Goal: Task Accomplishment & Management: Manage account settings

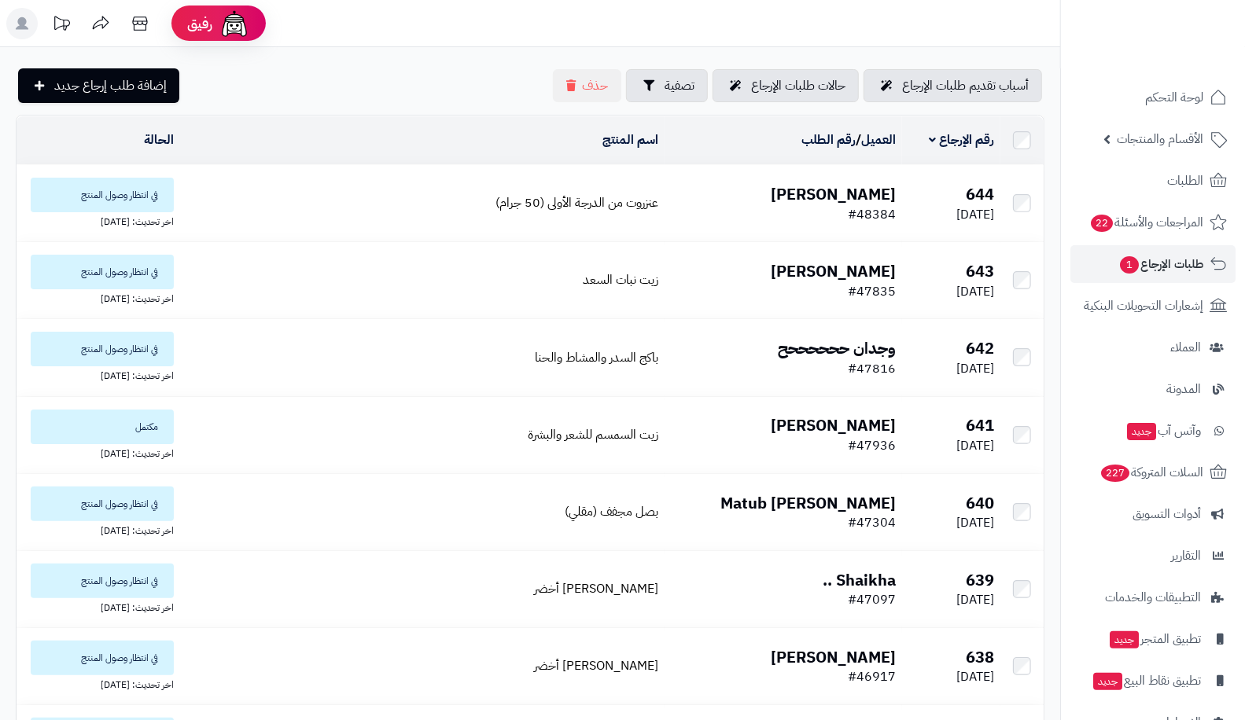
click at [912, 205] on td "644 [DATE]" at bounding box center [951, 203] width 98 height 76
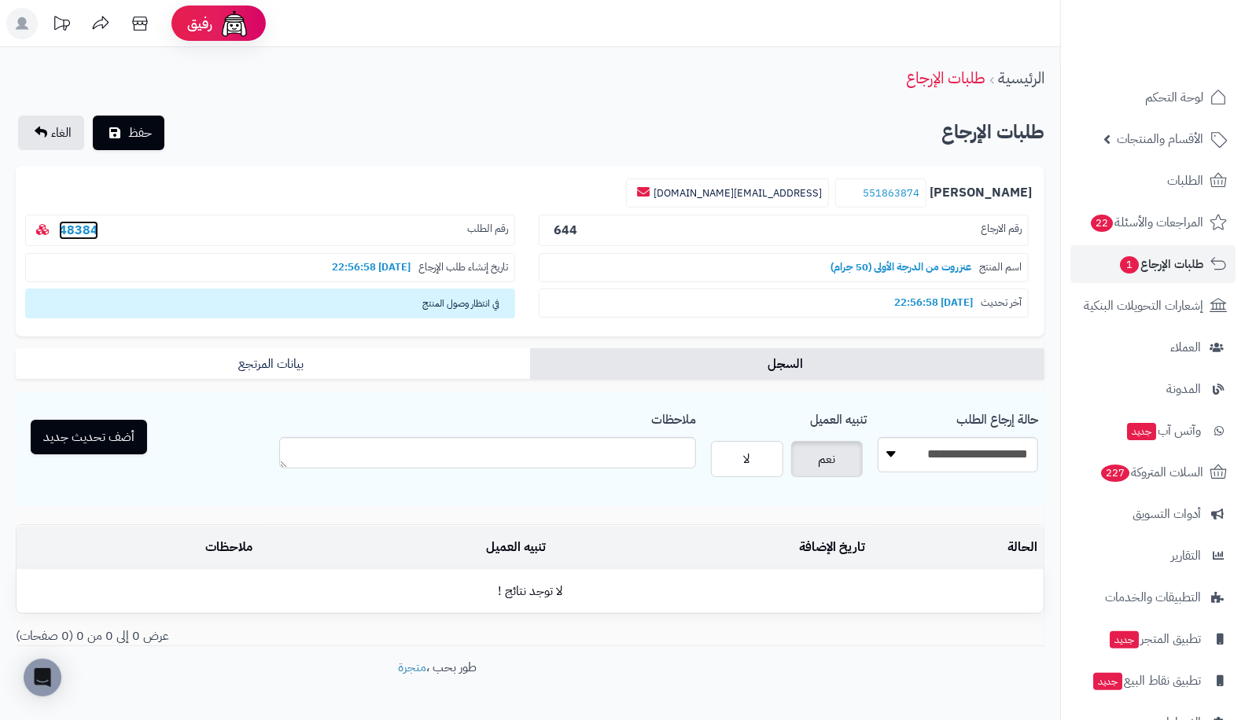
click at [72, 226] on link "48384" at bounding box center [78, 230] width 39 height 19
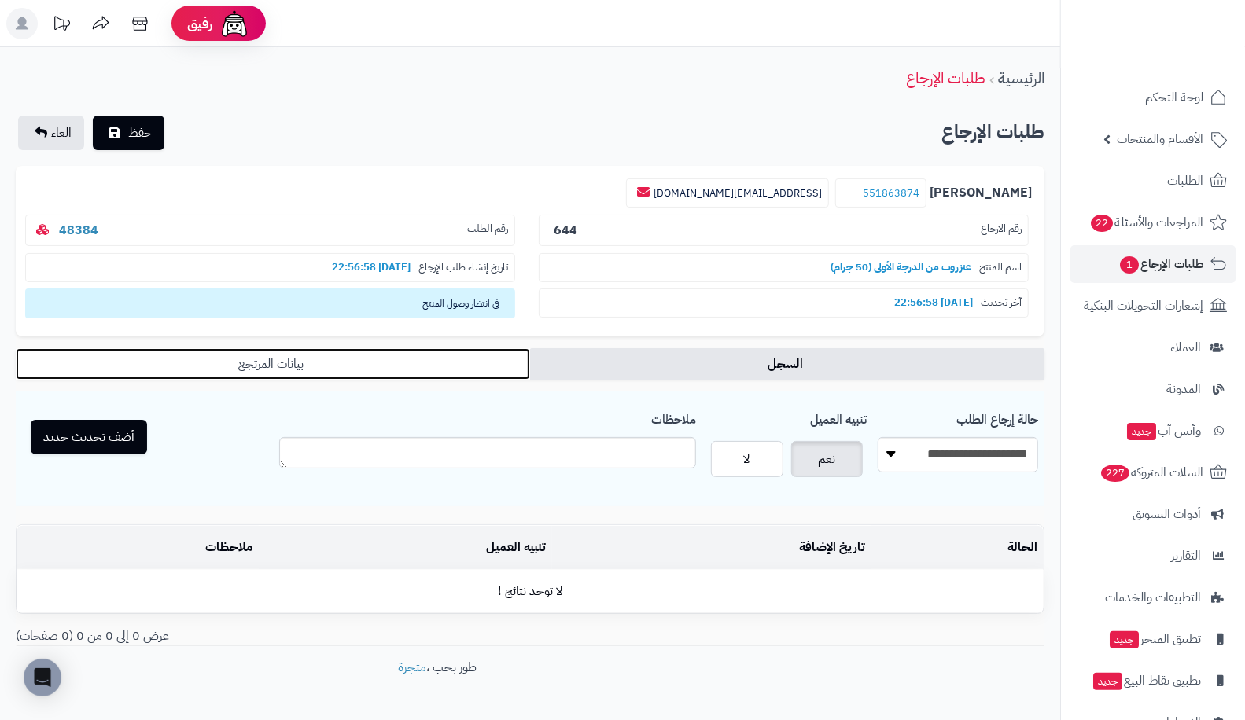
click at [432, 370] on link "بيانات المرتجع" at bounding box center [273, 363] width 514 height 31
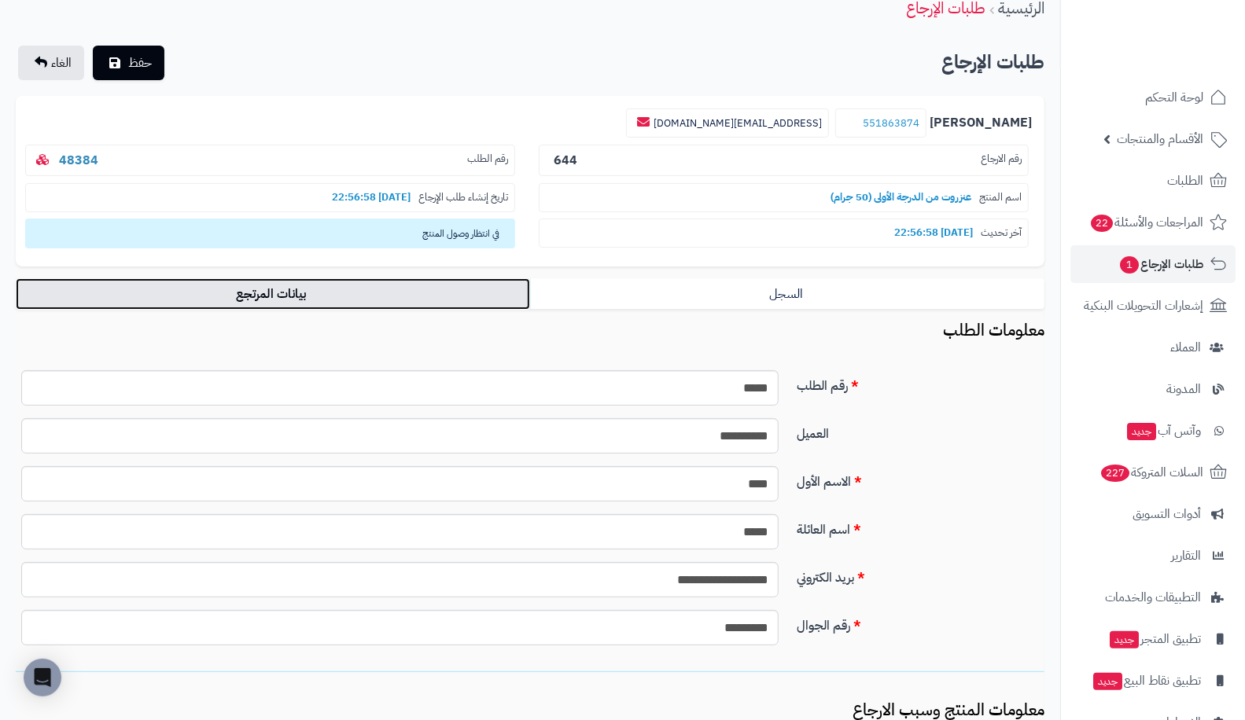
scroll to position [68, 0]
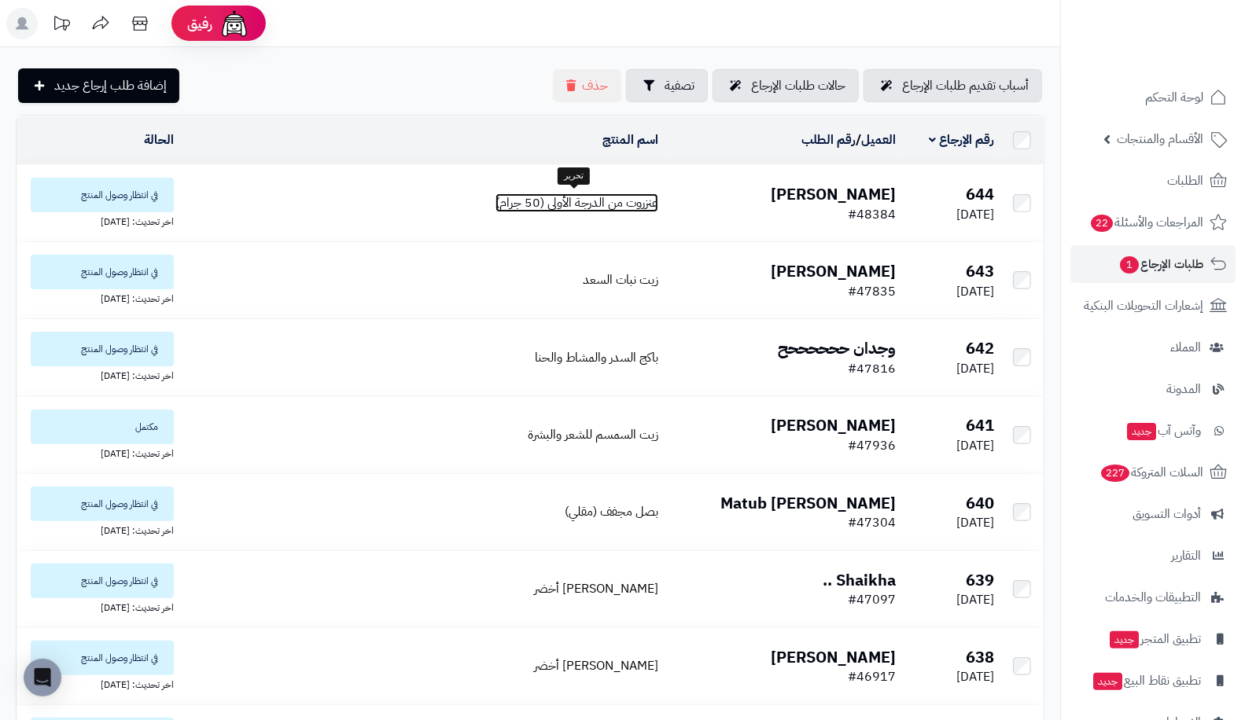
click at [603, 200] on span "عنزروت من الدرجة الأولى (50 جرام)" at bounding box center [576, 202] width 163 height 19
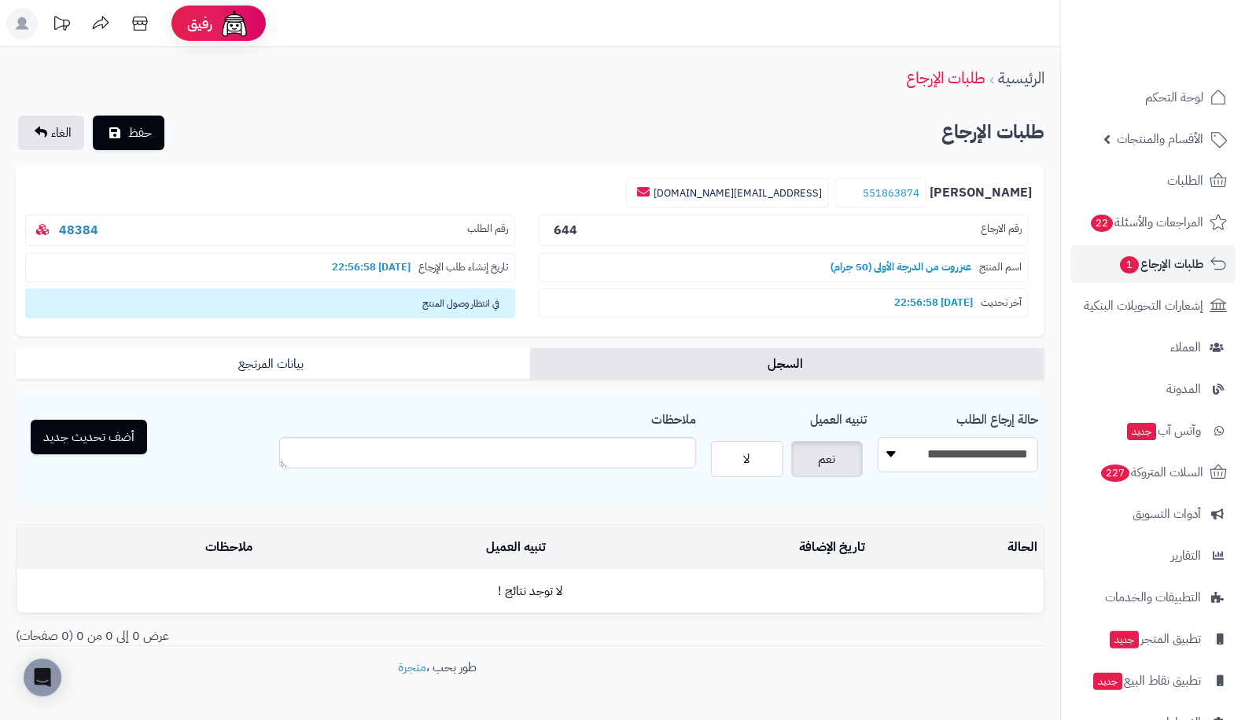
click at [983, 440] on select "**********" at bounding box center [958, 454] width 160 height 35
select select "*"
click at [878, 437] on select "**********" at bounding box center [958, 454] width 160 height 35
click at [82, 432] on button "أضف تحديث جديد" at bounding box center [89, 436] width 116 height 35
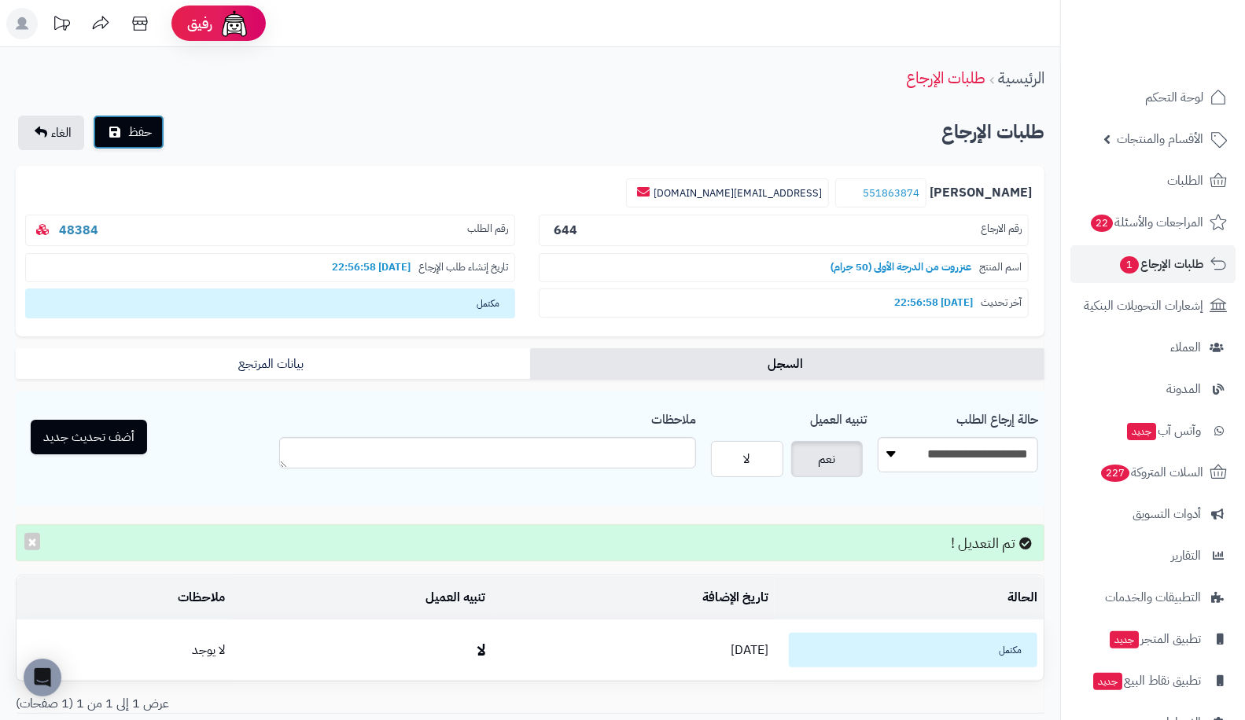
click at [105, 138] on button "حفظ" at bounding box center [129, 132] width 72 height 35
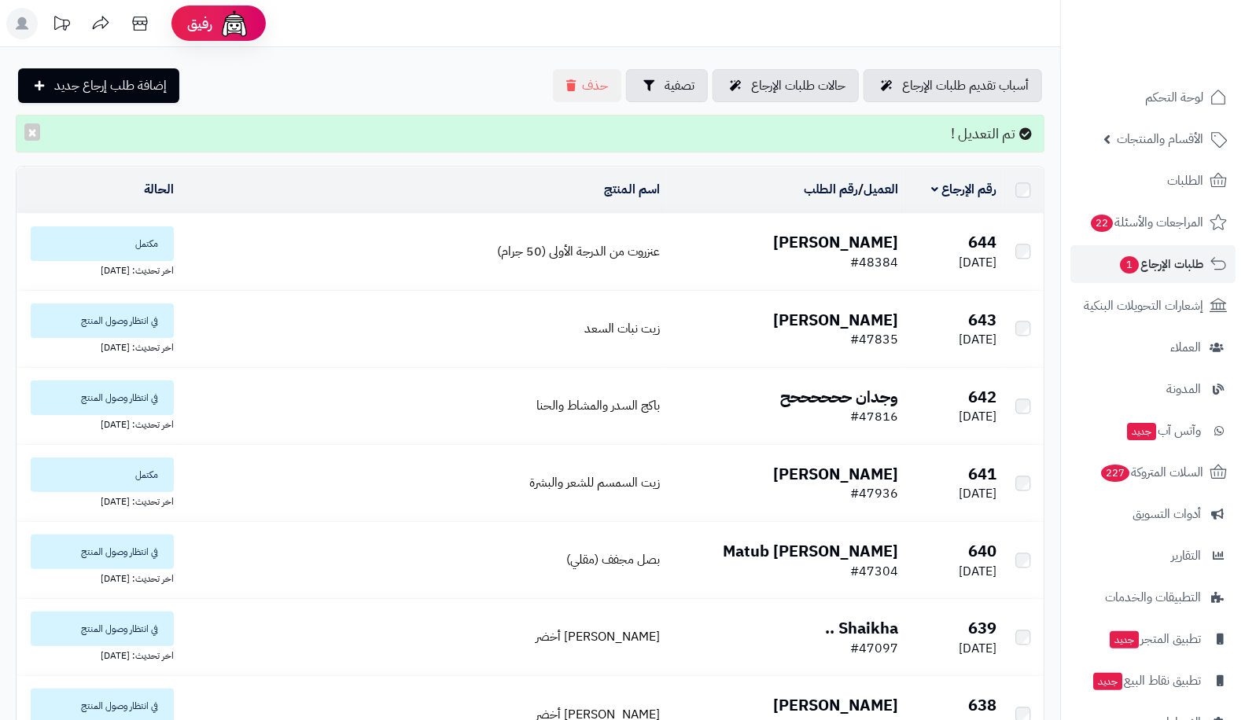
click at [123, 230] on span "مكتمل" at bounding box center [102, 243] width 143 height 35
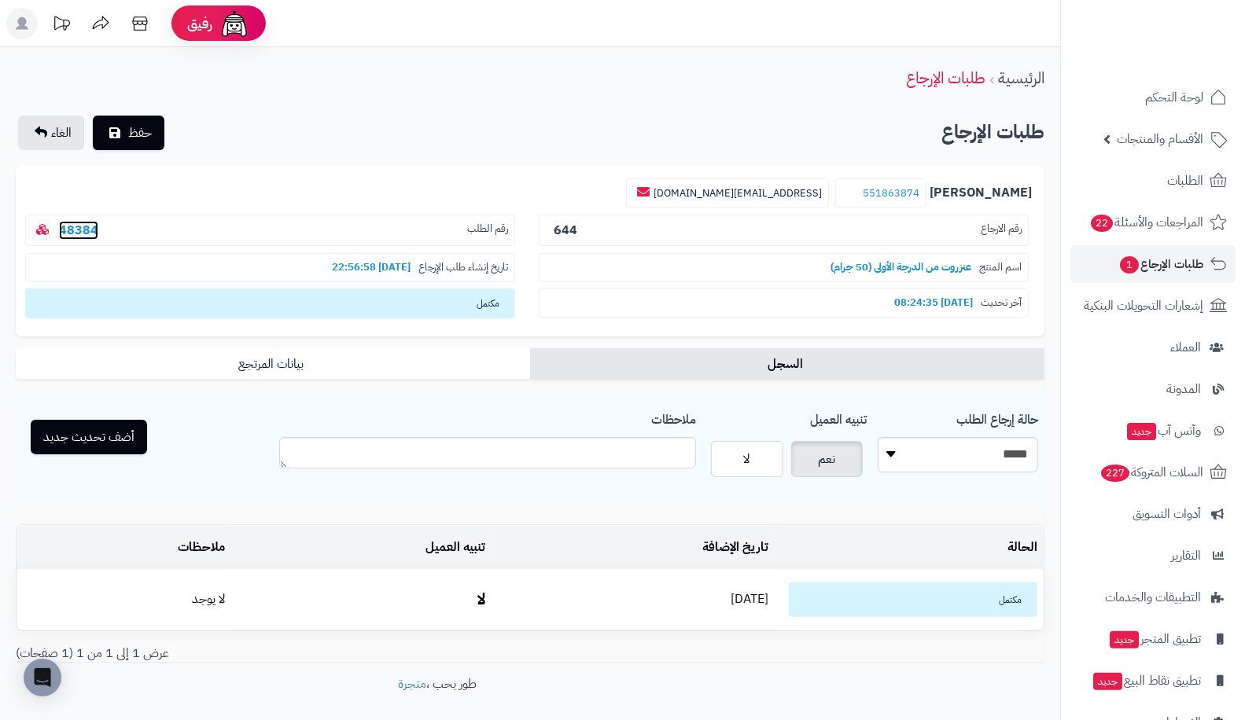
click at [84, 223] on link "48384" at bounding box center [78, 230] width 39 height 19
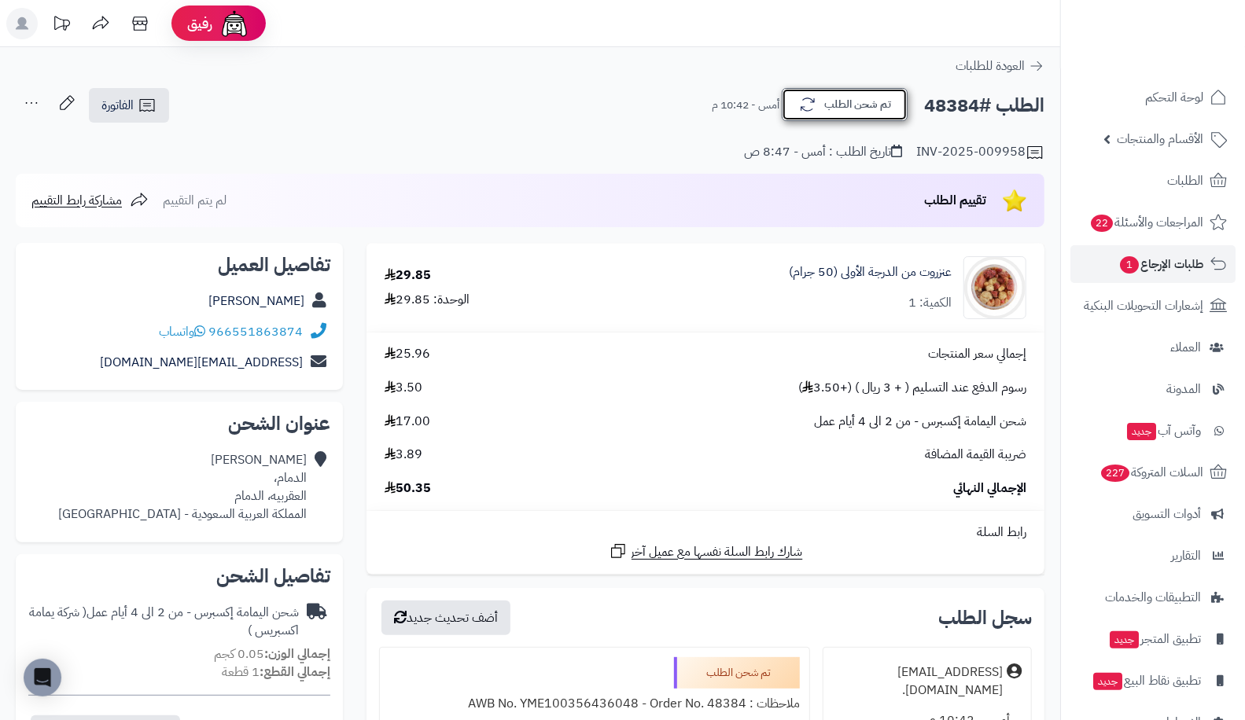
click at [790, 116] on button "تم شحن الطلب" at bounding box center [845, 104] width 126 height 33
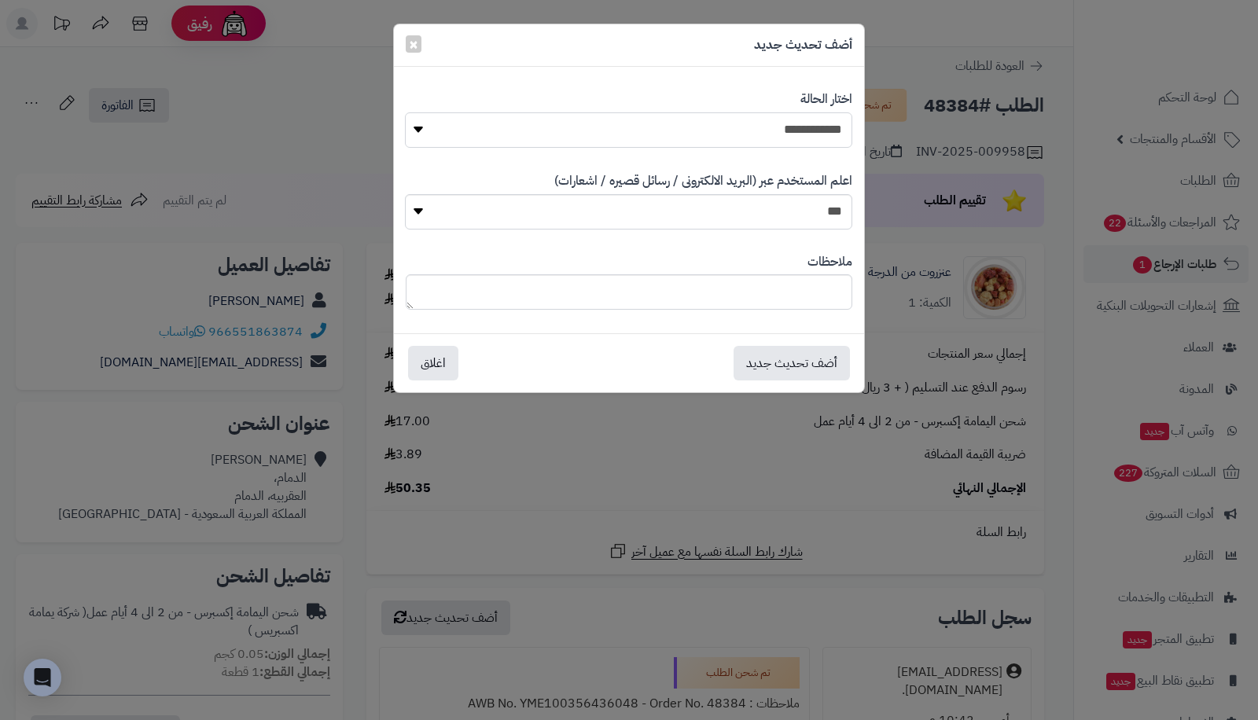
click at [531, 127] on select "**********" at bounding box center [628, 129] width 447 height 35
select select "*"
click at [405, 112] on select "**********" at bounding box center [628, 129] width 447 height 35
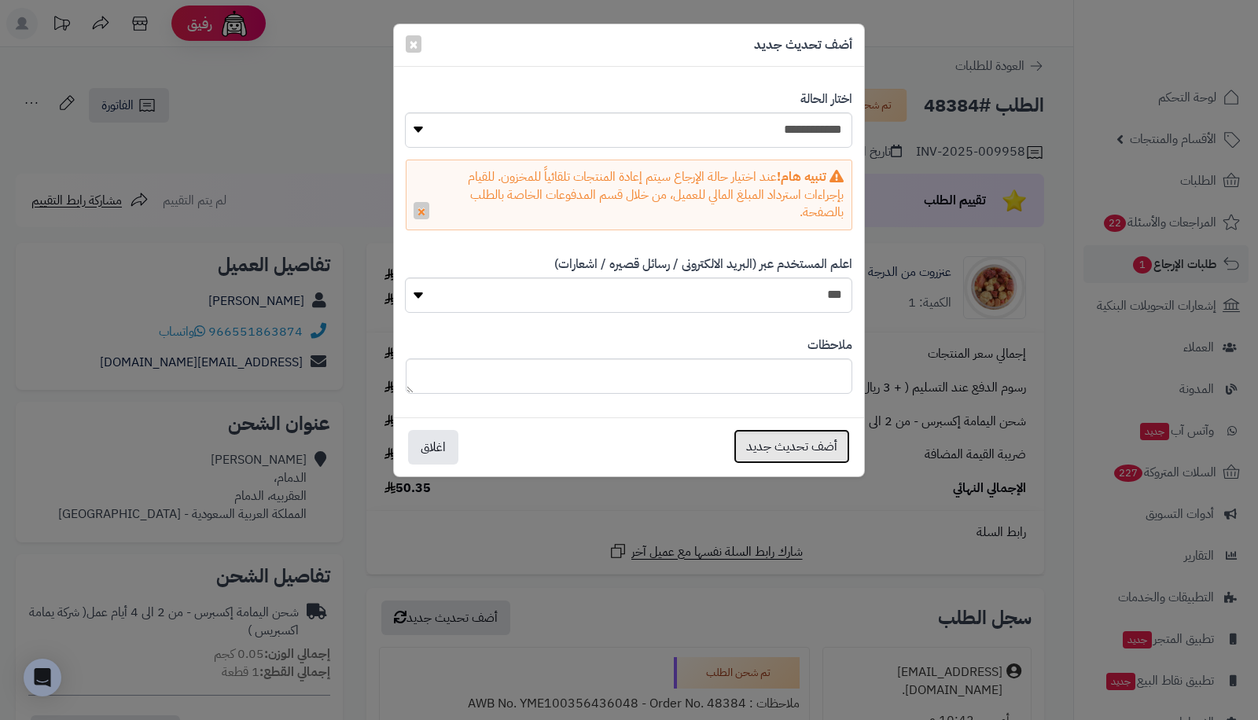
click at [761, 451] on button "أضف تحديث جديد" at bounding box center [792, 446] width 116 height 35
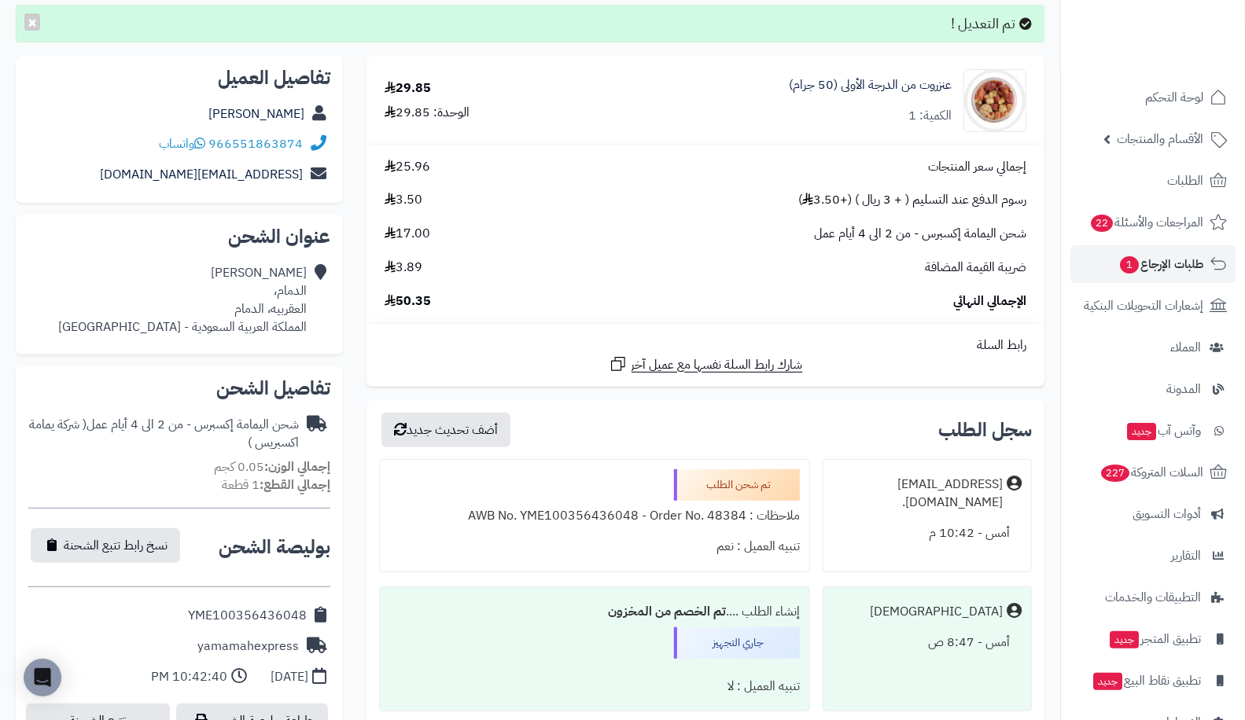
scroll to position [311, 0]
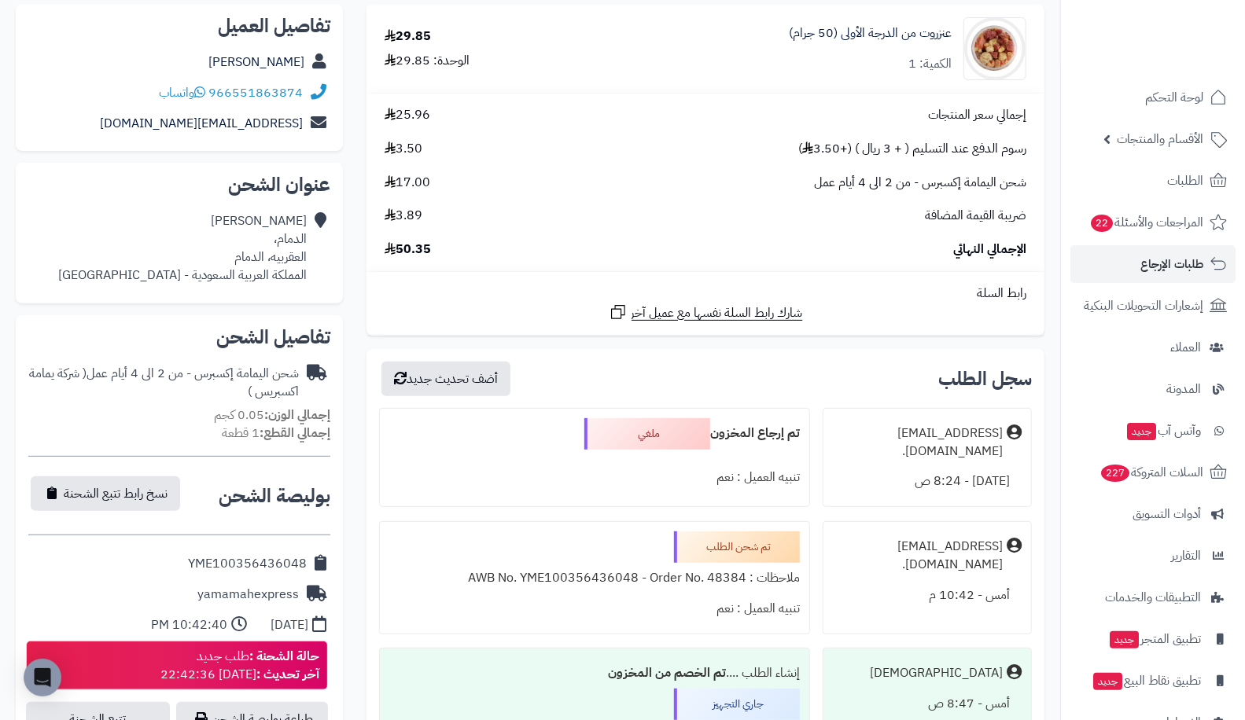
scroll to position [151, 0]
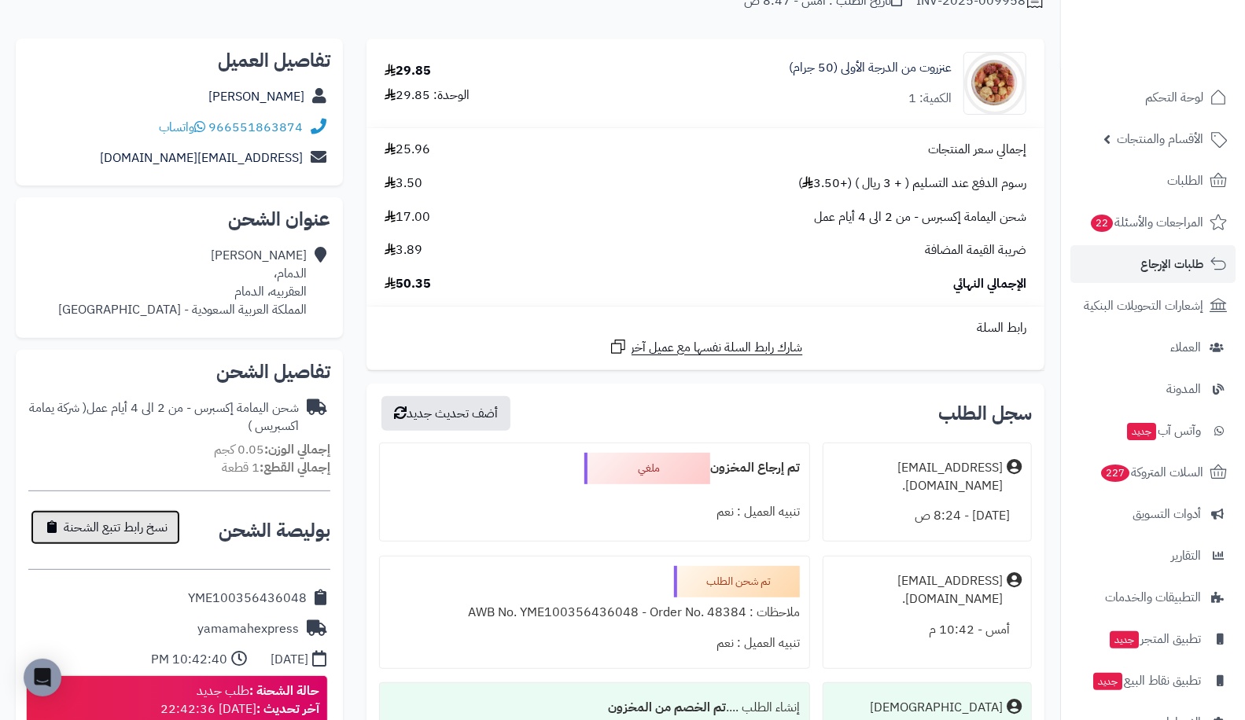
click at [65, 522] on span "نسخ رابط تتبع الشحنة" at bounding box center [116, 527] width 104 height 19
click at [65, 524] on span "تم النسخ" at bounding box center [85, 527] width 42 height 19
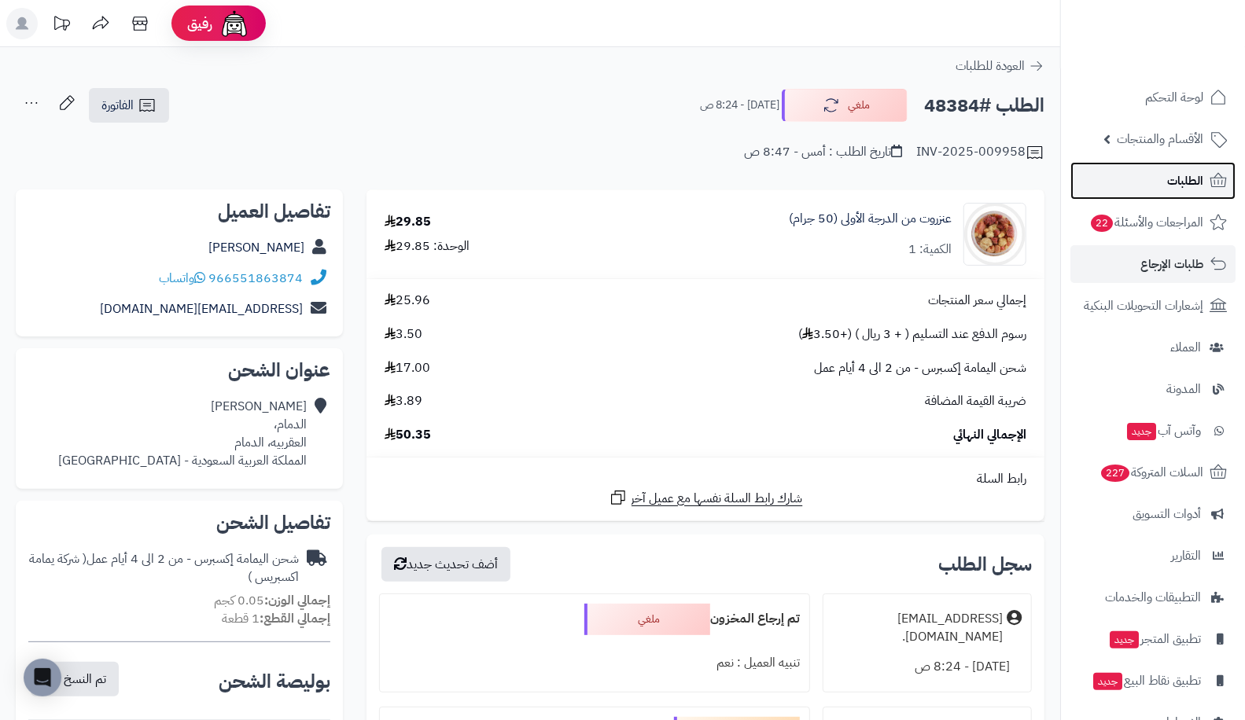
click at [1175, 194] on link "الطلبات" at bounding box center [1152, 181] width 165 height 38
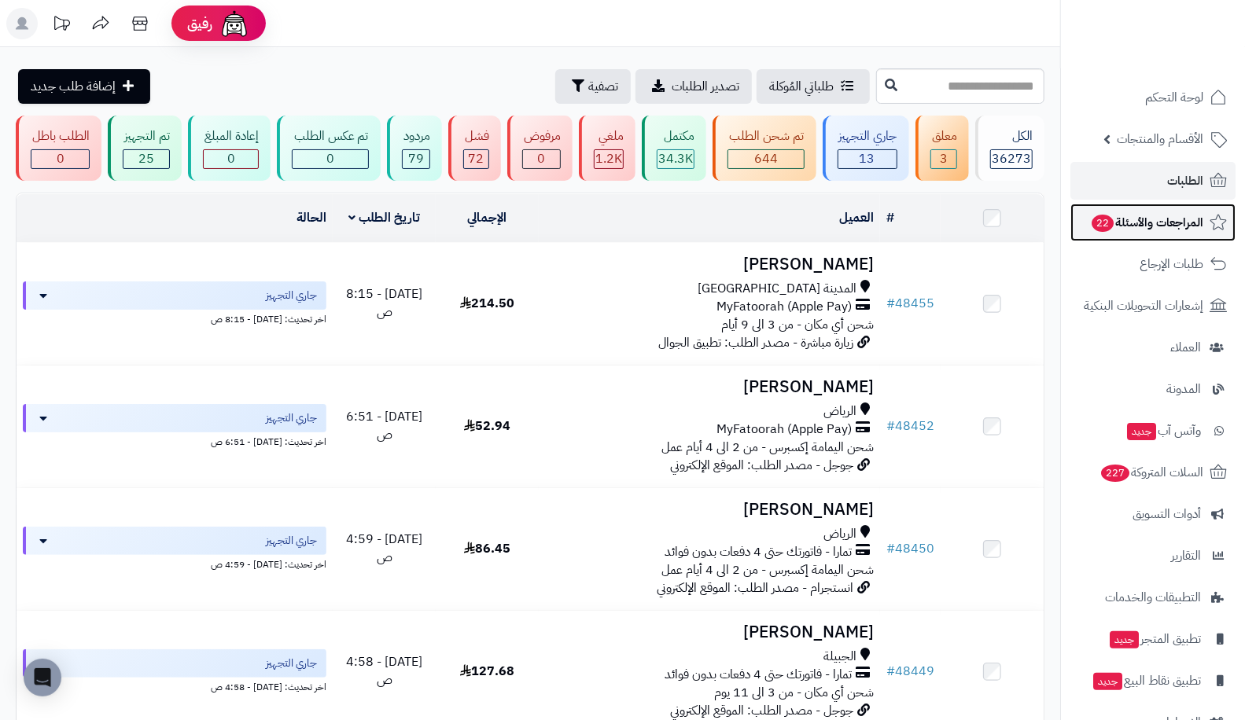
click at [1128, 233] on span "المراجعات والأسئلة 22" at bounding box center [1146, 223] width 113 height 22
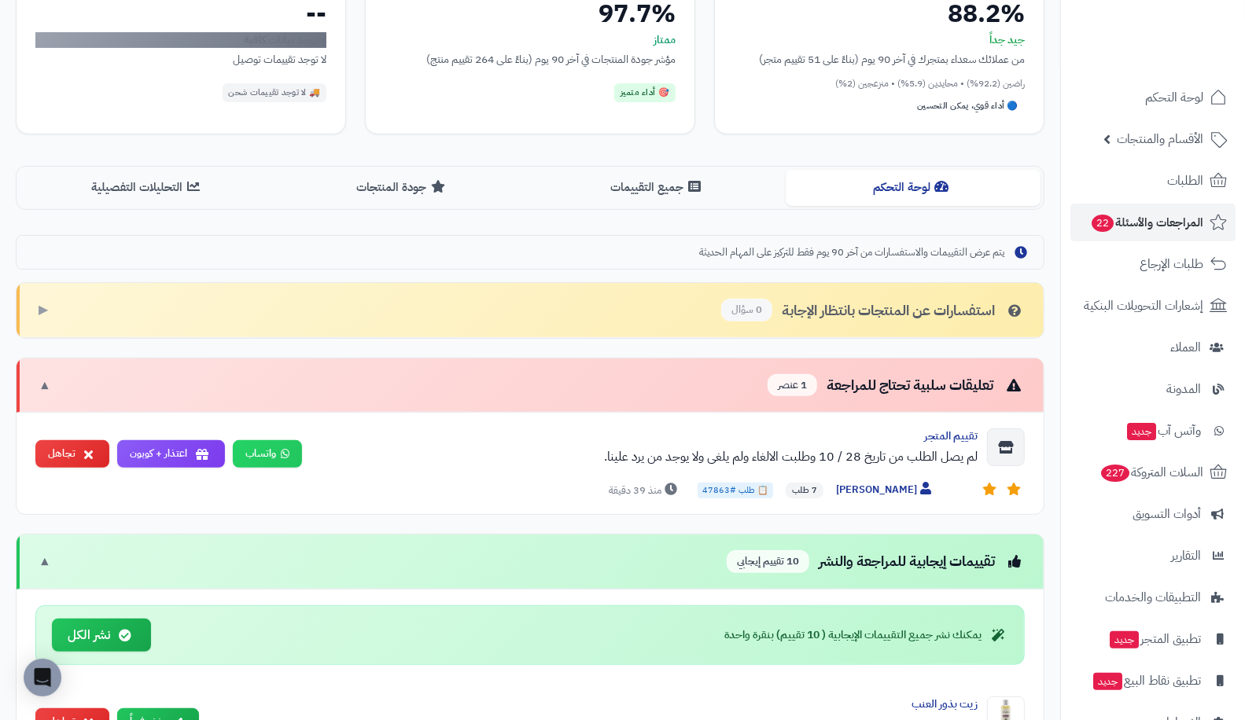
scroll to position [315, 0]
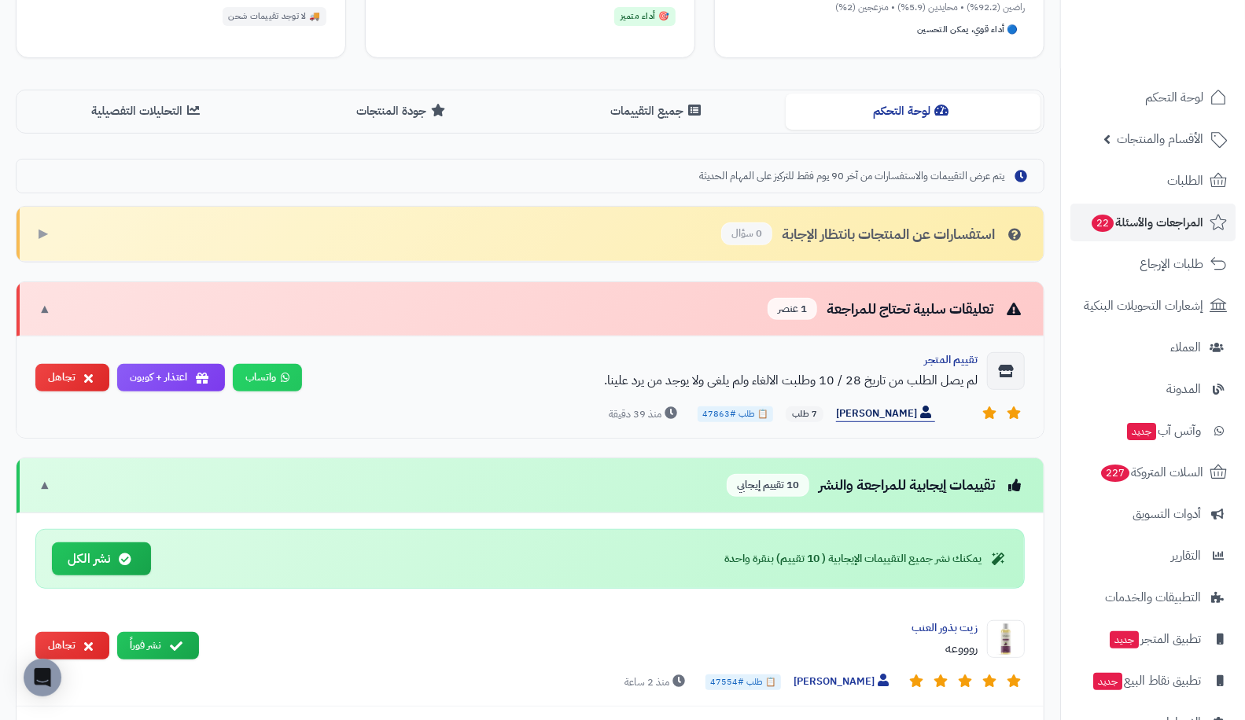
click at [866, 409] on span "[PERSON_NAME]" at bounding box center [885, 414] width 99 height 17
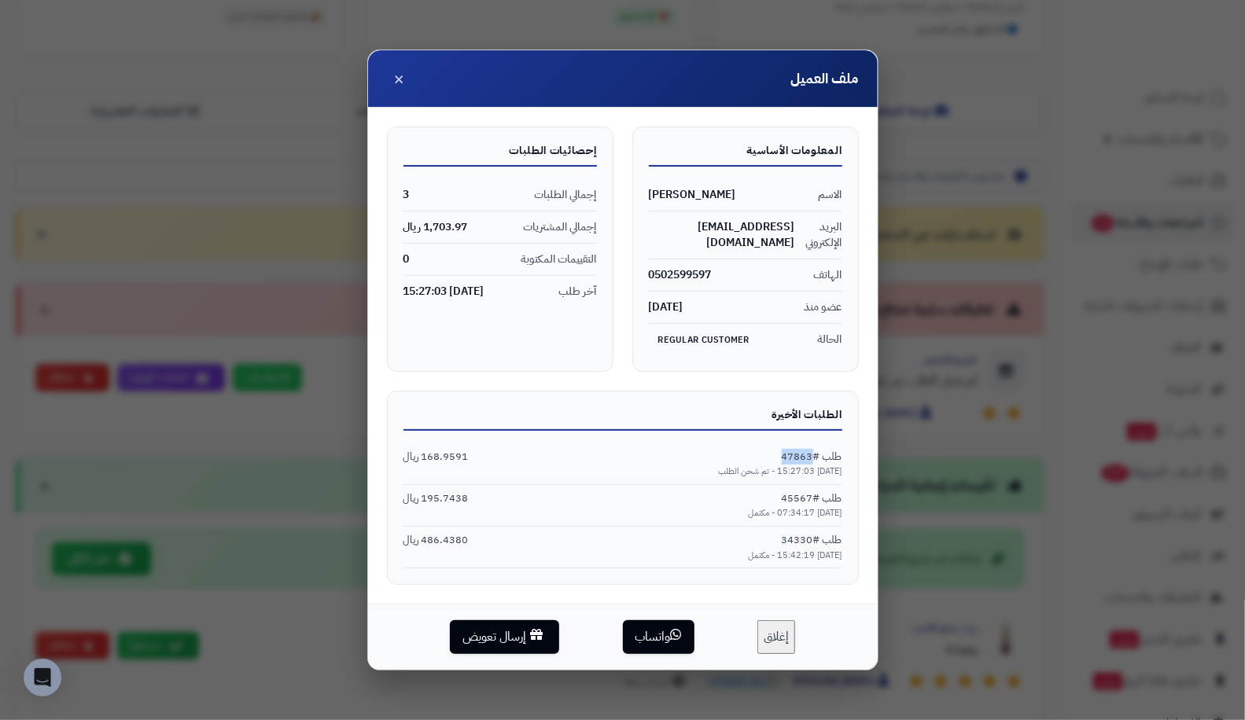
drag, startPoint x: 776, startPoint y: 451, endPoint x: 815, endPoint y: 435, distance: 41.9
click at [815, 443] on div "طلب #47863 168.9591 ريال 2025-09-28 15:27:03 - تم شحن الطلب" at bounding box center [622, 464] width 439 height 42
copy span "47863"
click at [403, 91] on span "×" at bounding box center [399, 77] width 11 height 27
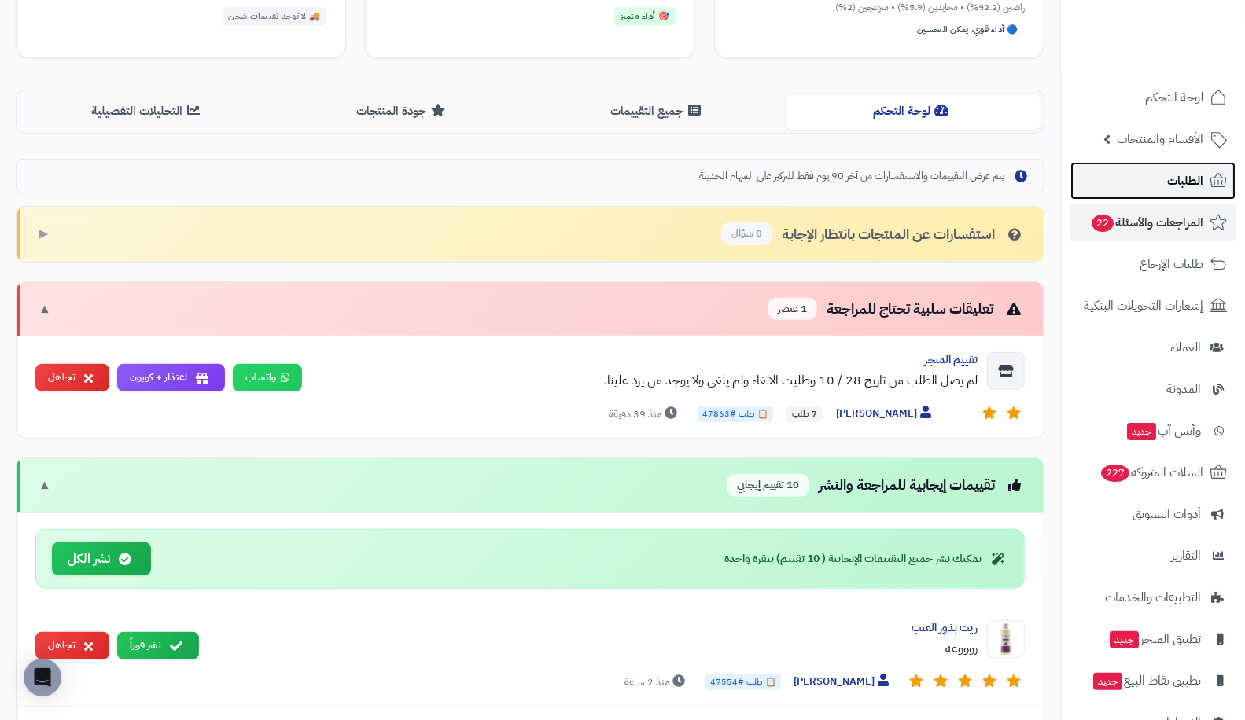
click at [1161, 183] on link "الطلبات" at bounding box center [1152, 181] width 165 height 38
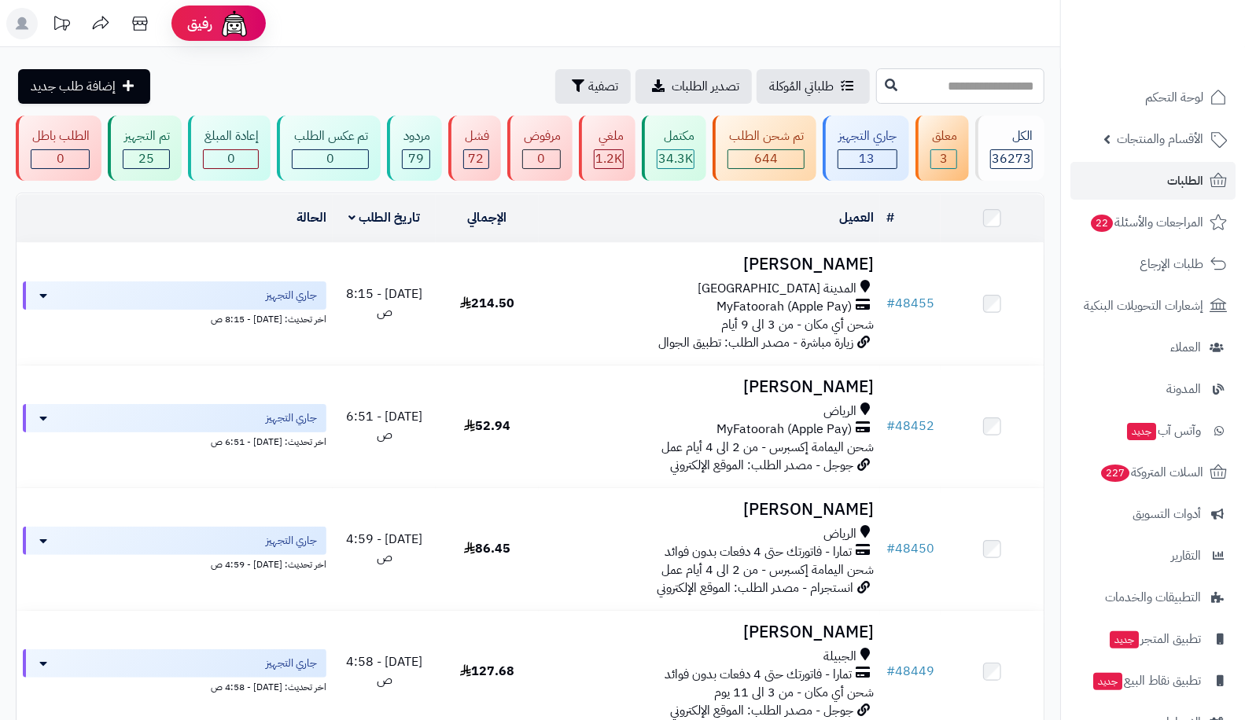
click at [900, 82] on input "text" at bounding box center [960, 85] width 168 height 35
paste input "*****"
type input "*****"
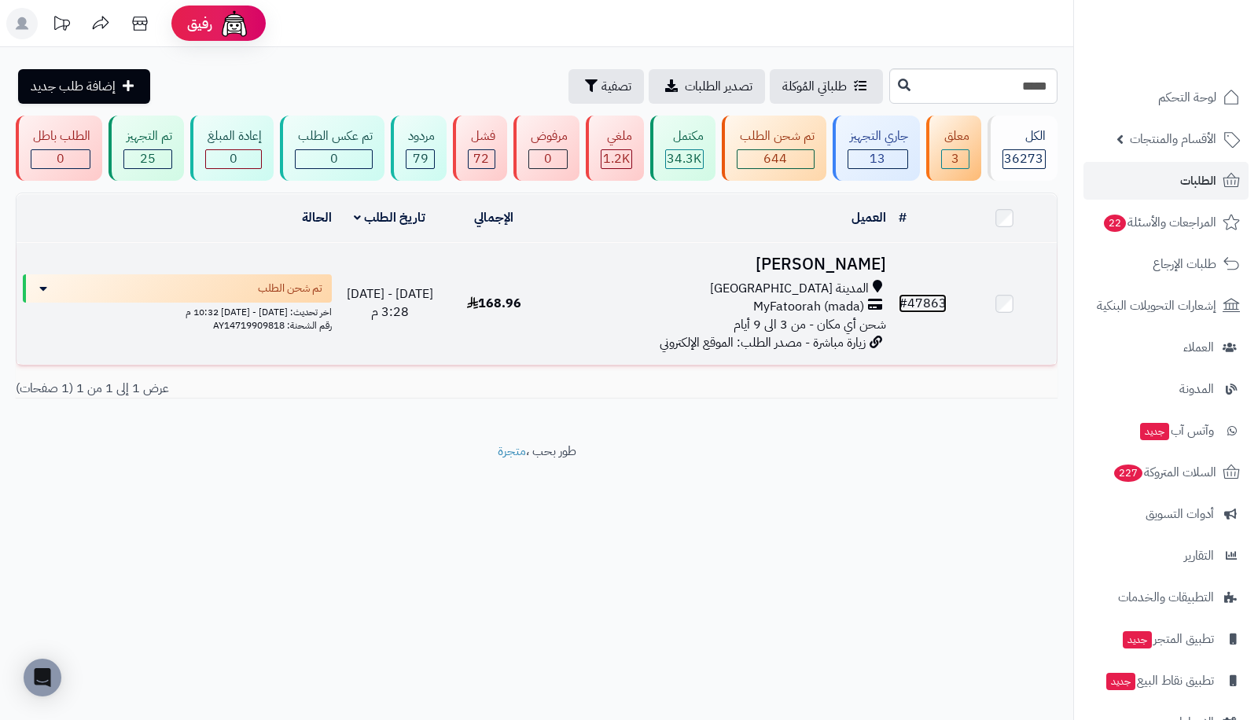
click at [938, 299] on link "# 47863" at bounding box center [923, 303] width 48 height 19
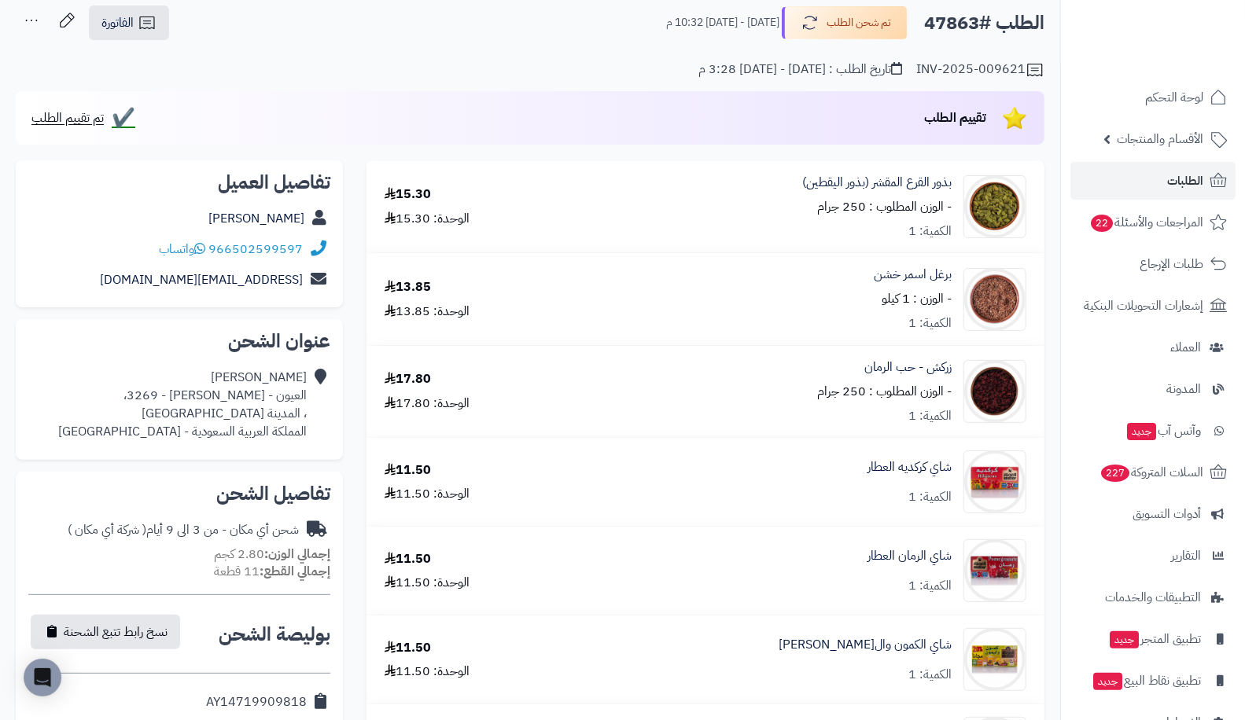
scroll to position [245, 0]
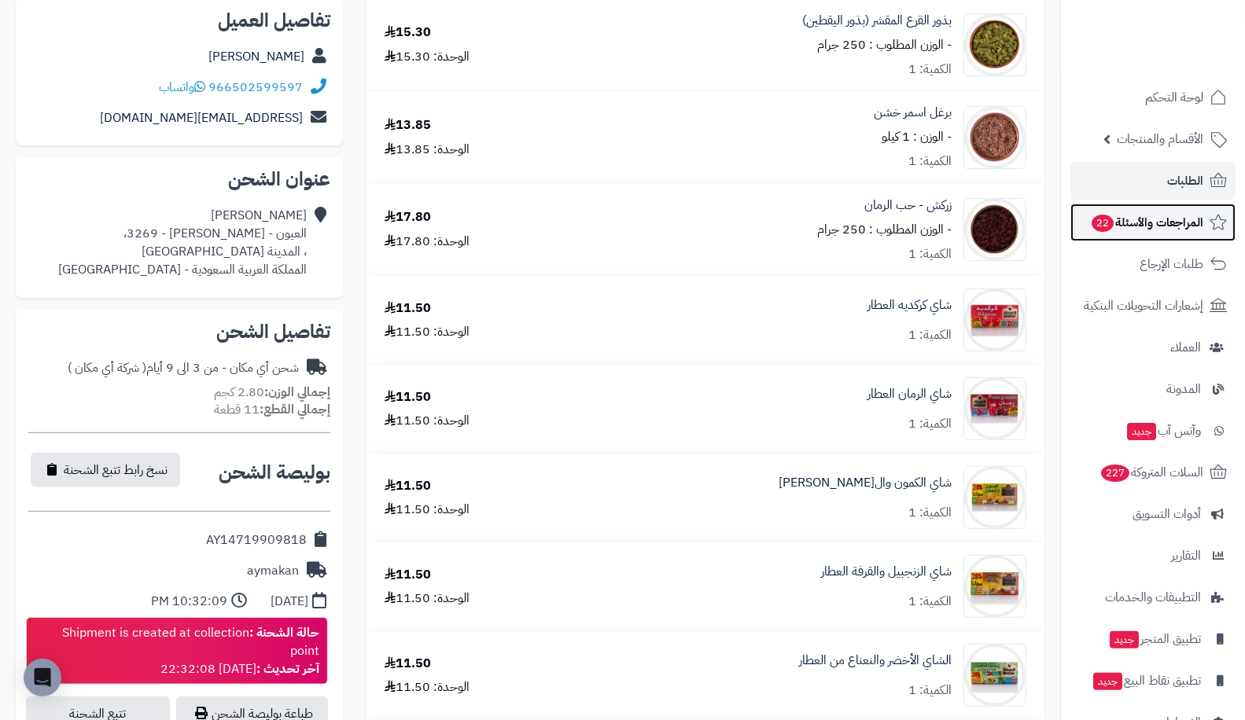
click at [1105, 234] on link "المراجعات والأسئلة 22" at bounding box center [1152, 223] width 165 height 38
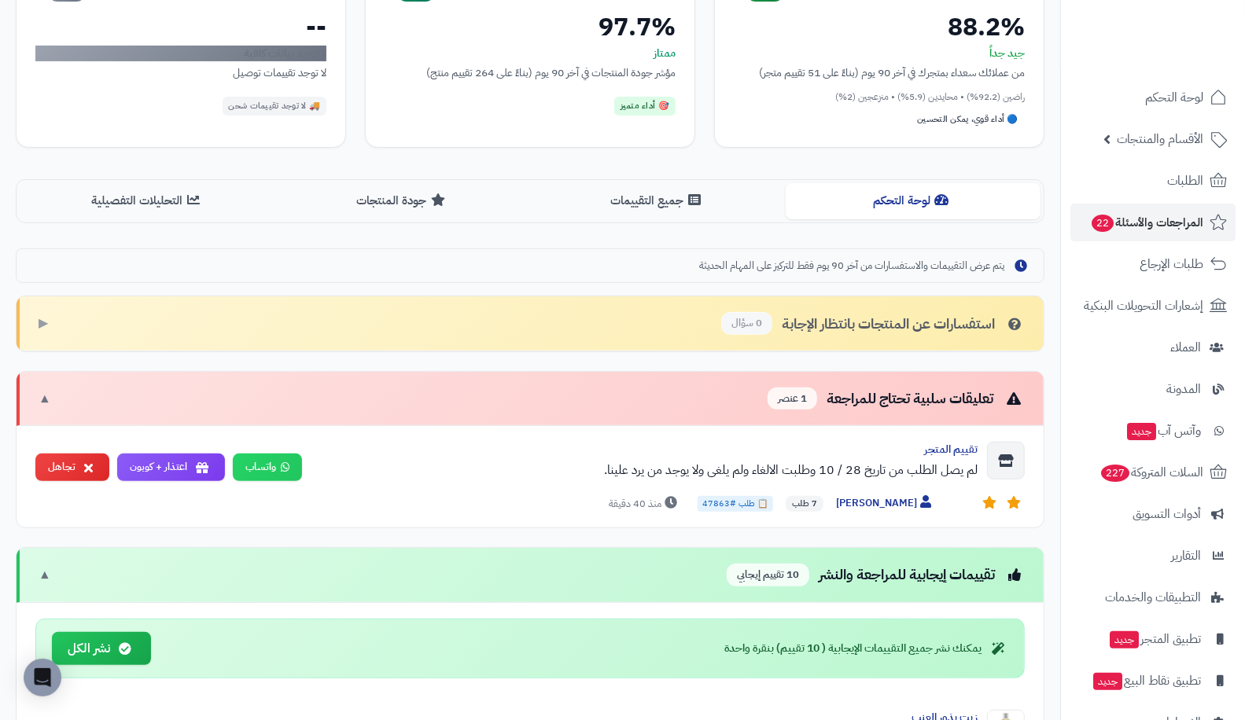
scroll to position [245, 0]
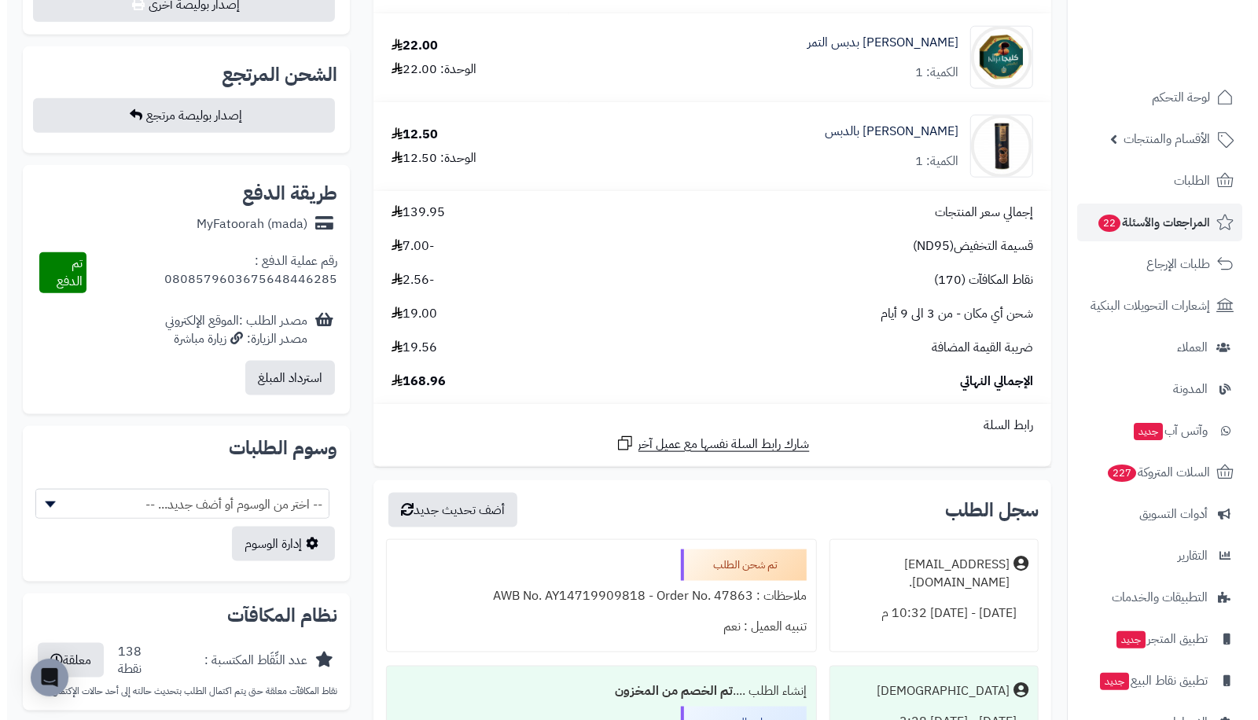
scroll to position [1048, 0]
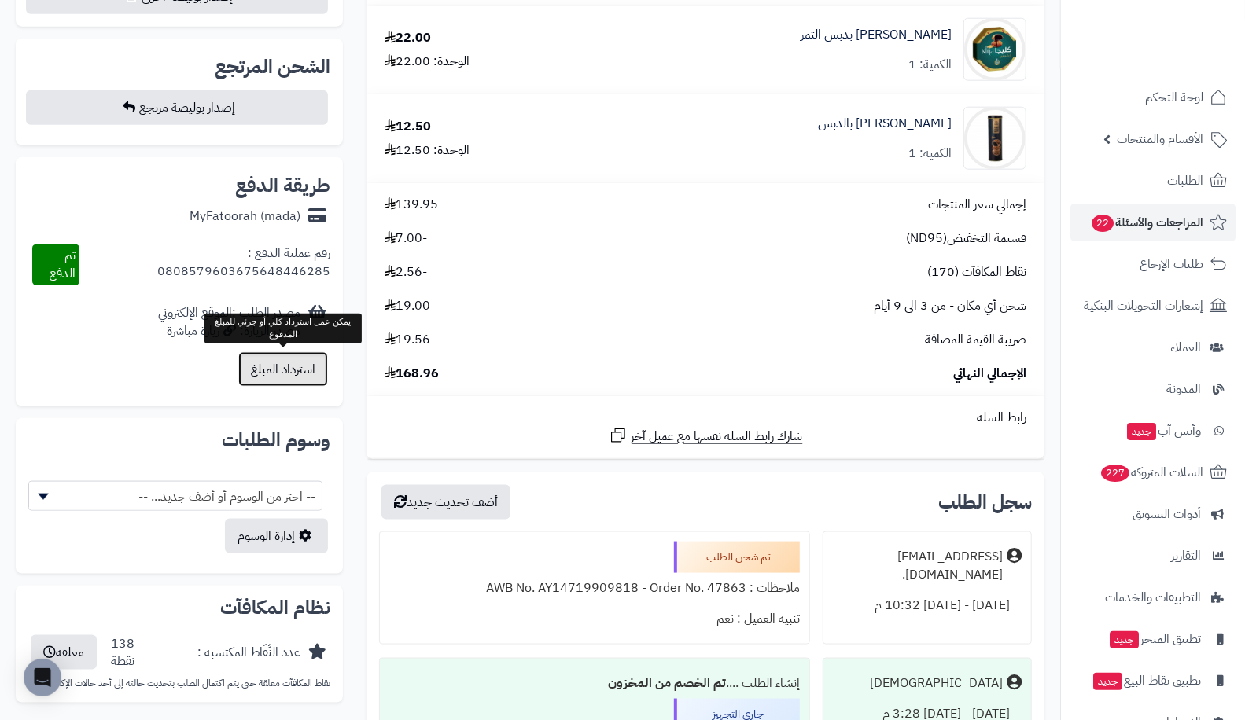
click at [269, 377] on button "استرداد المبلغ" at bounding box center [283, 369] width 90 height 35
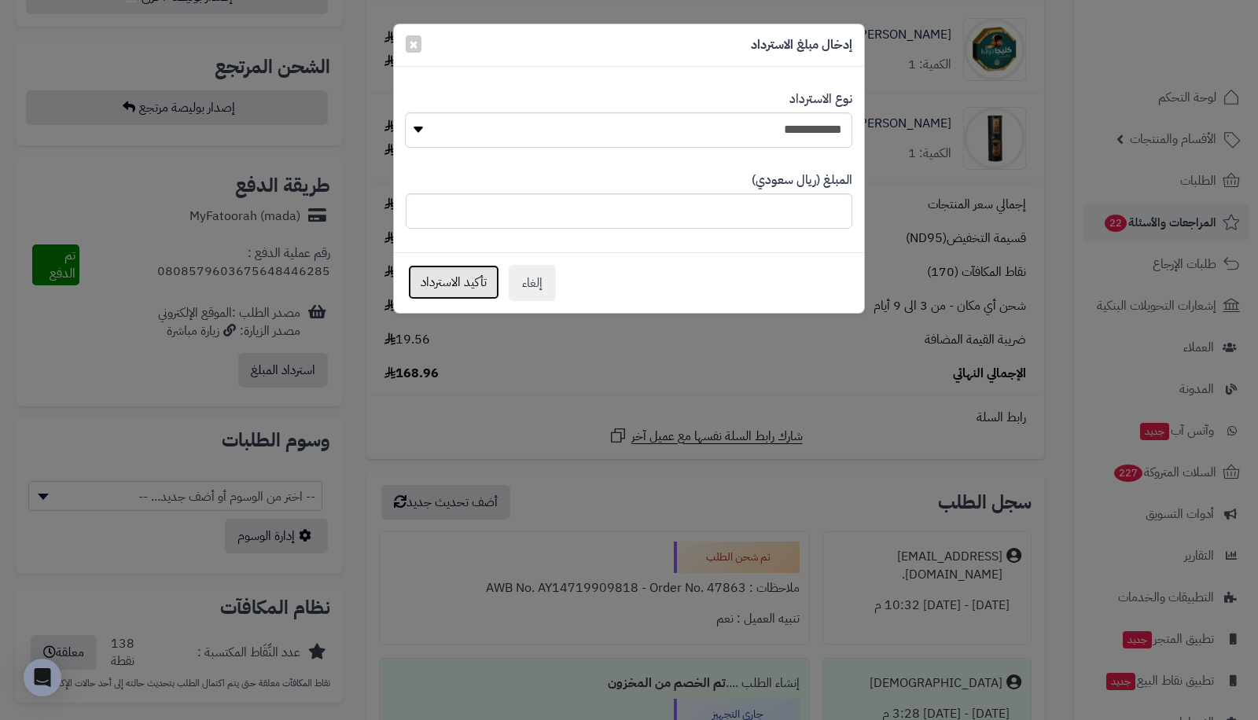
click at [458, 281] on button "تأكيد الاسترداد" at bounding box center [453, 282] width 91 height 35
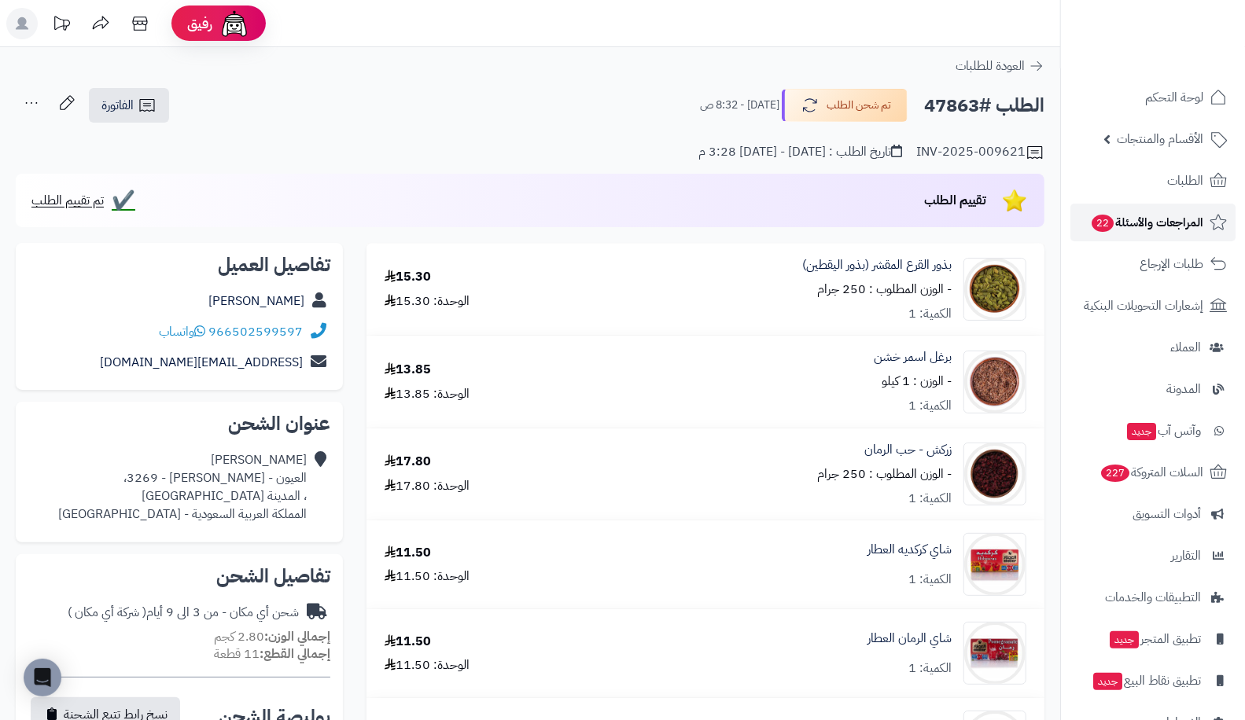
click at [1157, 217] on span "المراجعات والأسئلة 22" at bounding box center [1146, 223] width 113 height 22
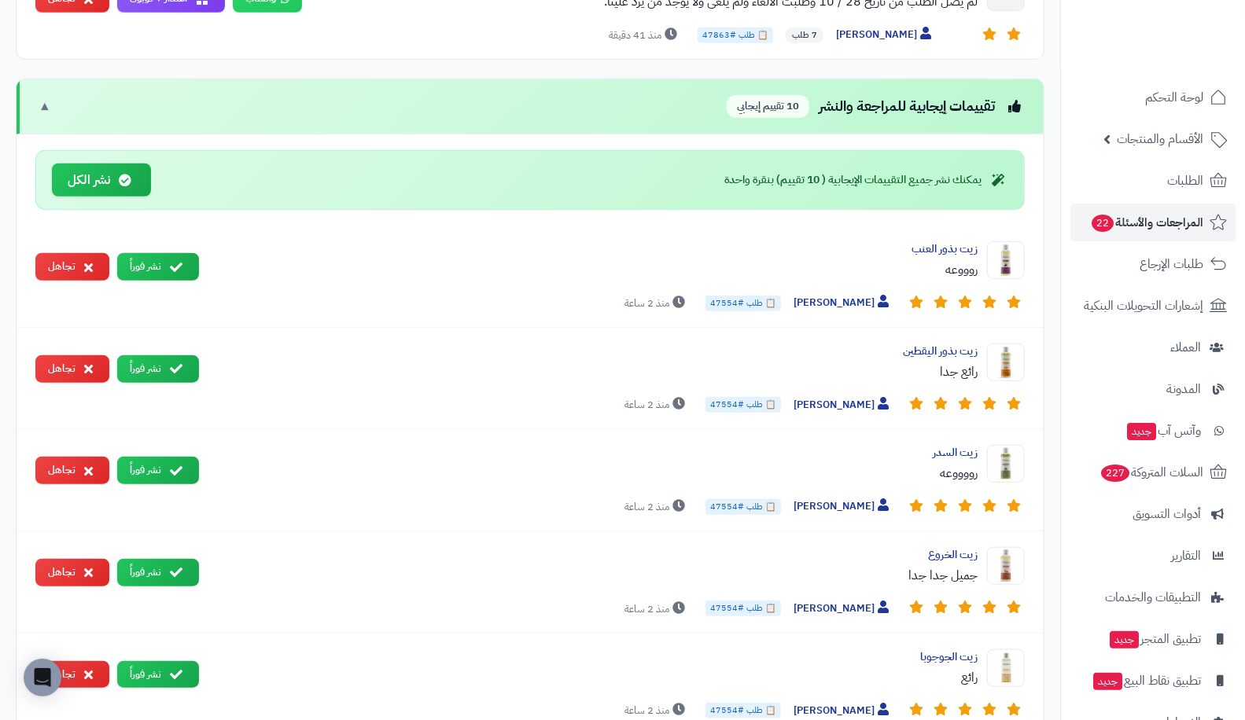
scroll to position [698, 0]
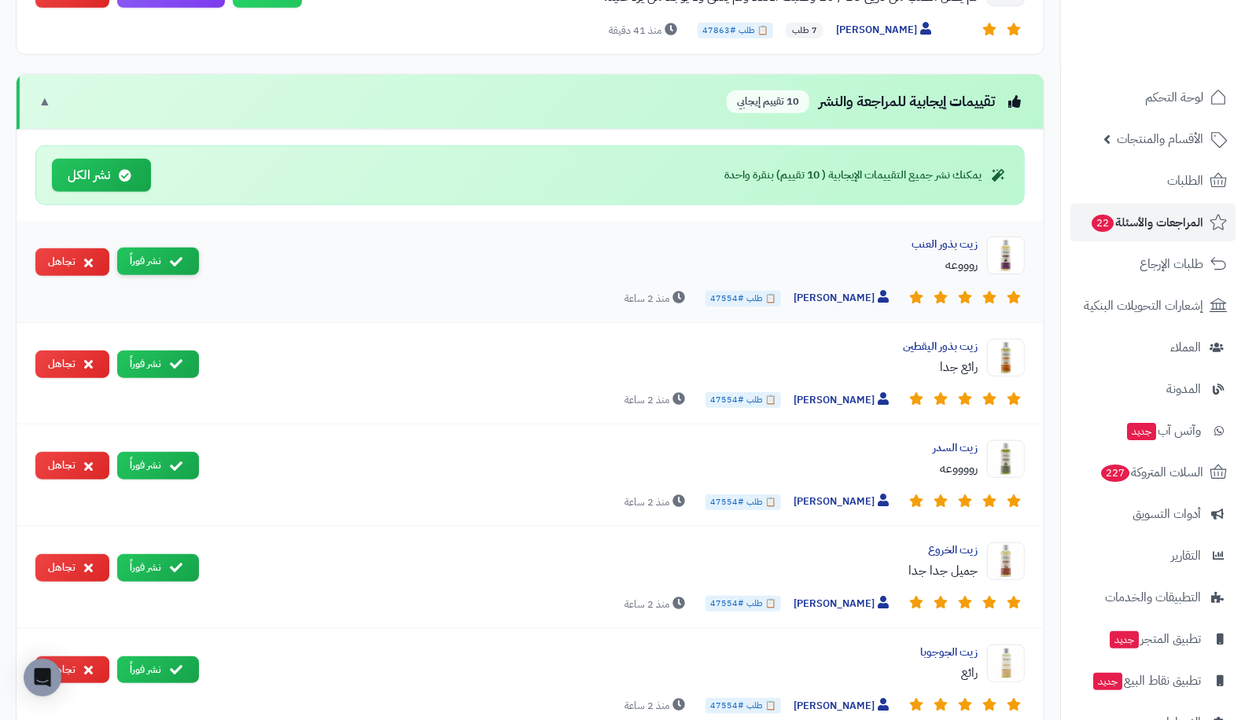
click at [177, 248] on button "نشر فوراً" at bounding box center [158, 262] width 82 height 28
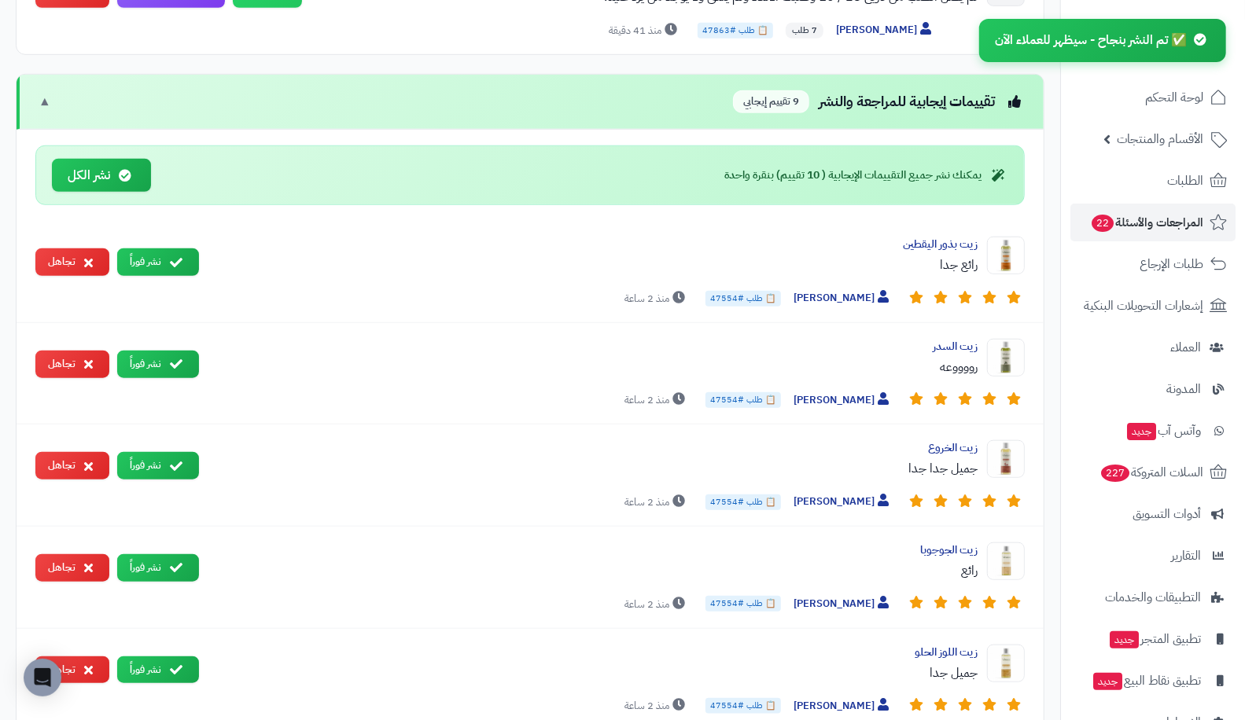
click at [177, 248] on button "نشر فوراً" at bounding box center [158, 262] width 82 height 28
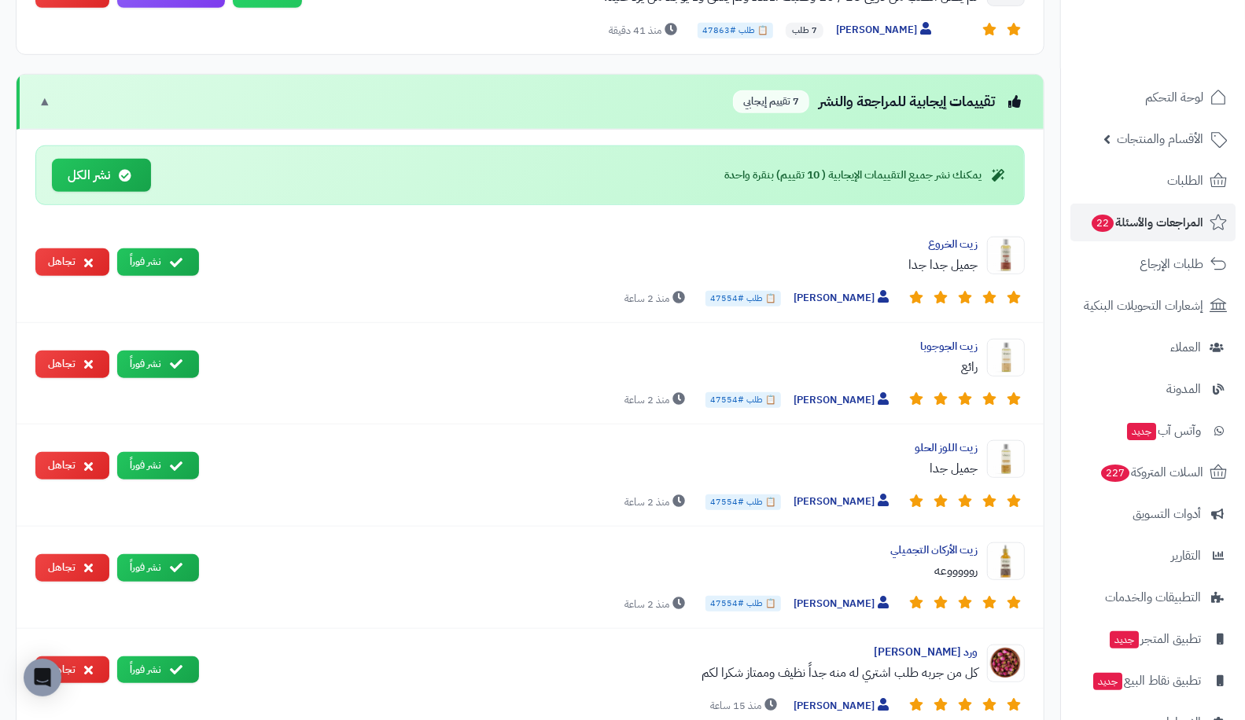
click at [177, 248] on button "نشر فوراً" at bounding box center [158, 262] width 82 height 28
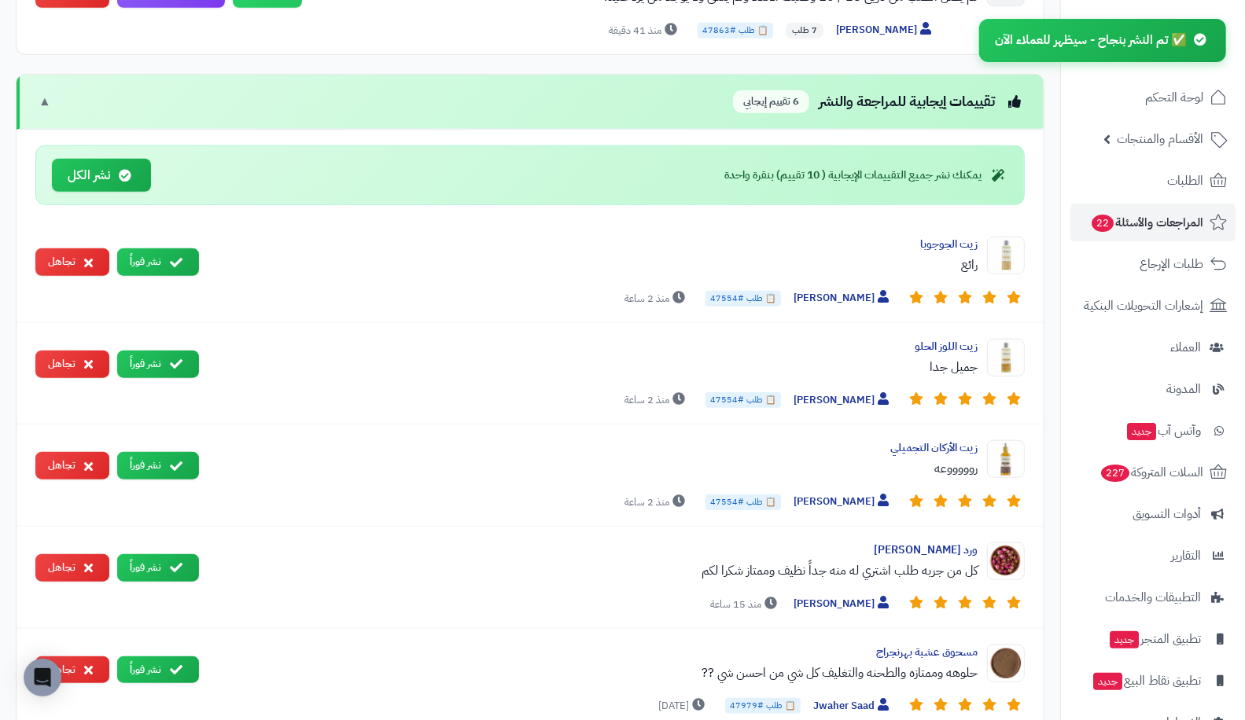
click at [177, 248] on button "نشر فوراً" at bounding box center [158, 262] width 82 height 28
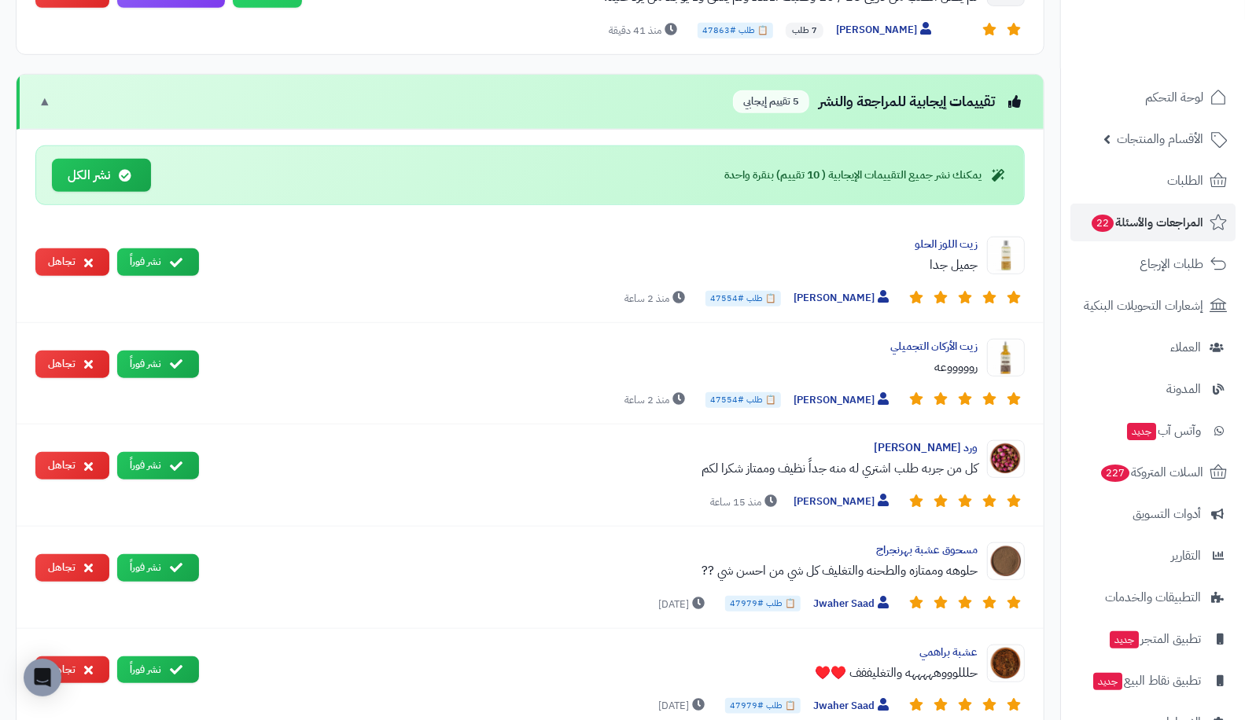
click at [177, 248] on button "نشر فوراً" at bounding box center [158, 262] width 82 height 28
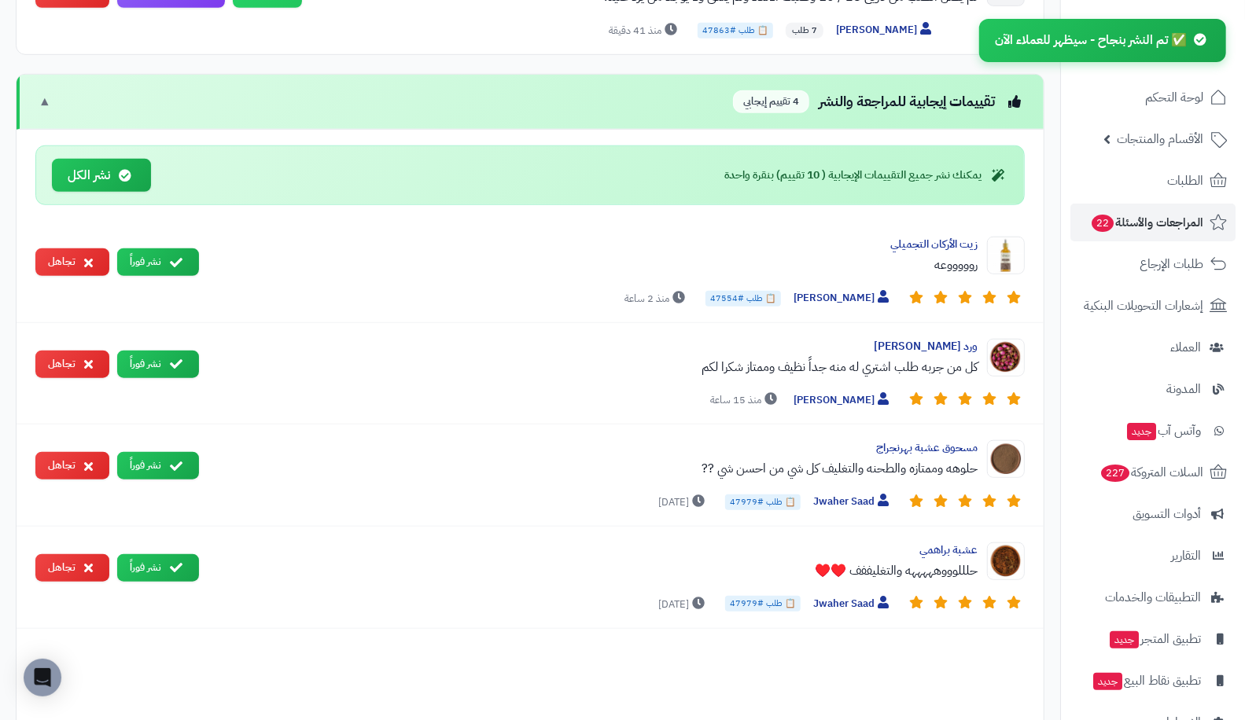
click at [177, 248] on button "نشر فوراً" at bounding box center [158, 262] width 82 height 28
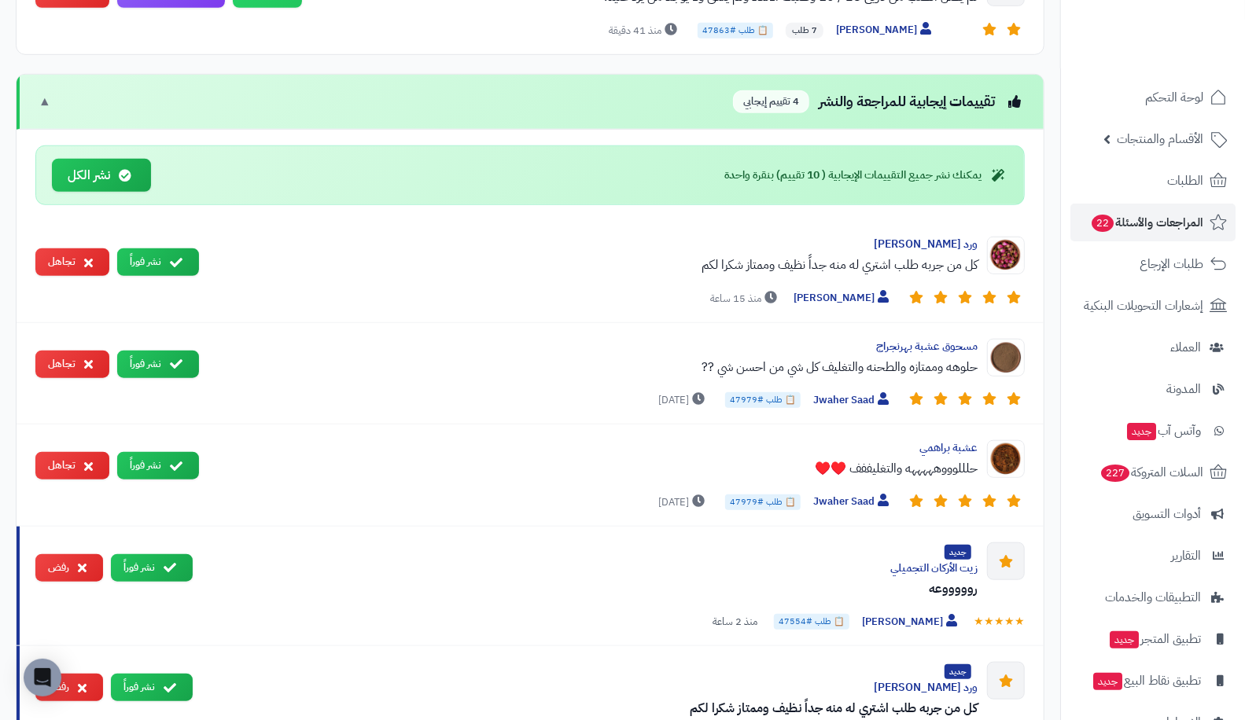
click at [177, 248] on button "نشر فوراً" at bounding box center [158, 262] width 82 height 28
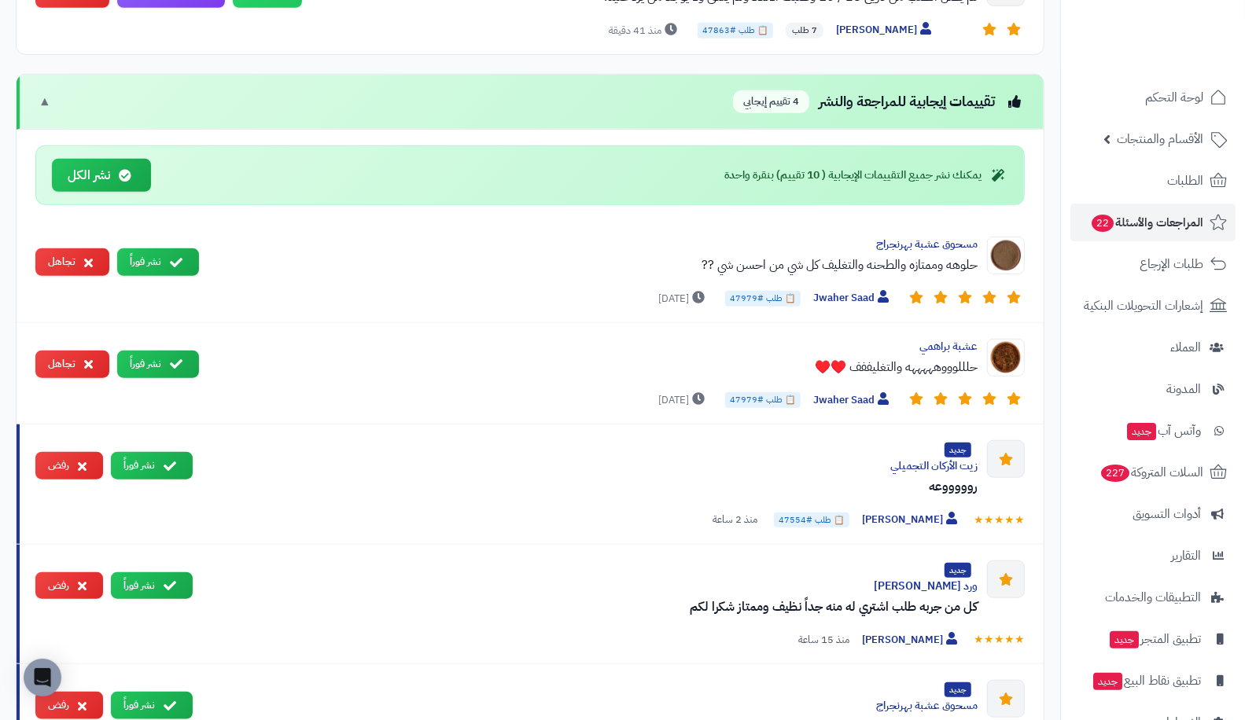
click at [177, 248] on button "نشر فوراً" at bounding box center [158, 262] width 82 height 28
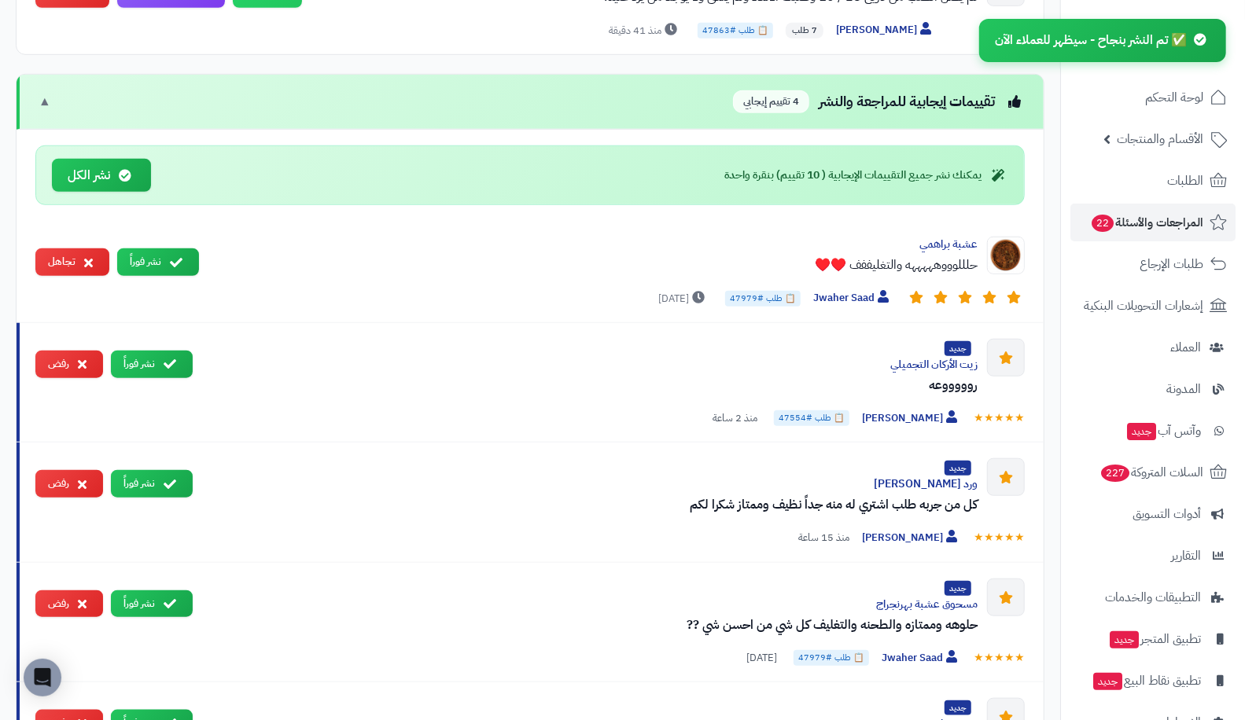
click at [177, 248] on button "نشر فوراً" at bounding box center [158, 262] width 82 height 28
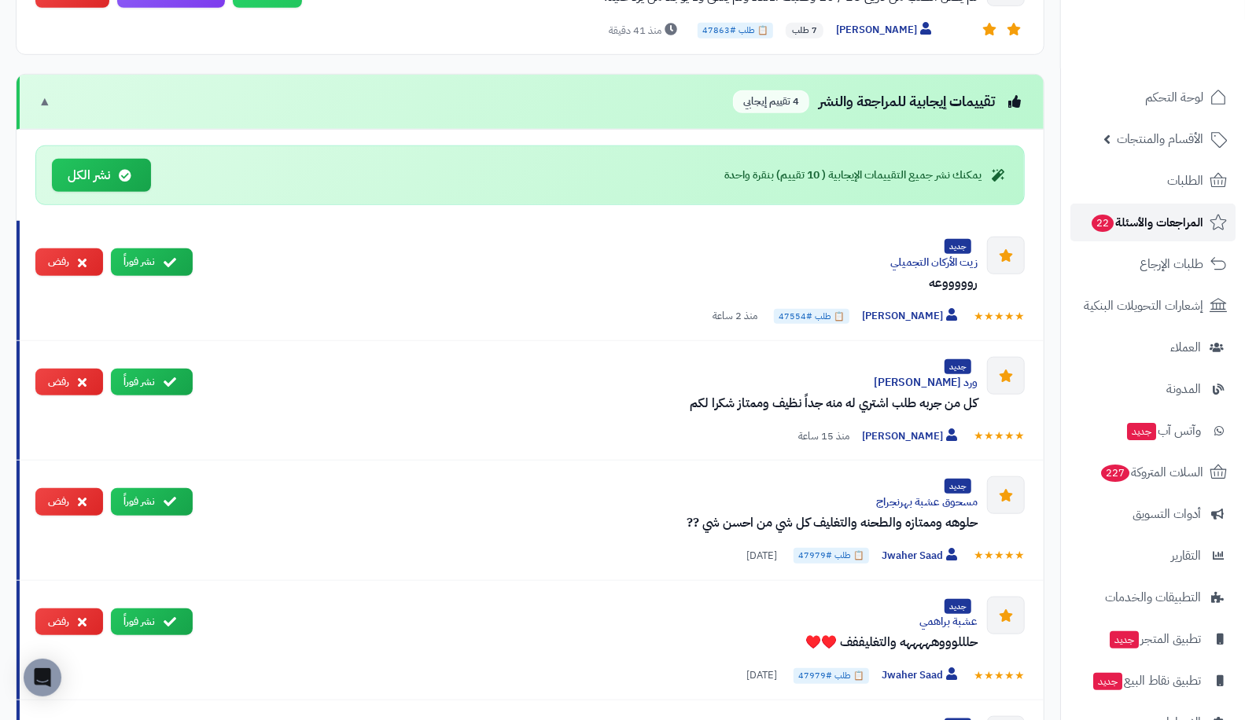
click at [1119, 215] on span "المراجعات والأسئلة 22" at bounding box center [1146, 223] width 113 height 22
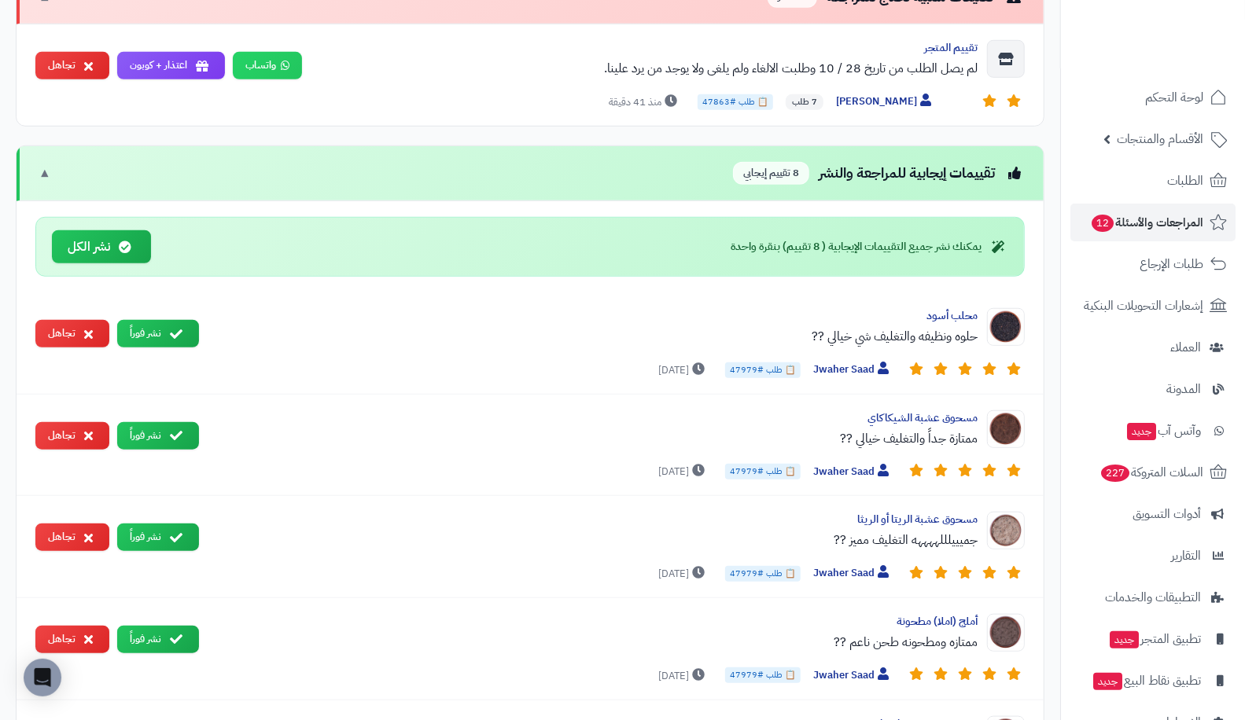
scroll to position [638, 0]
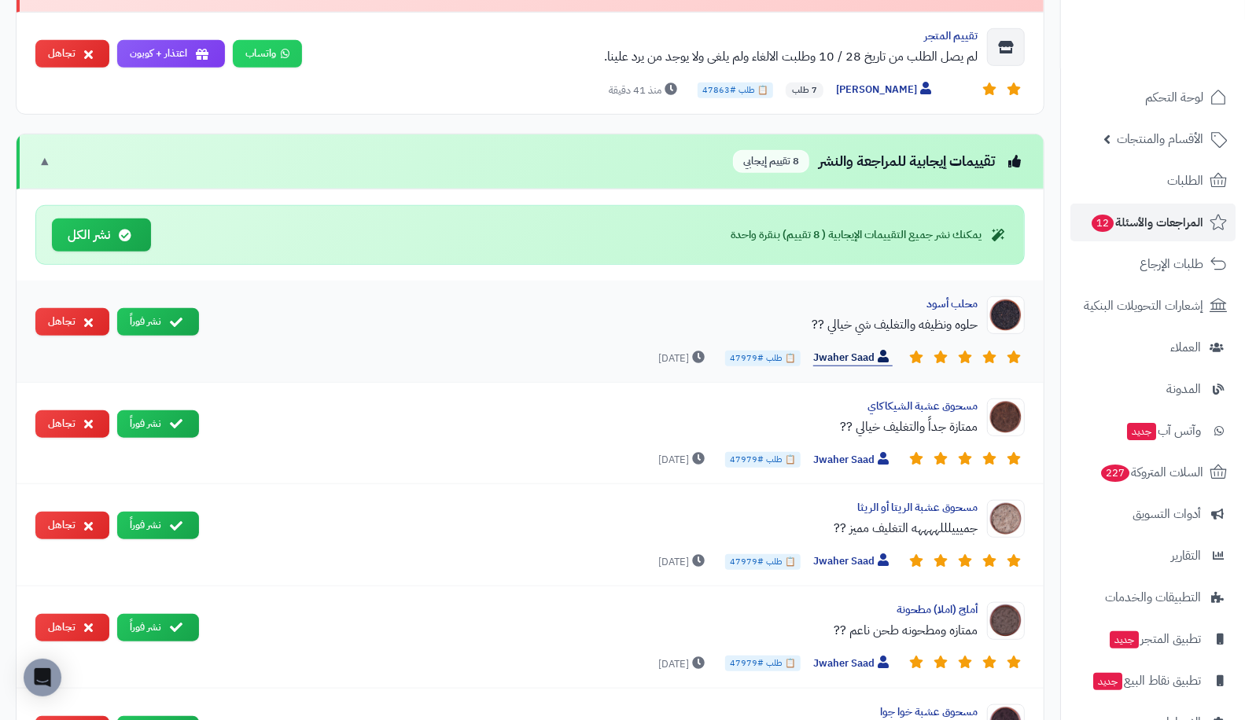
click at [846, 351] on span "Jwaher Saad" at bounding box center [852, 358] width 79 height 17
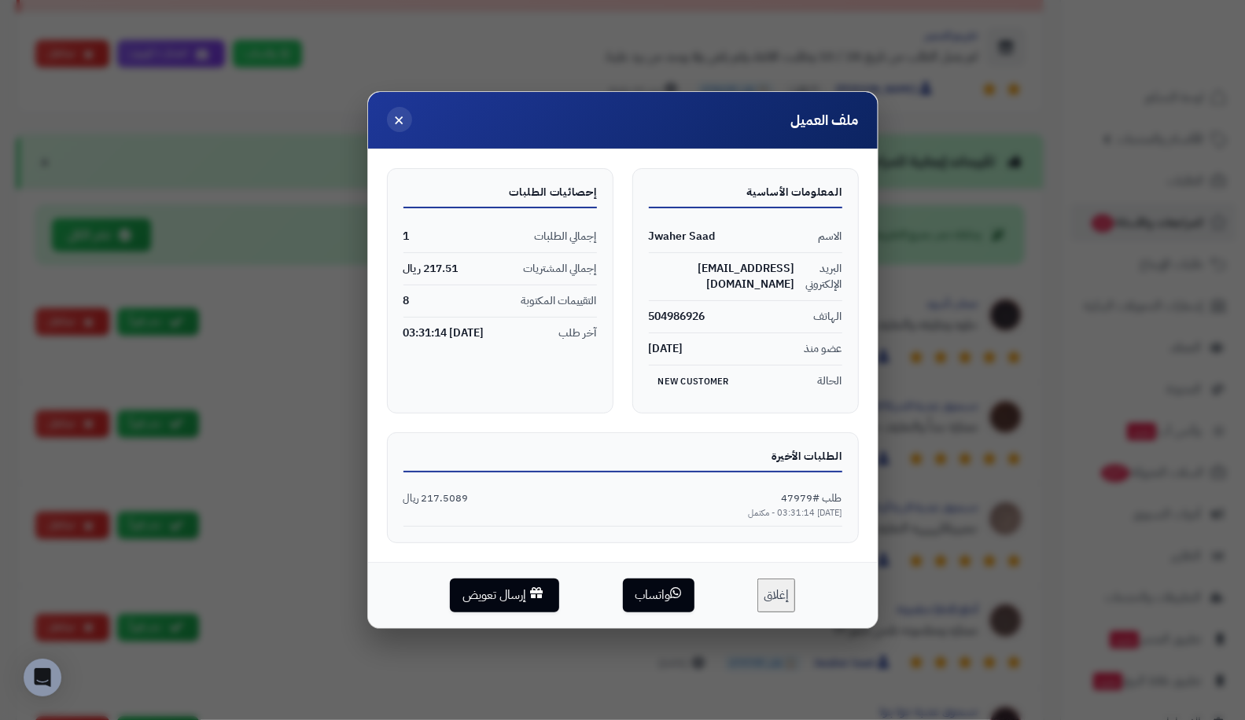
click at [396, 133] on span "×" at bounding box center [399, 119] width 11 height 27
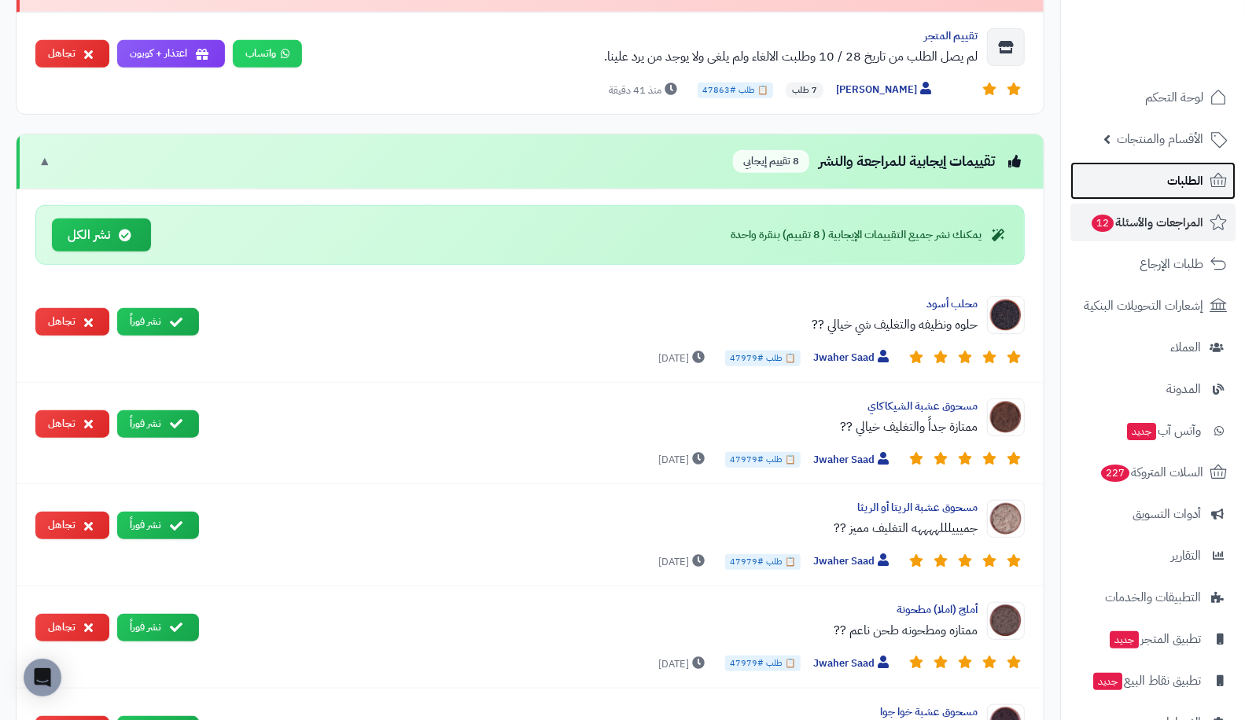
click at [1145, 171] on link "الطلبات" at bounding box center [1152, 181] width 165 height 38
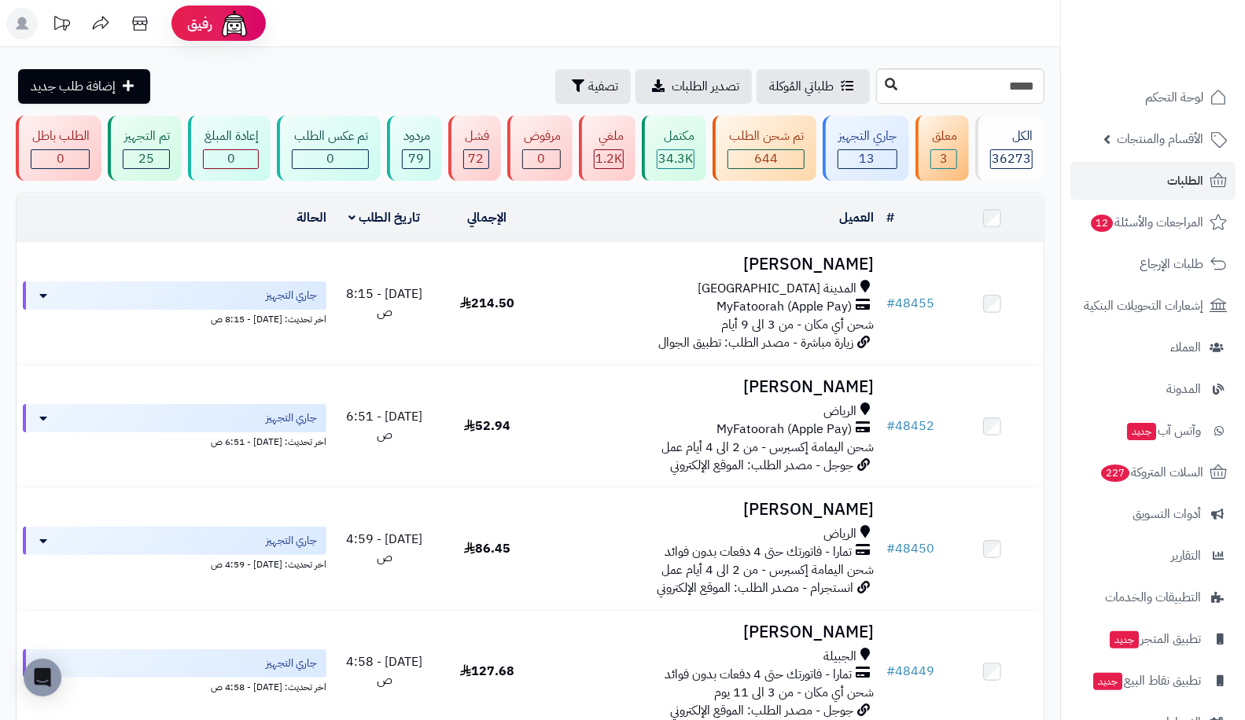
type input "*****"
click at [879, 76] on button at bounding box center [891, 85] width 24 height 30
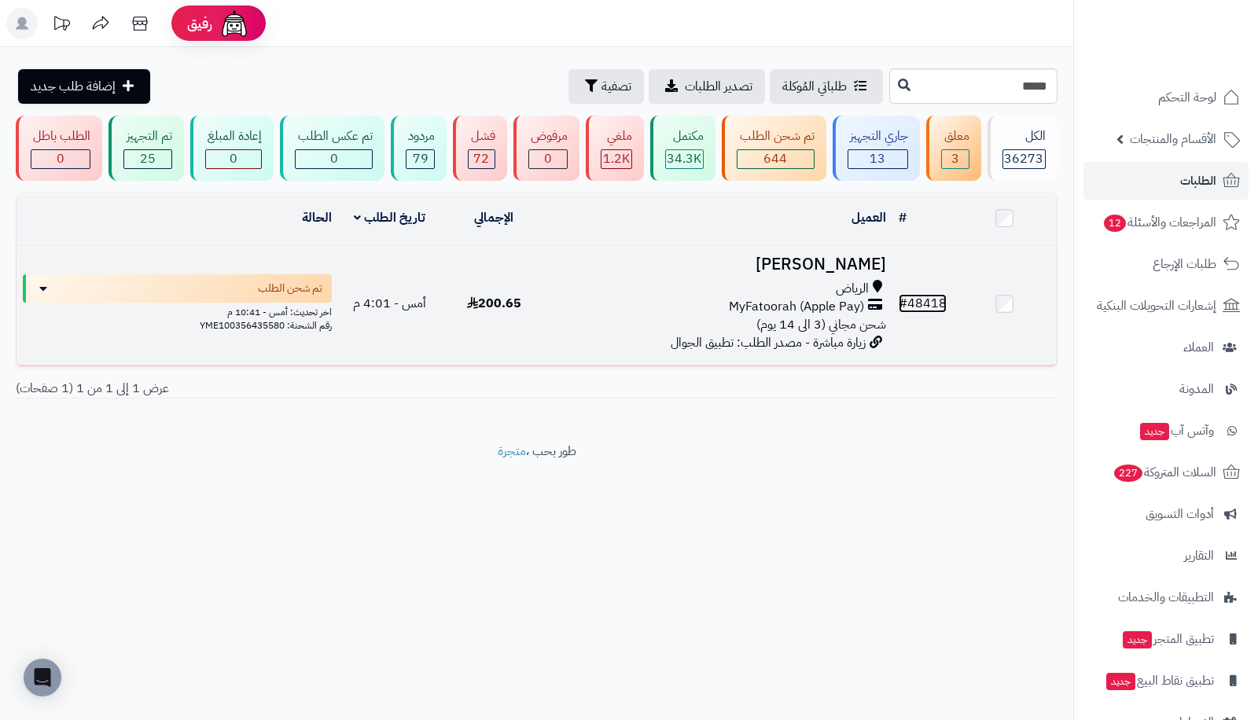
click at [911, 301] on link "# 48418" at bounding box center [923, 303] width 48 height 19
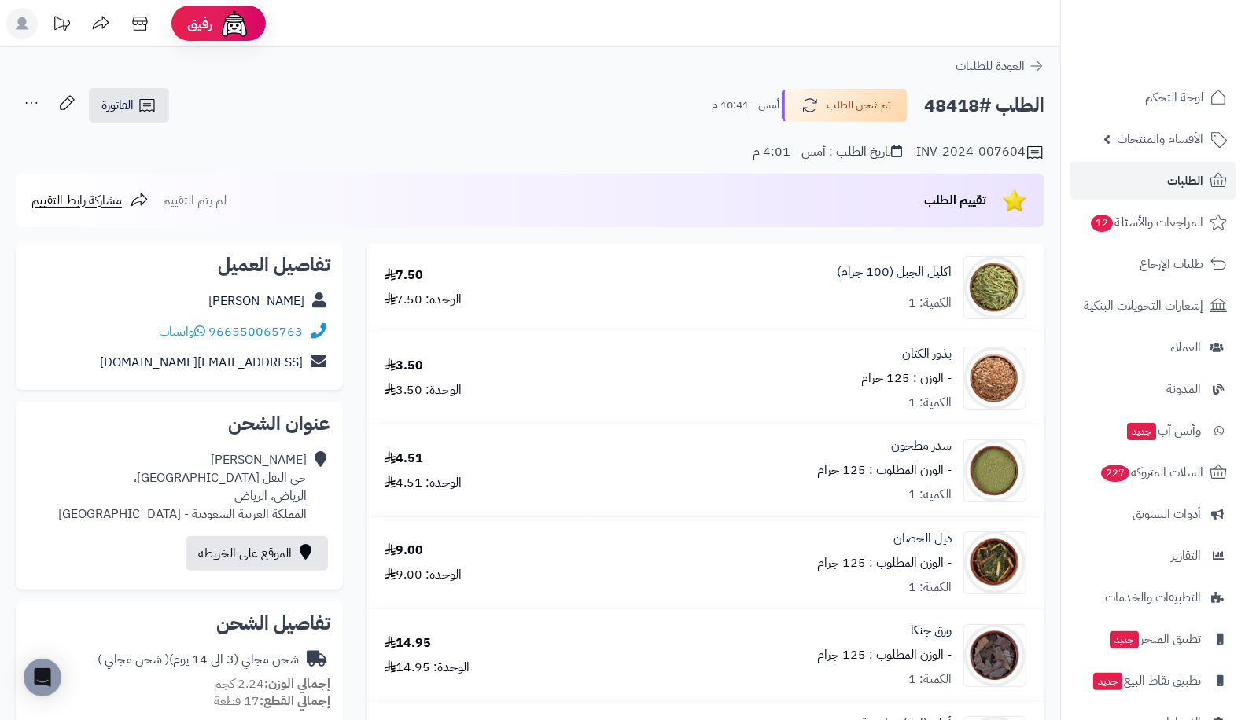
click at [1157, 201] on ul "لوحة التحكم الأقسام والمنتجات المنتجات الأقسام الماركات مواصفات المنتجات مواصفا…" at bounding box center [1153, 410] width 184 height 663
click at [1168, 190] on span "الطلبات" at bounding box center [1185, 181] width 36 height 22
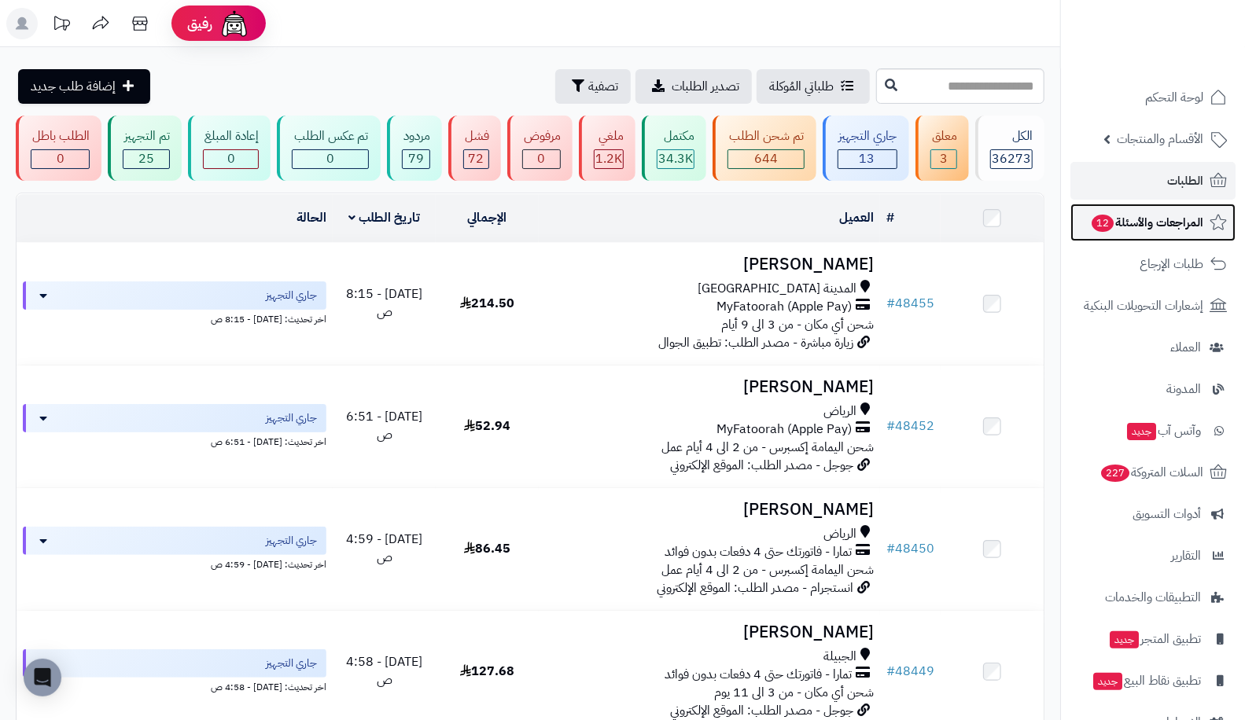
click at [1127, 219] on span "المراجعات والأسئلة 12" at bounding box center [1146, 223] width 113 height 22
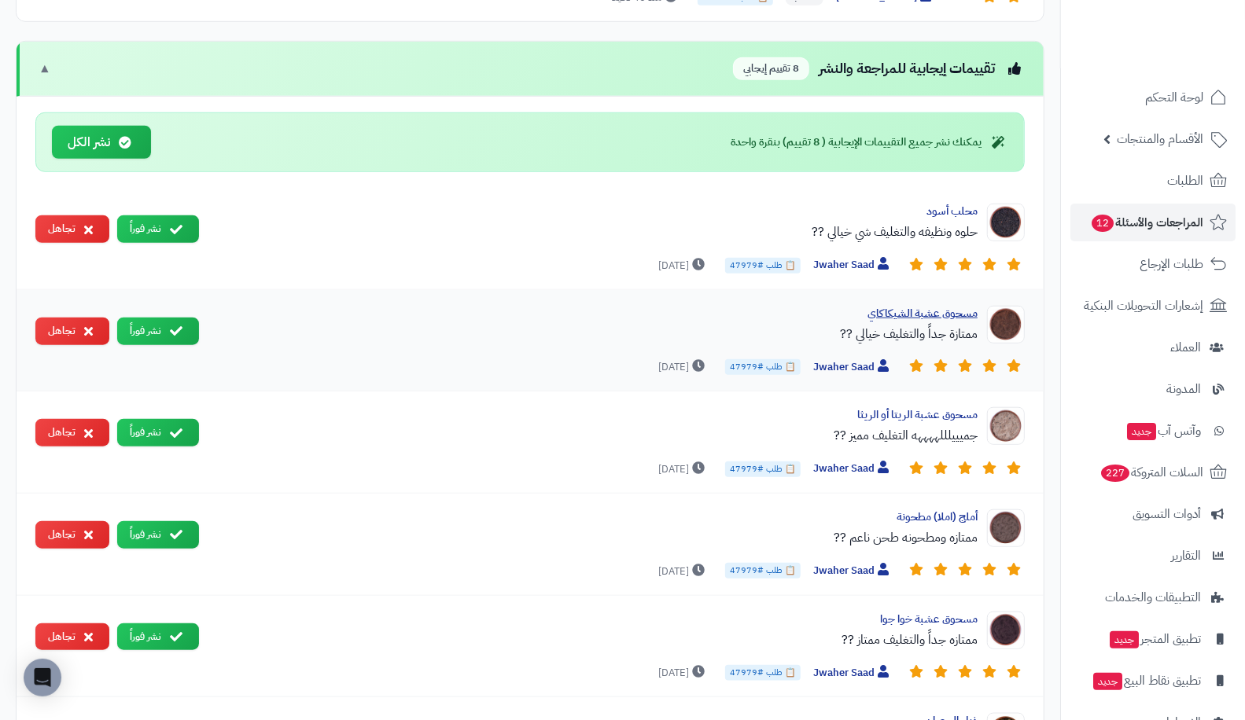
scroll to position [734, 0]
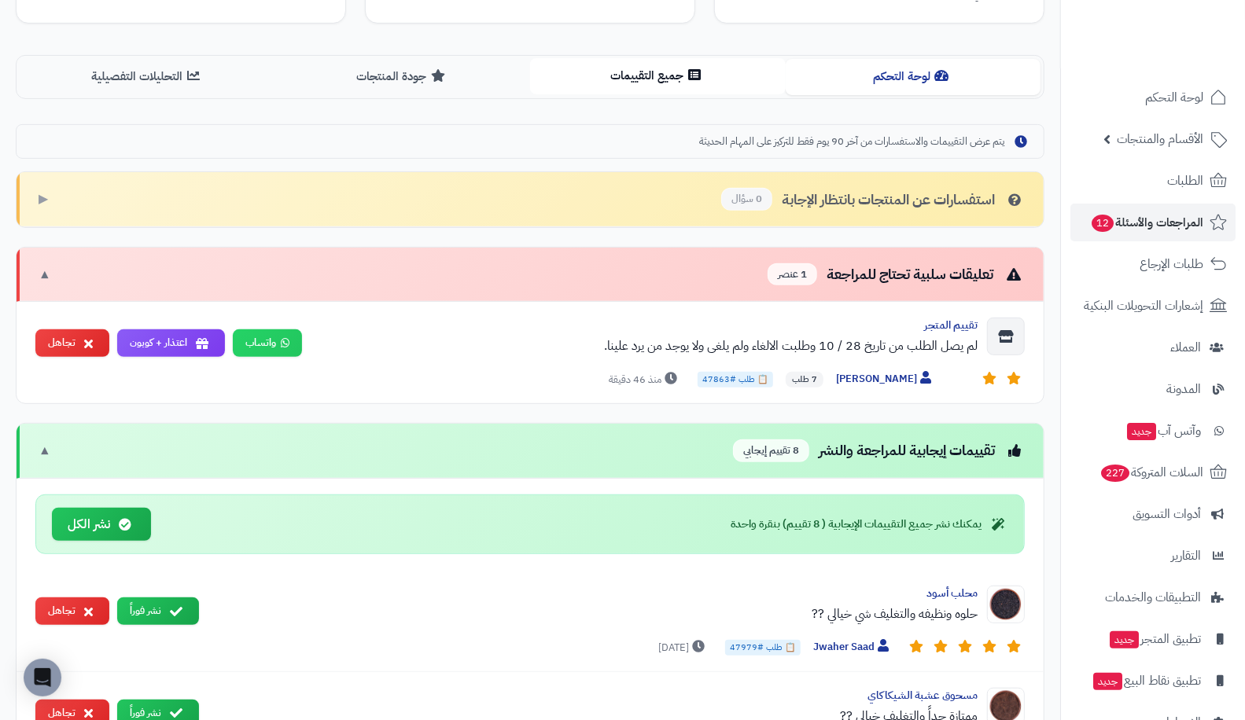
click at [667, 78] on button "جميع التقييمات" at bounding box center [658, 75] width 256 height 35
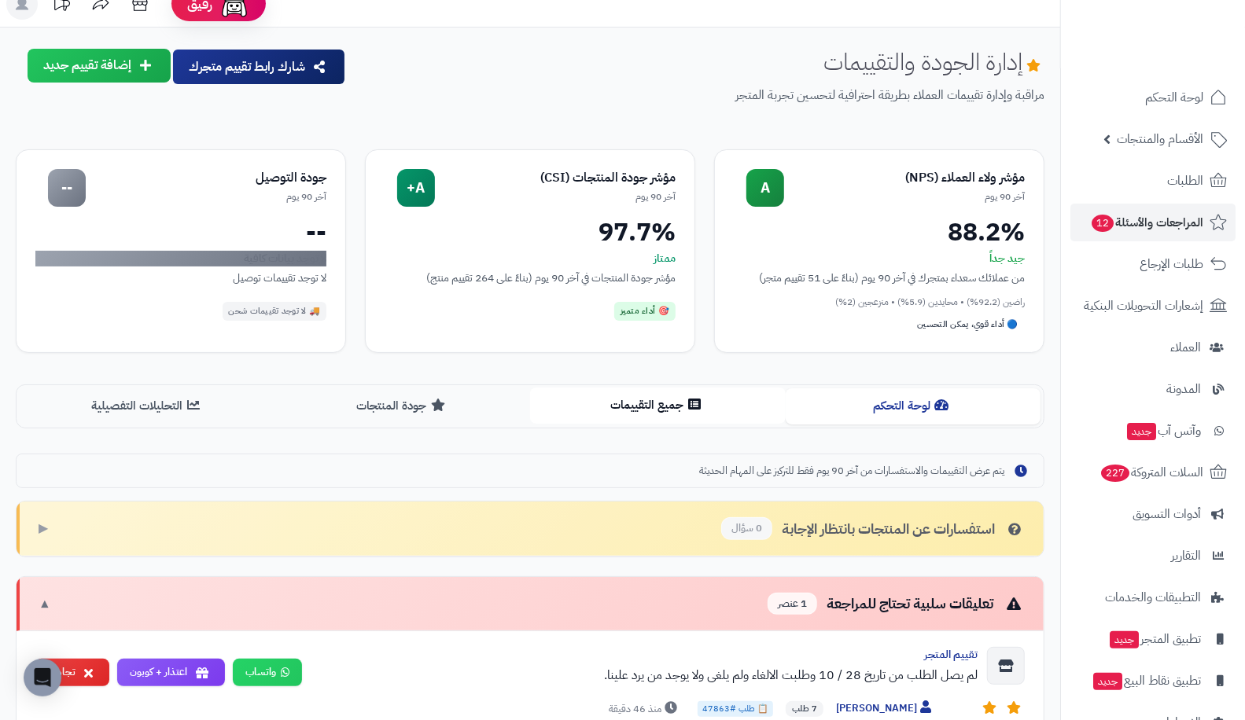
scroll to position [349, 0]
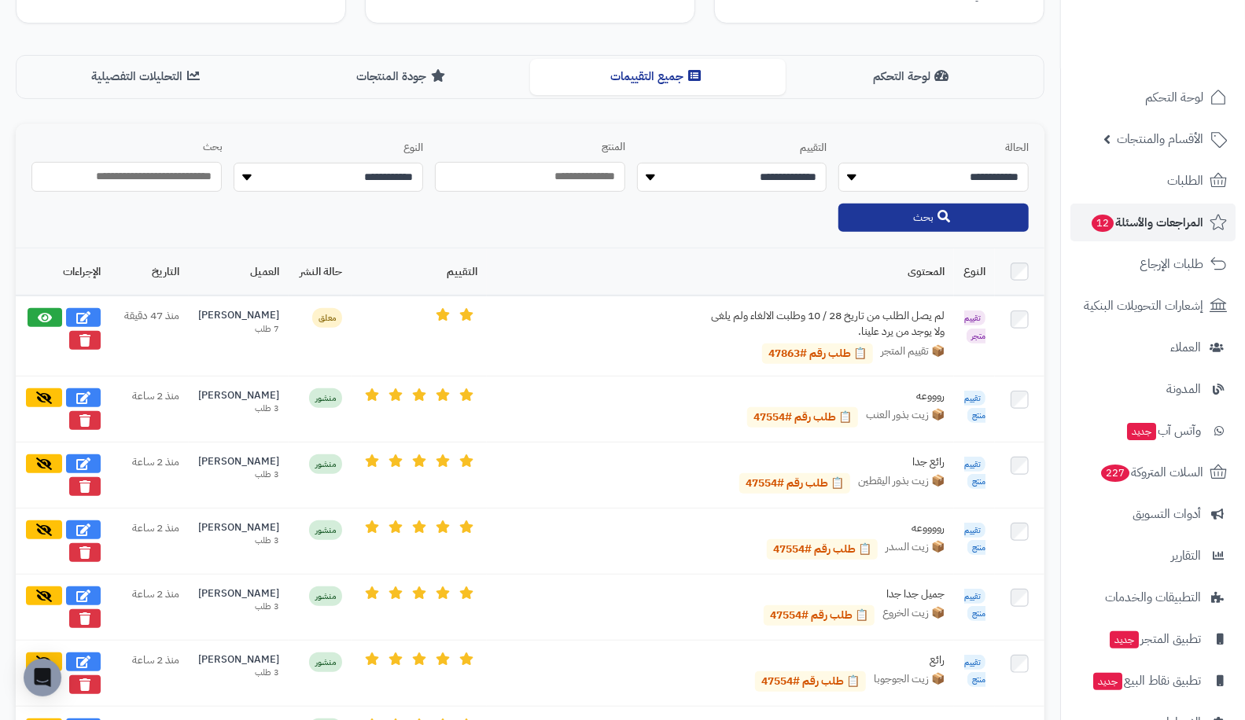
click at [932, 182] on select "**********" at bounding box center [933, 177] width 190 height 29
select select "*******"
click at [838, 163] on select "**********" at bounding box center [933, 177] width 190 height 29
click at [907, 208] on button "بحث" at bounding box center [933, 217] width 190 height 28
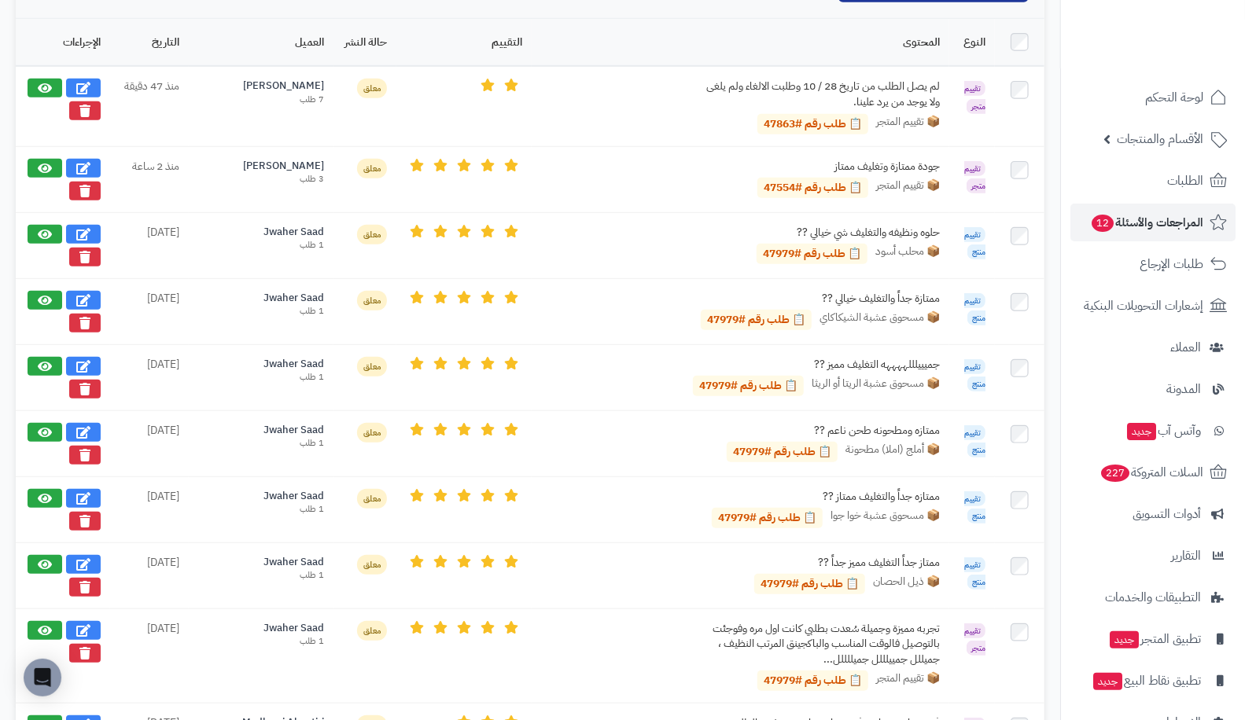
scroll to position [579, 0]
click at [88, 227] on icon at bounding box center [83, 233] width 14 height 13
select select "*"
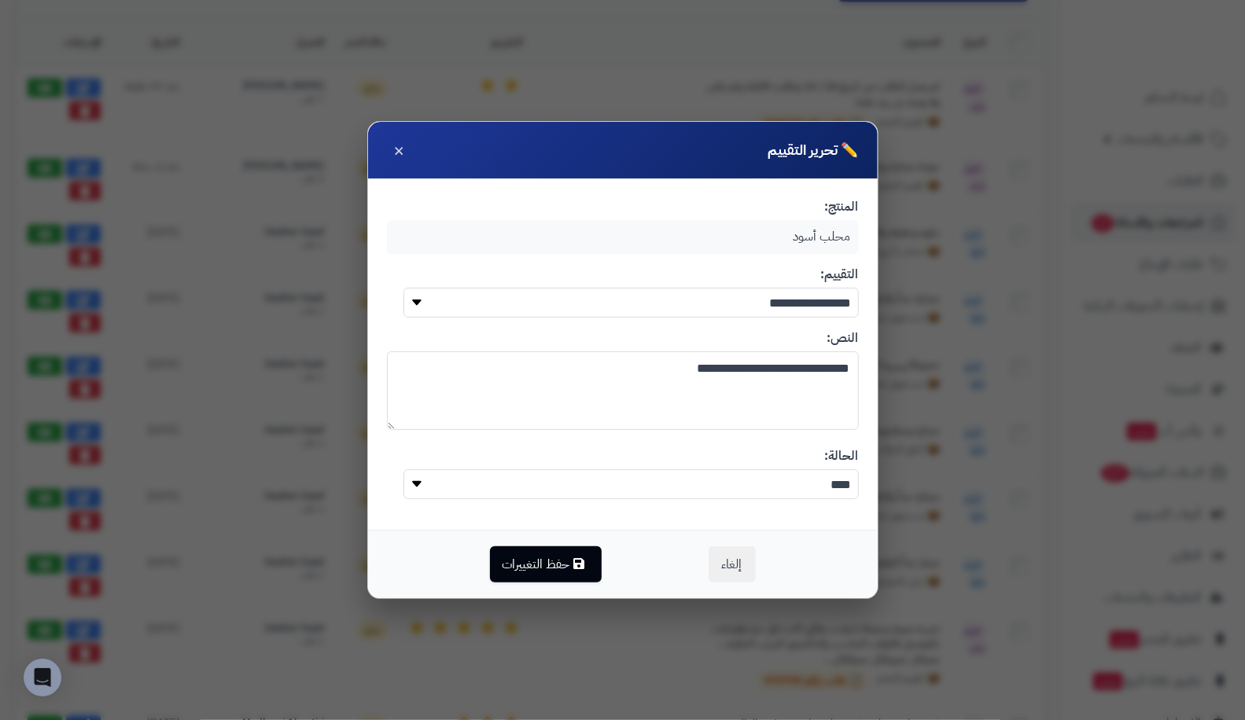
click at [651, 381] on textarea "**********" at bounding box center [623, 390] width 472 height 79
click at [561, 570] on button "حفظ التغييرات" at bounding box center [546, 564] width 112 height 36
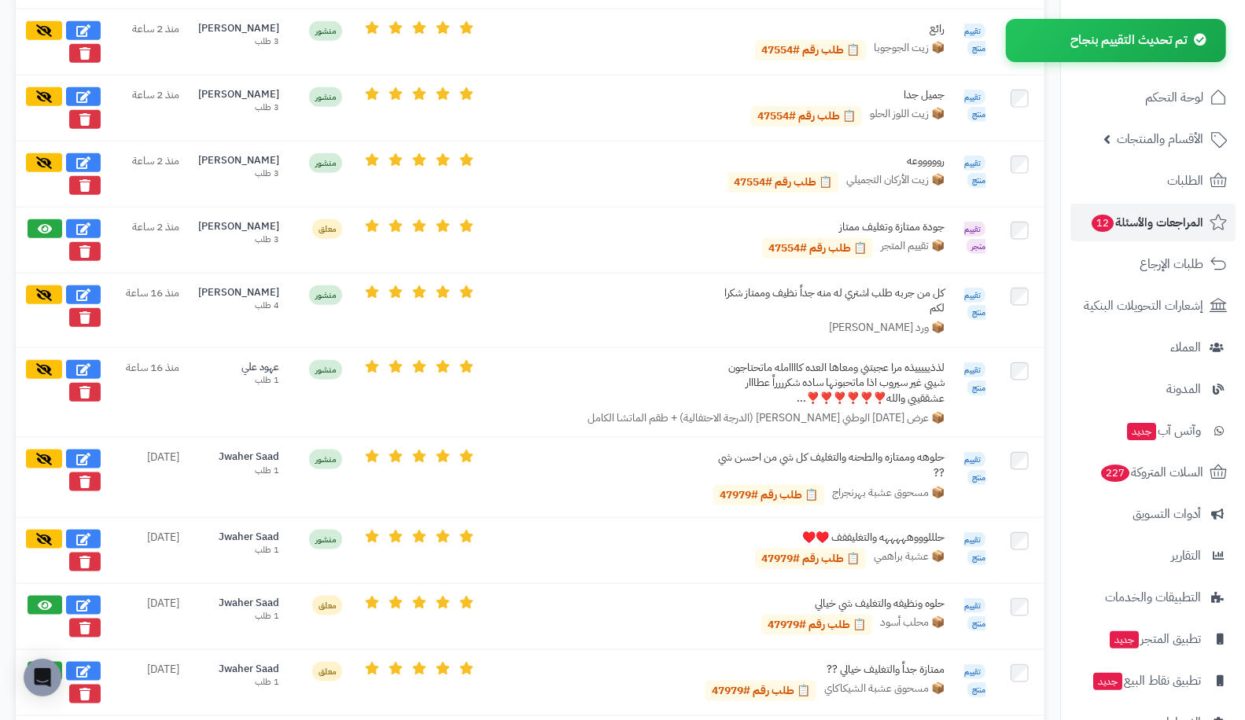
scroll to position [1068, 0]
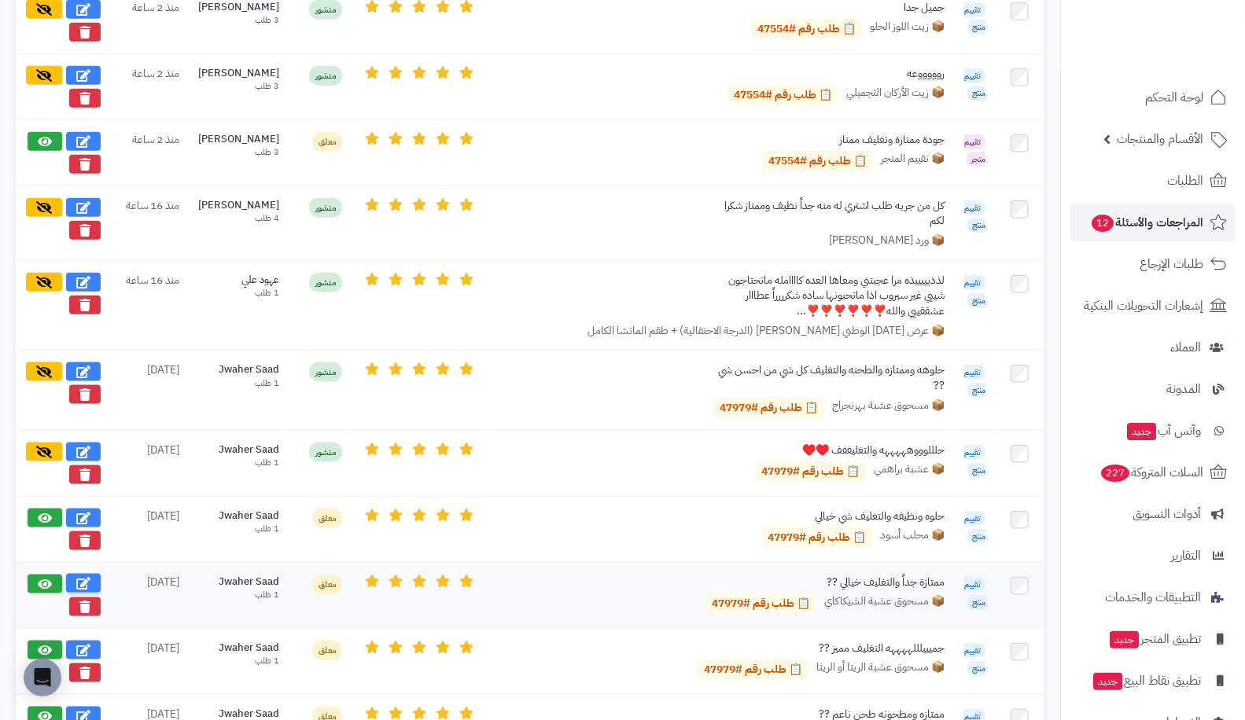
click at [86, 577] on icon at bounding box center [83, 583] width 14 height 13
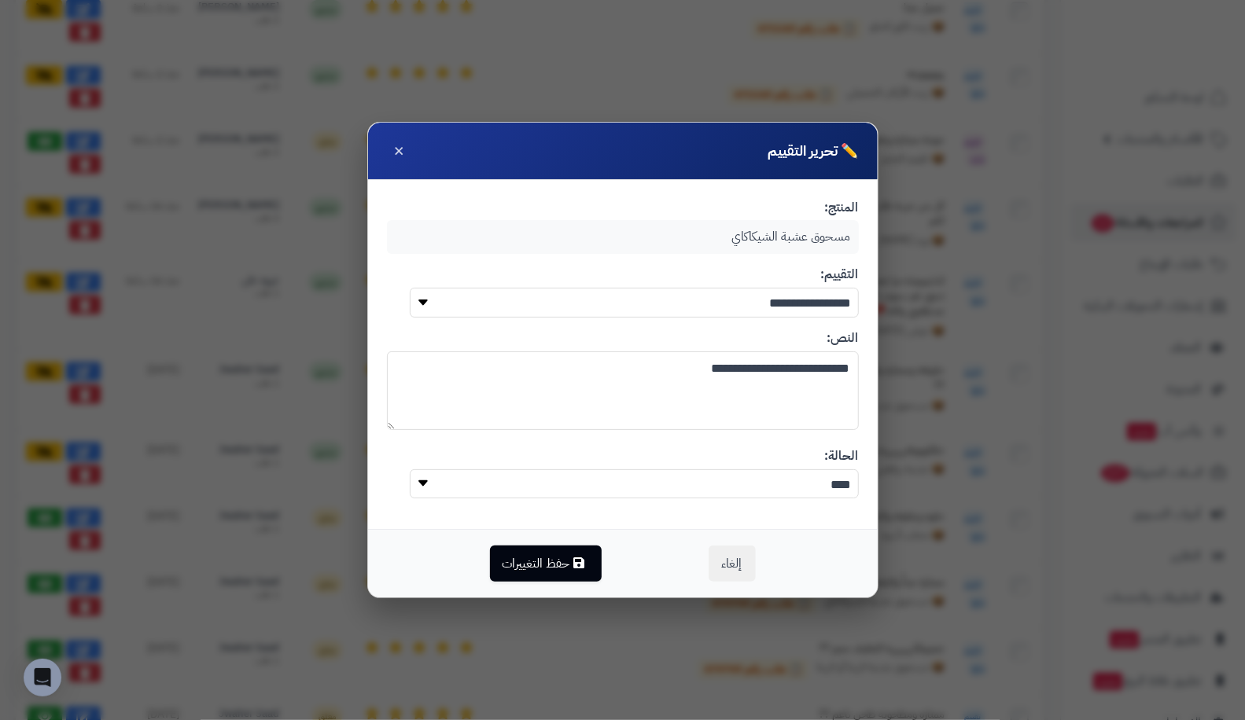
click at [635, 355] on textarea "**********" at bounding box center [623, 390] width 472 height 79
click at [557, 559] on button "حفظ التغييرات" at bounding box center [546, 563] width 112 height 36
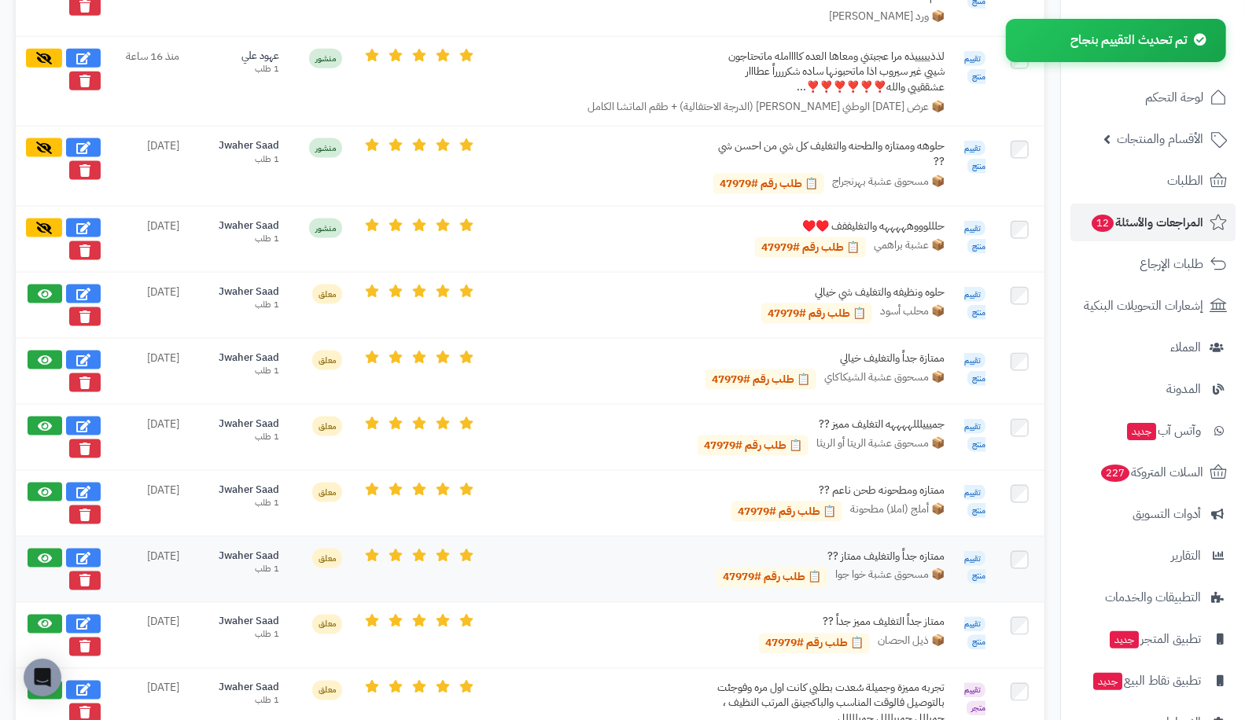
scroll to position [1313, 0]
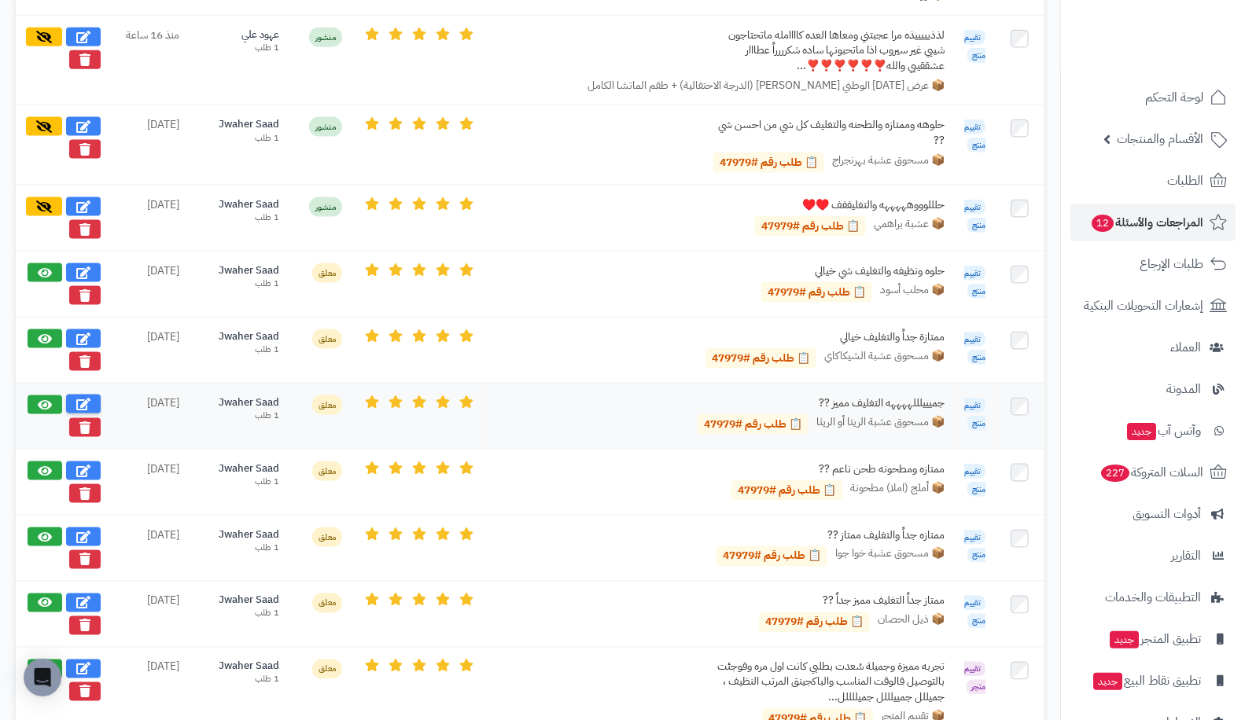
click at [96, 395] on button at bounding box center [83, 404] width 35 height 19
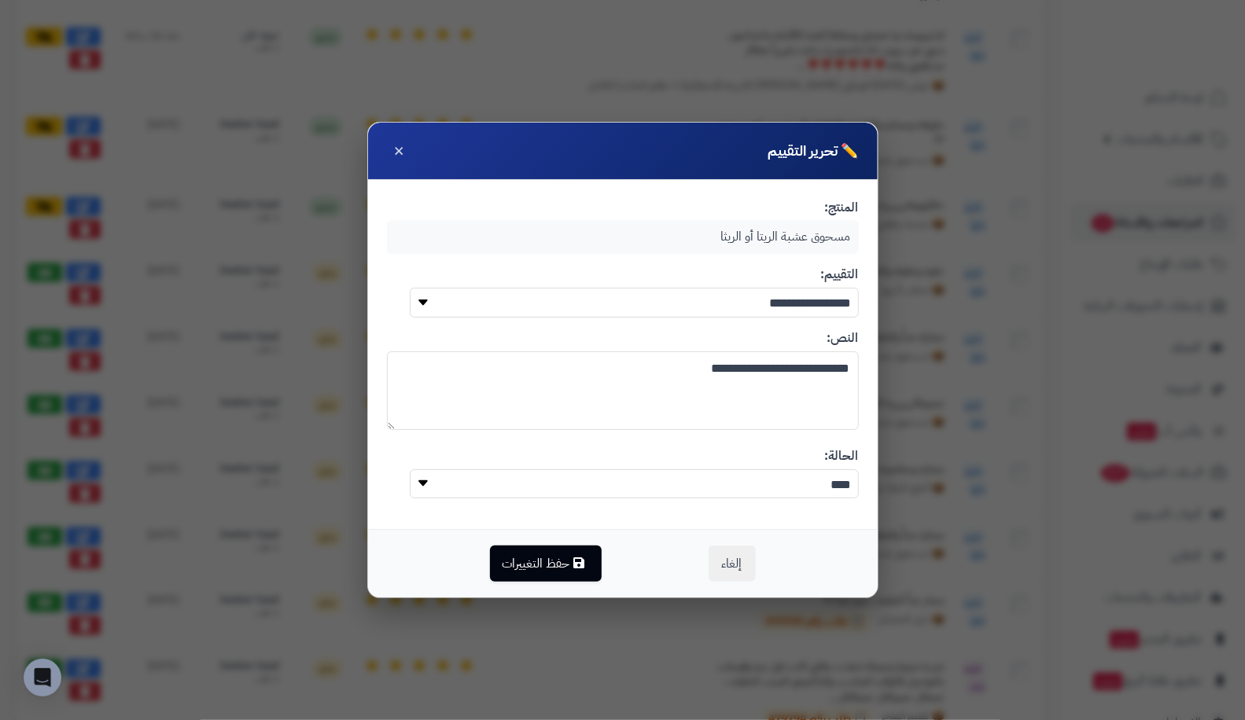
click at [609, 379] on textarea "**********" at bounding box center [623, 390] width 472 height 79
click at [535, 570] on button "حفظ التغييرات" at bounding box center [546, 563] width 112 height 36
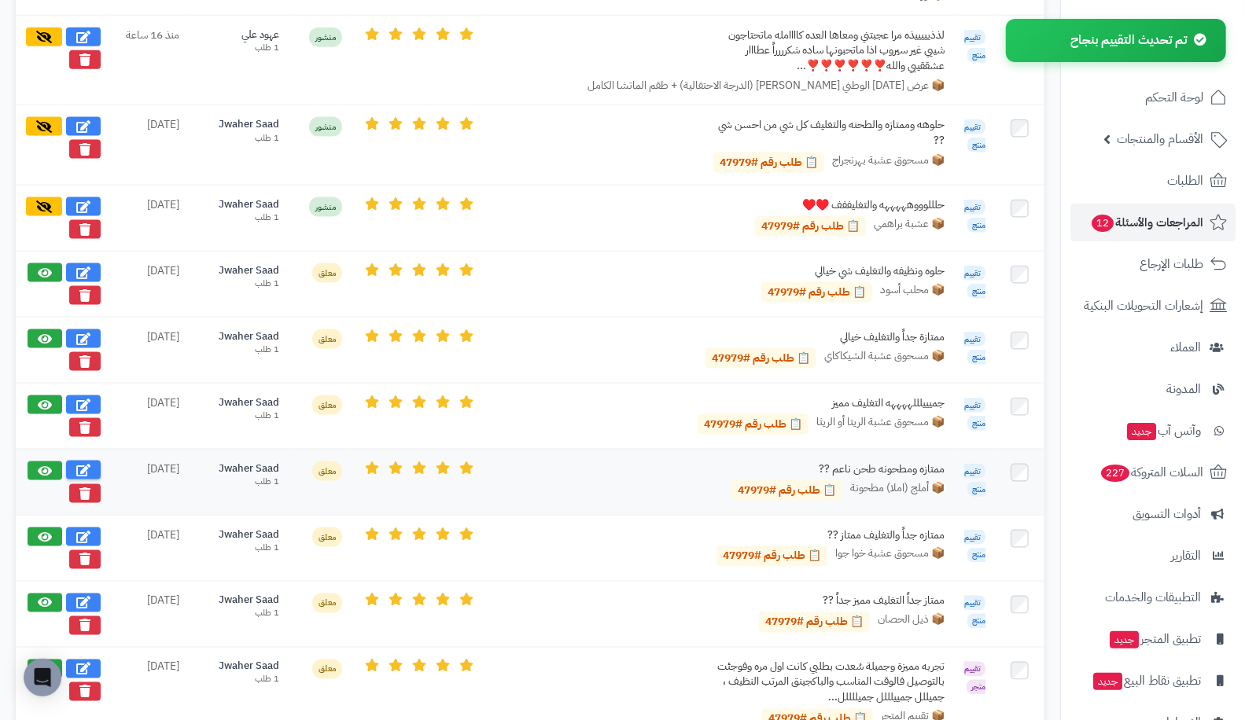
click at [88, 464] on icon at bounding box center [83, 470] width 14 height 13
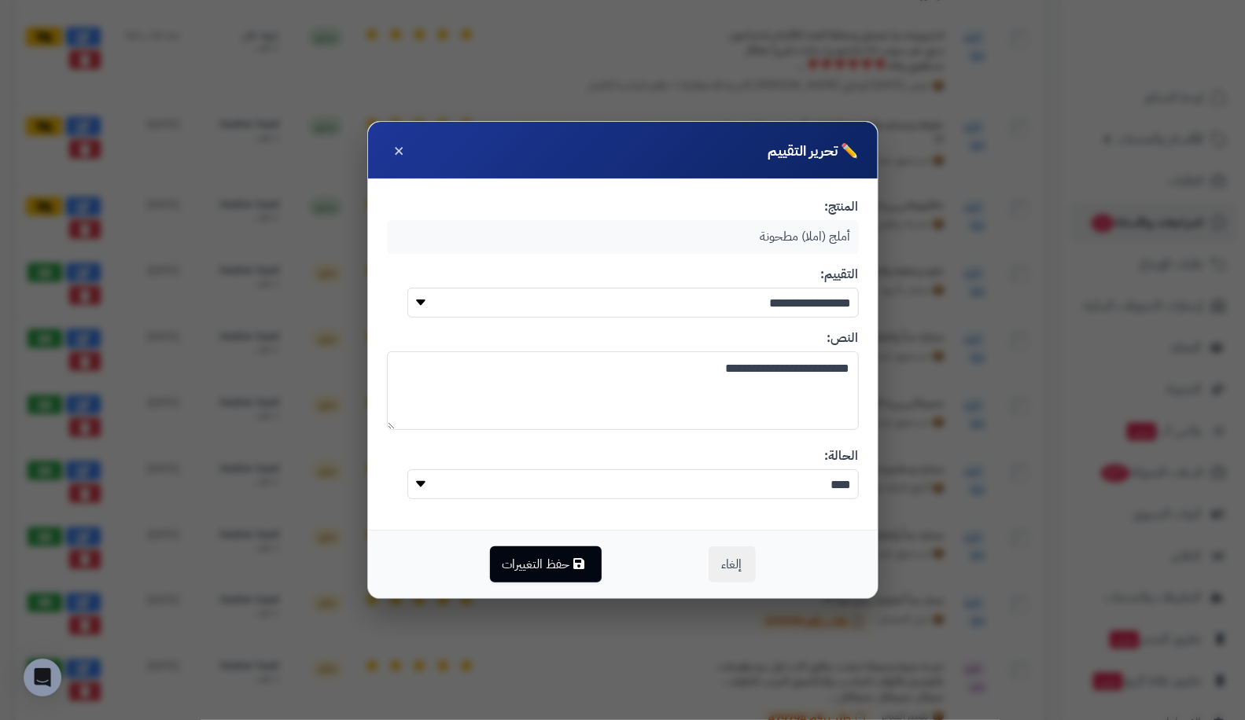
click at [627, 370] on textarea "**********" at bounding box center [623, 390] width 472 height 79
click at [540, 572] on button "حفظ التغييرات" at bounding box center [546, 564] width 112 height 36
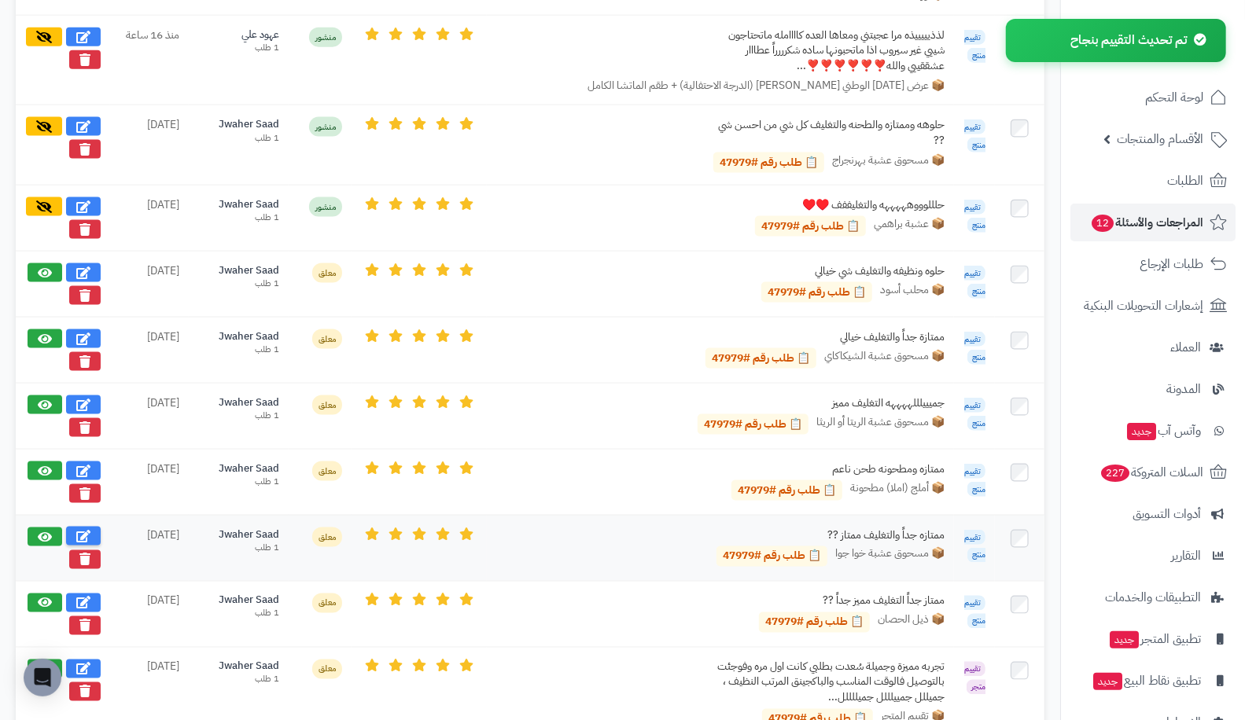
click at [84, 530] on icon at bounding box center [83, 536] width 14 height 13
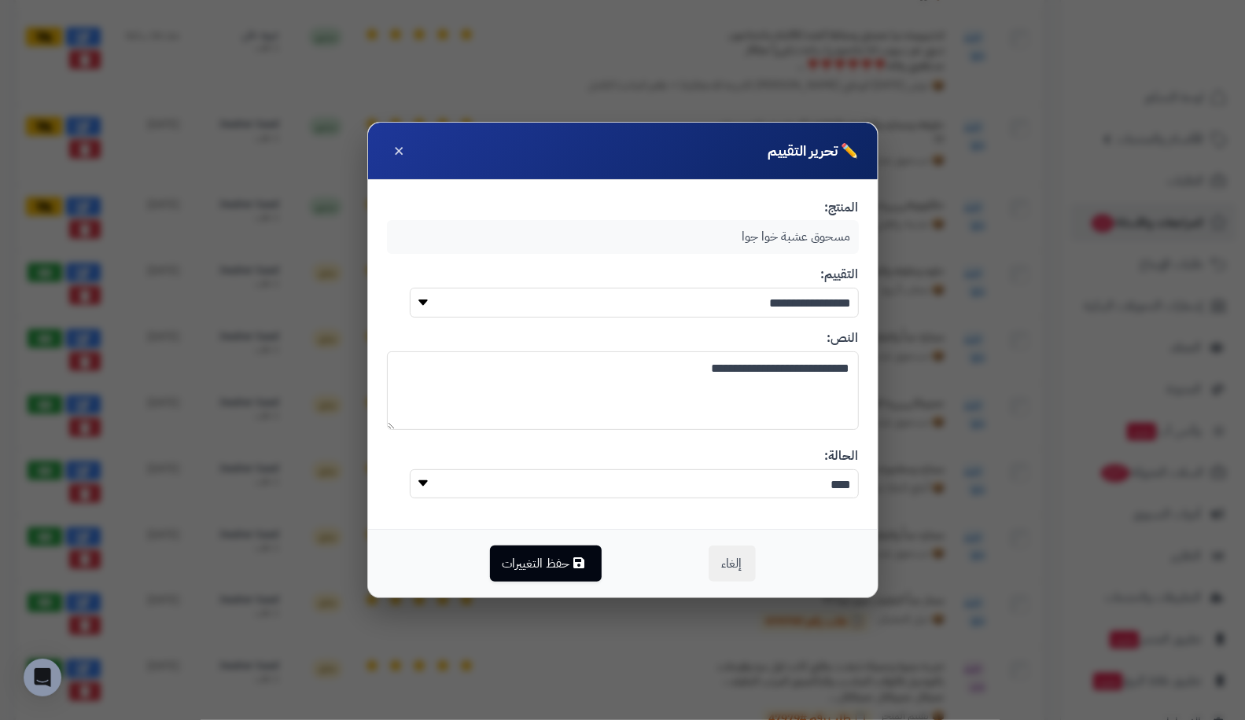
click at [647, 403] on textarea "**********" at bounding box center [623, 390] width 472 height 79
click at [554, 572] on button "حفظ التغييرات" at bounding box center [546, 563] width 112 height 36
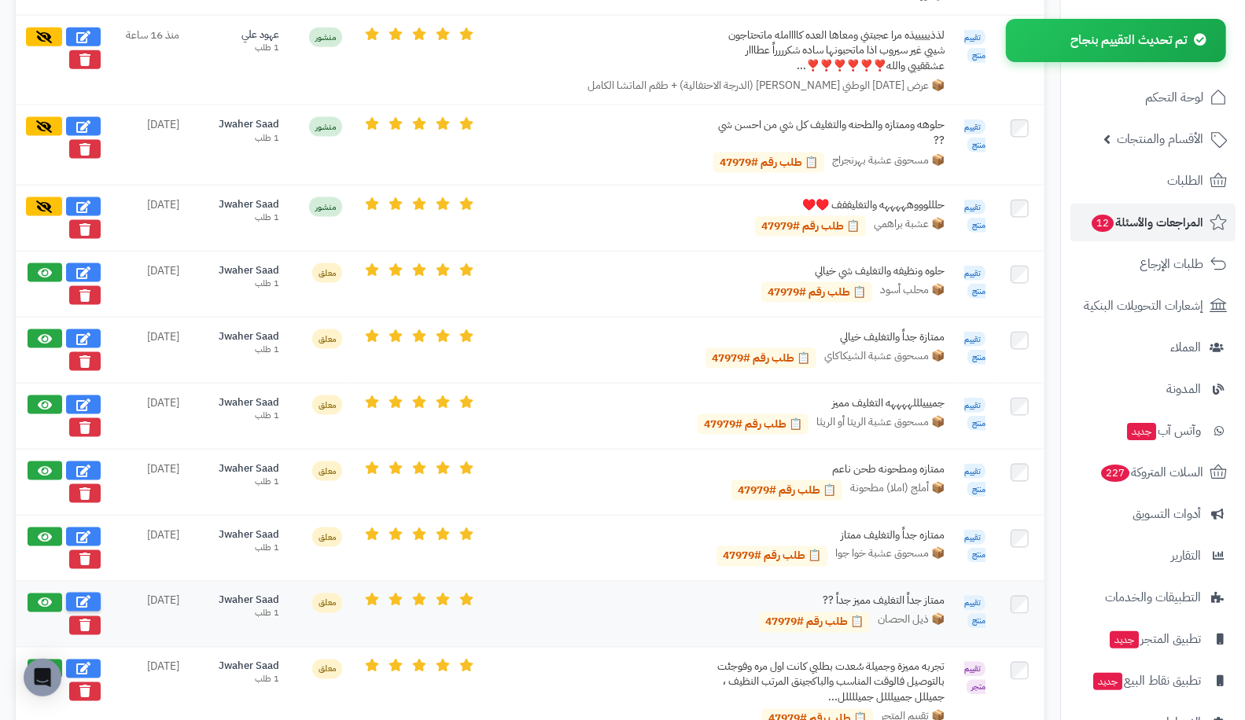
click at [68, 593] on button at bounding box center [83, 602] width 35 height 19
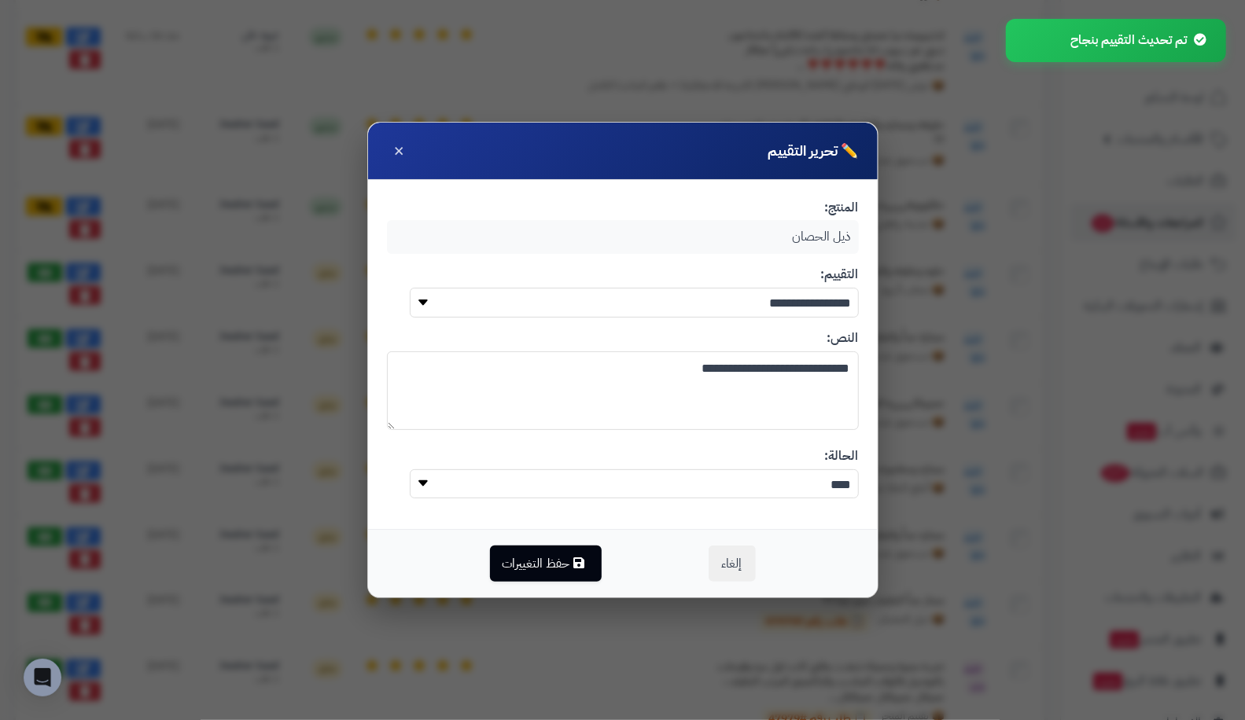
click at [596, 395] on textarea "**********" at bounding box center [623, 390] width 472 height 79
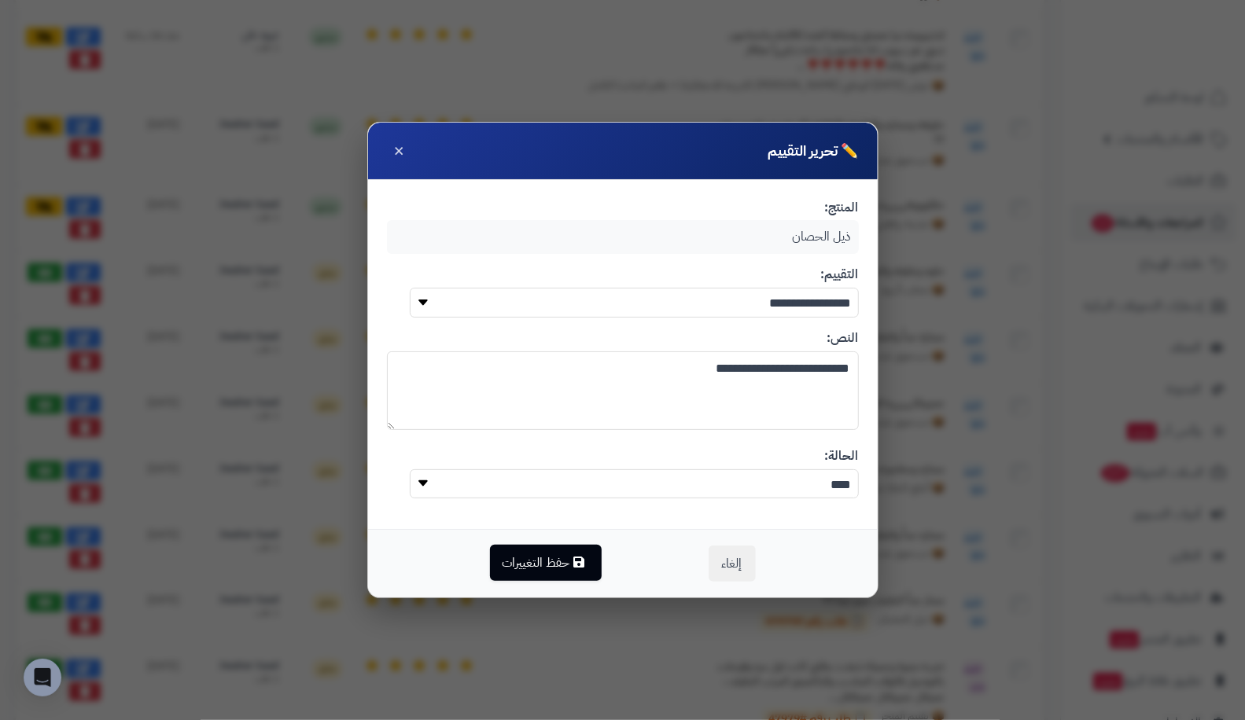
type textarea "**********"
click at [552, 552] on button "حفظ التغييرات" at bounding box center [546, 563] width 112 height 36
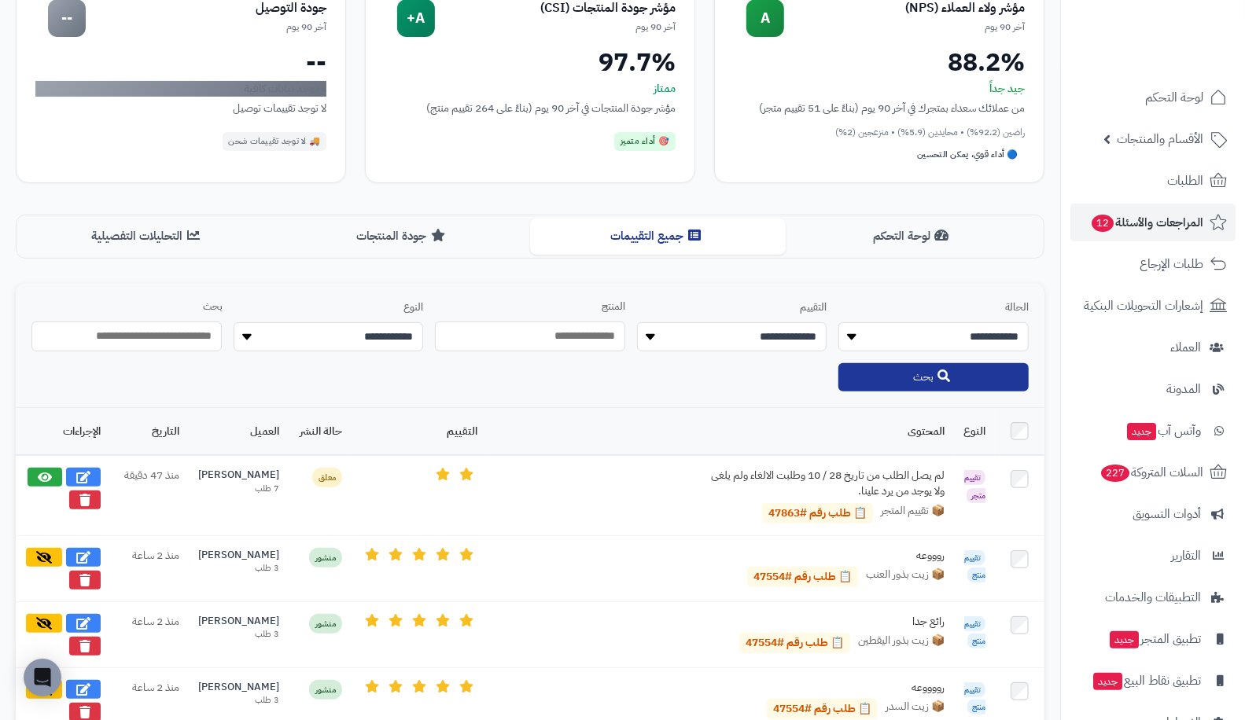
scroll to position [0, 0]
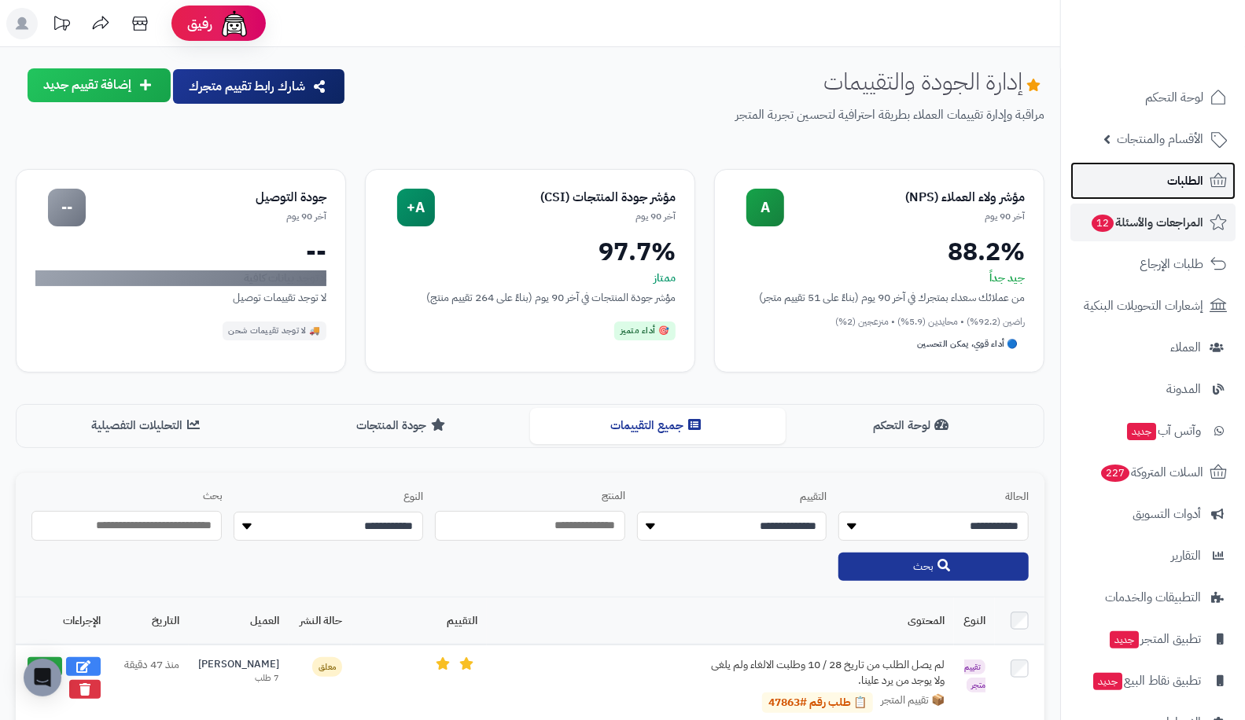
click at [1138, 185] on link "الطلبات" at bounding box center [1152, 181] width 165 height 38
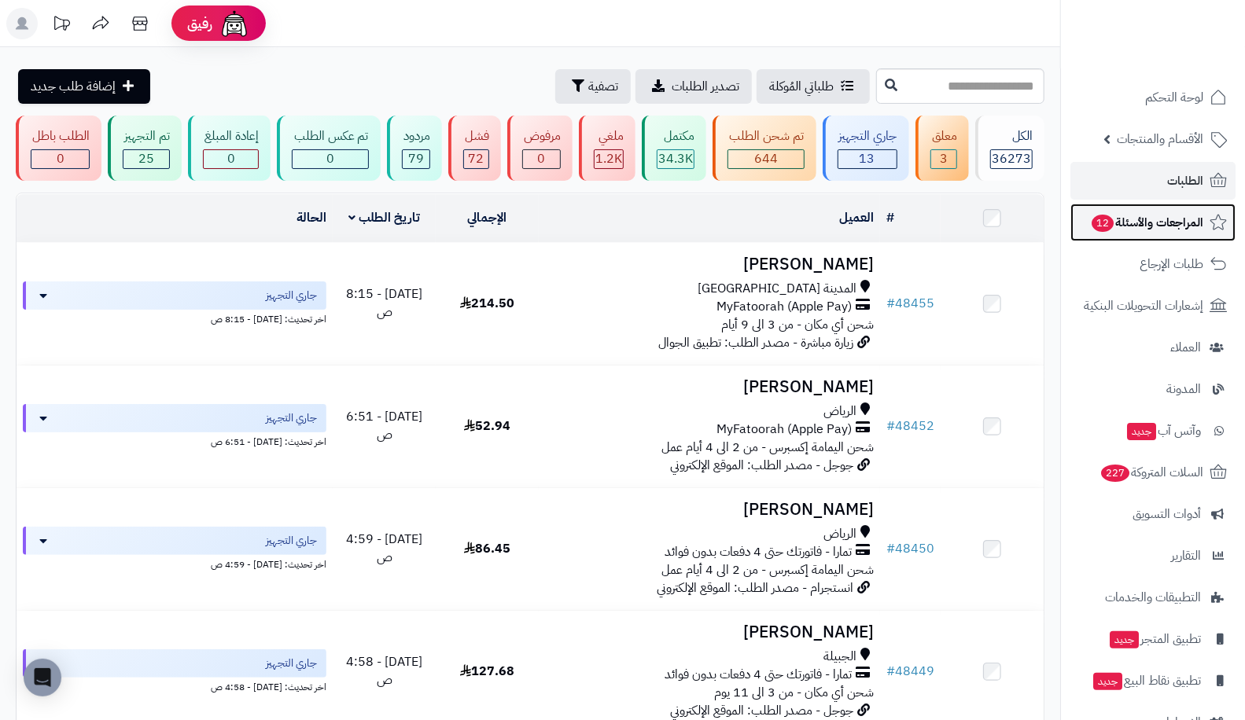
click at [1143, 222] on span "المراجعات والأسئلة 12" at bounding box center [1146, 223] width 113 height 22
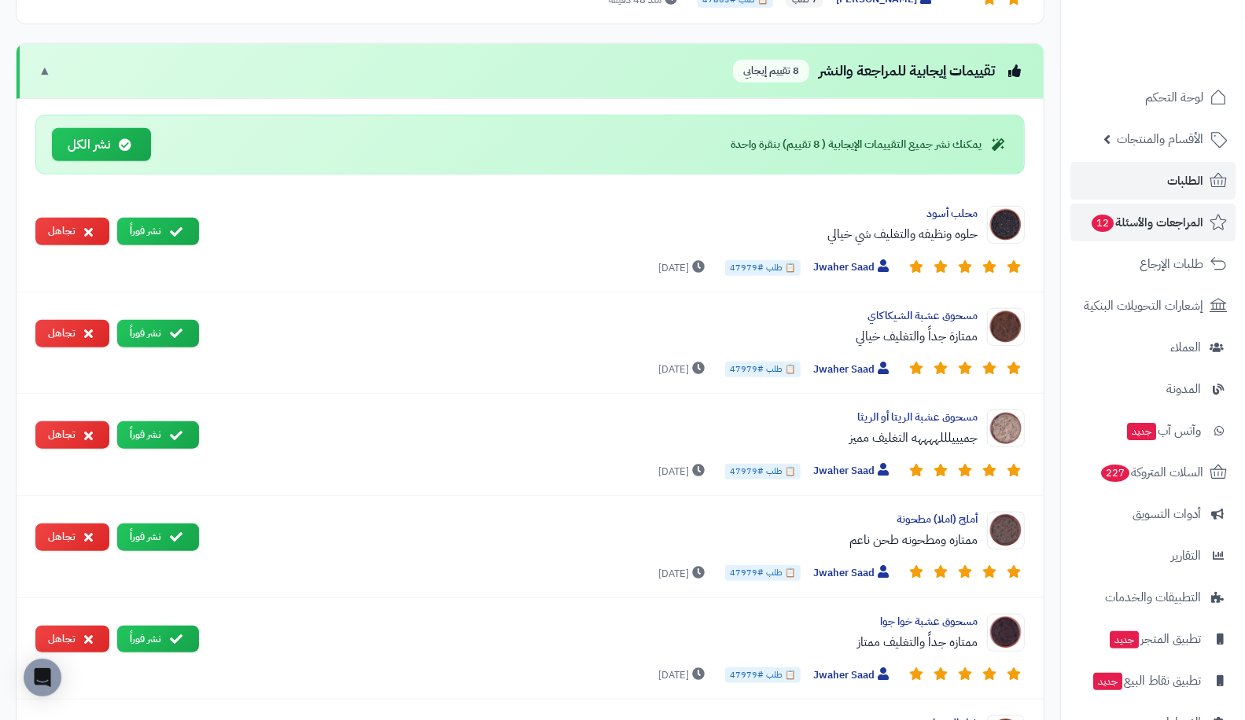
scroll to position [734, 0]
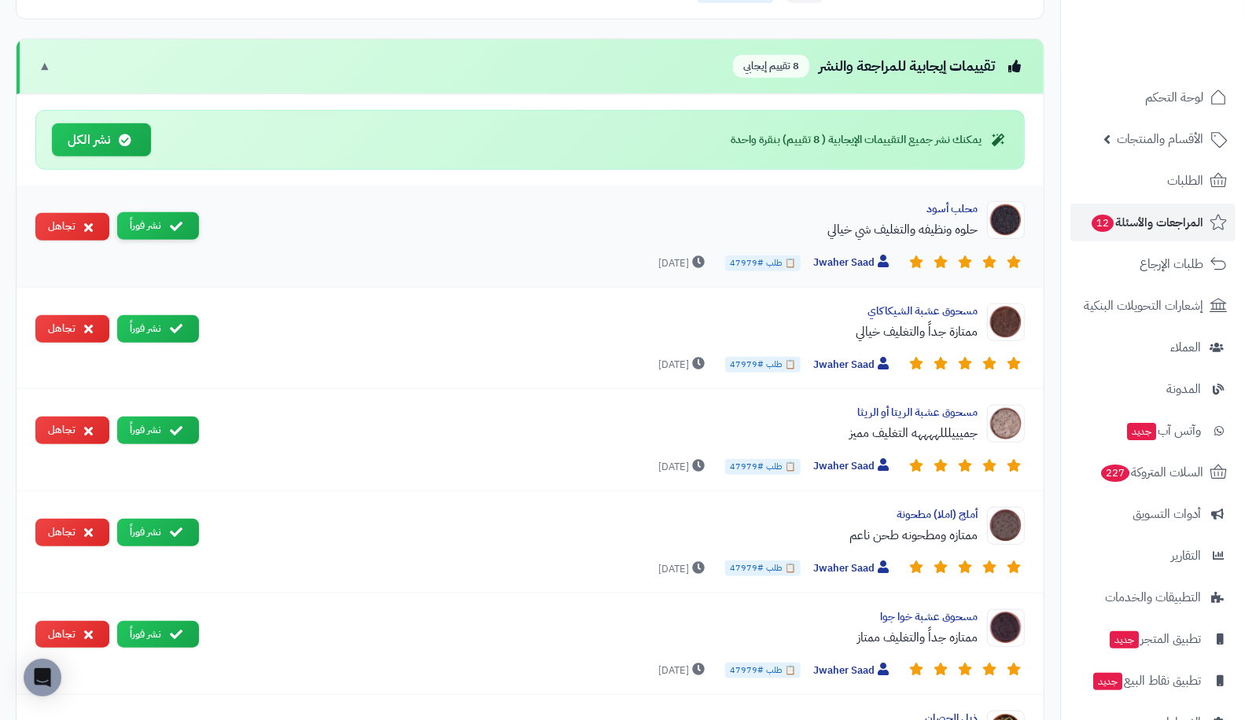
click at [187, 212] on button "نشر فوراً" at bounding box center [158, 226] width 82 height 28
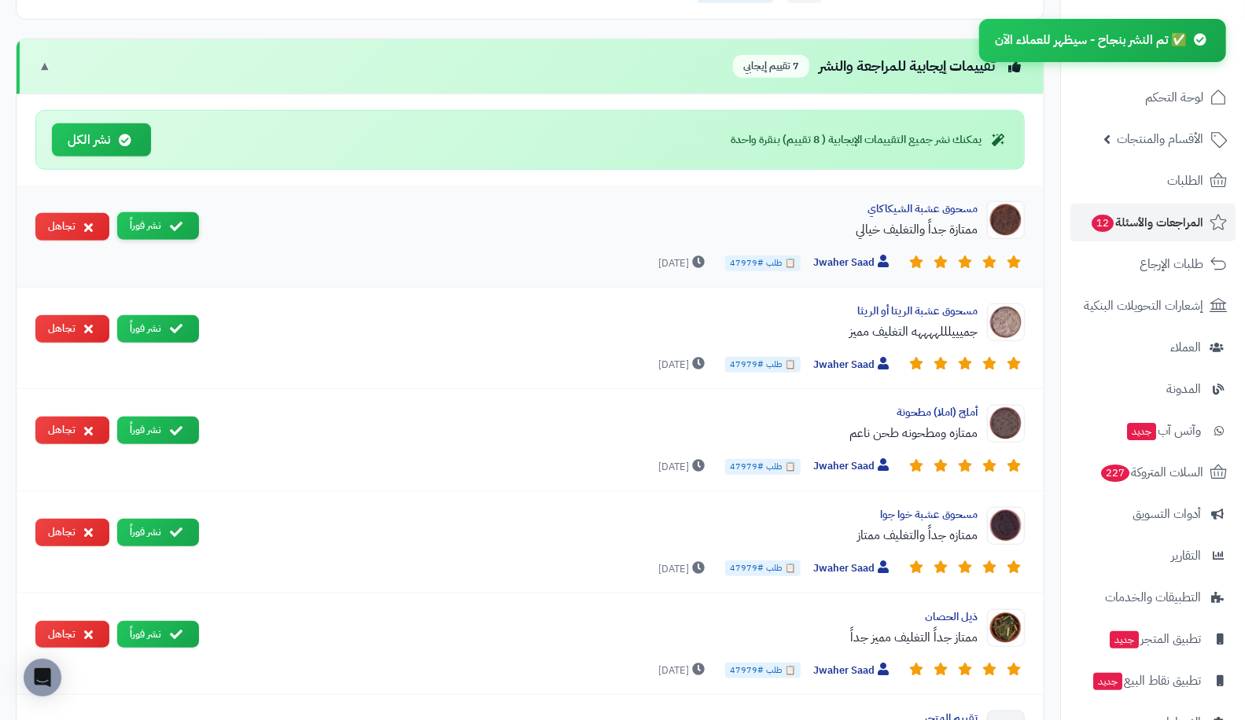
click at [165, 221] on button "نشر فوراً" at bounding box center [158, 226] width 82 height 28
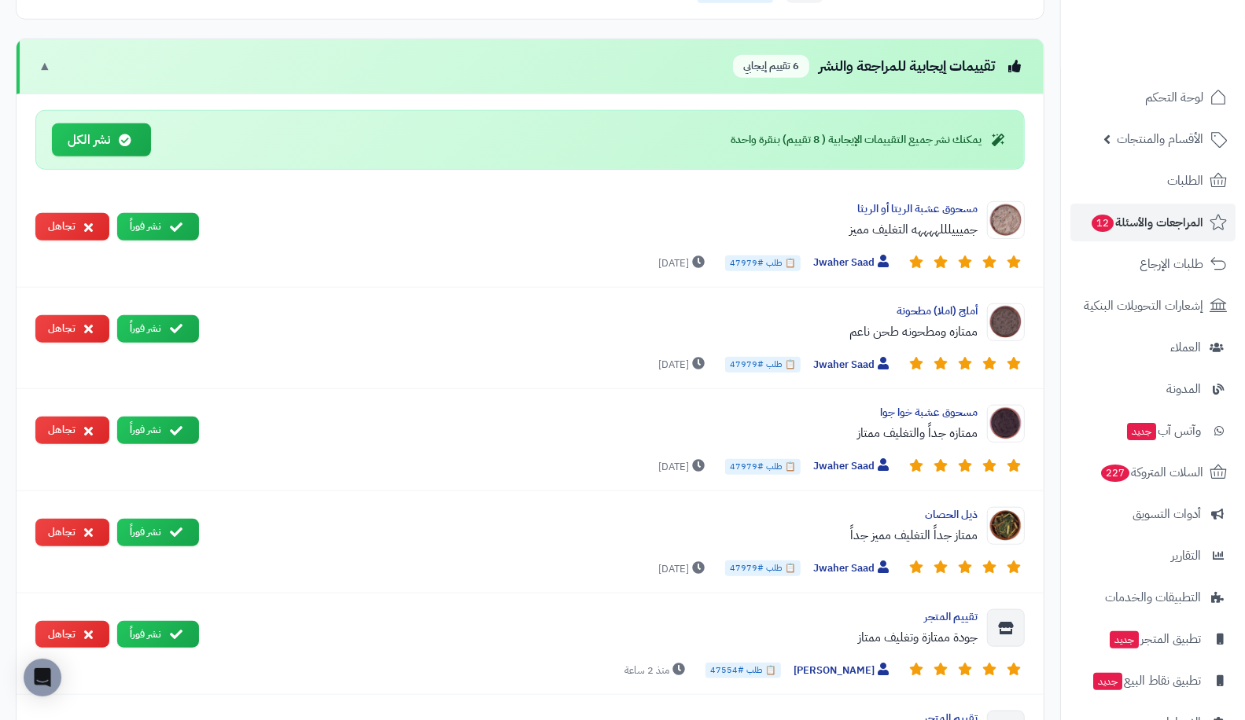
click at [165, 221] on button "نشر فوراً" at bounding box center [158, 227] width 82 height 28
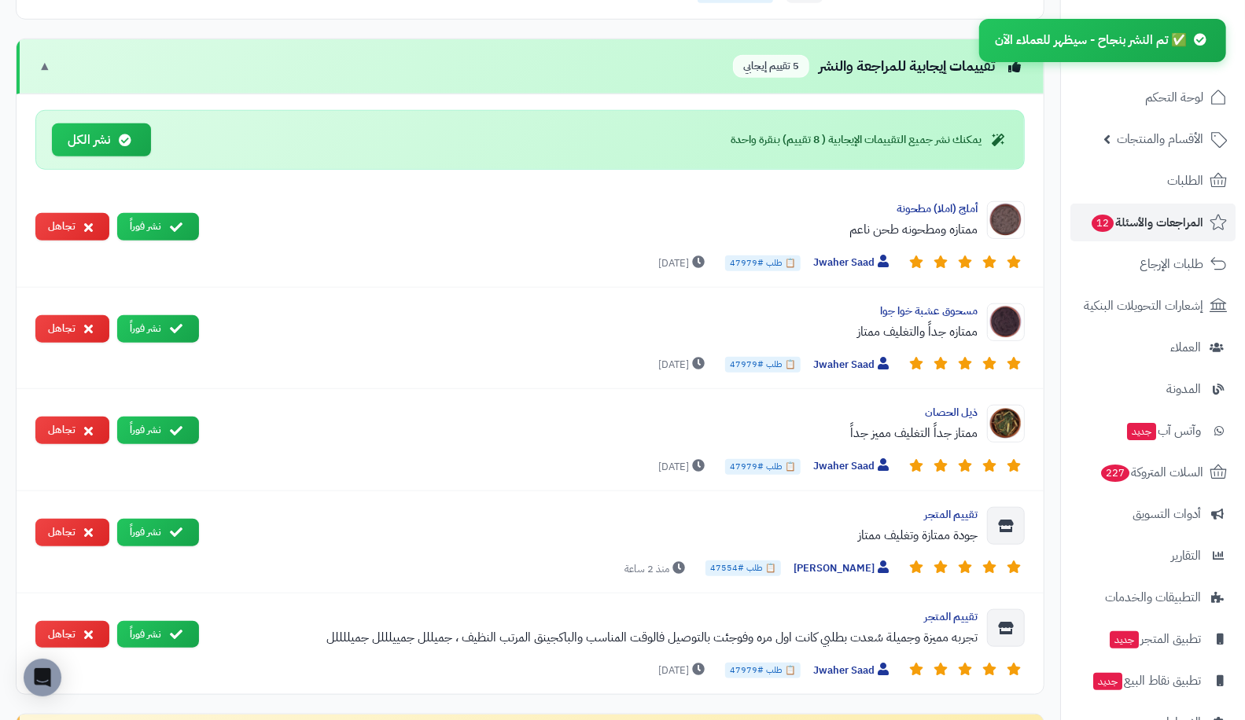
click at [165, 221] on button "نشر فوراً" at bounding box center [158, 227] width 82 height 28
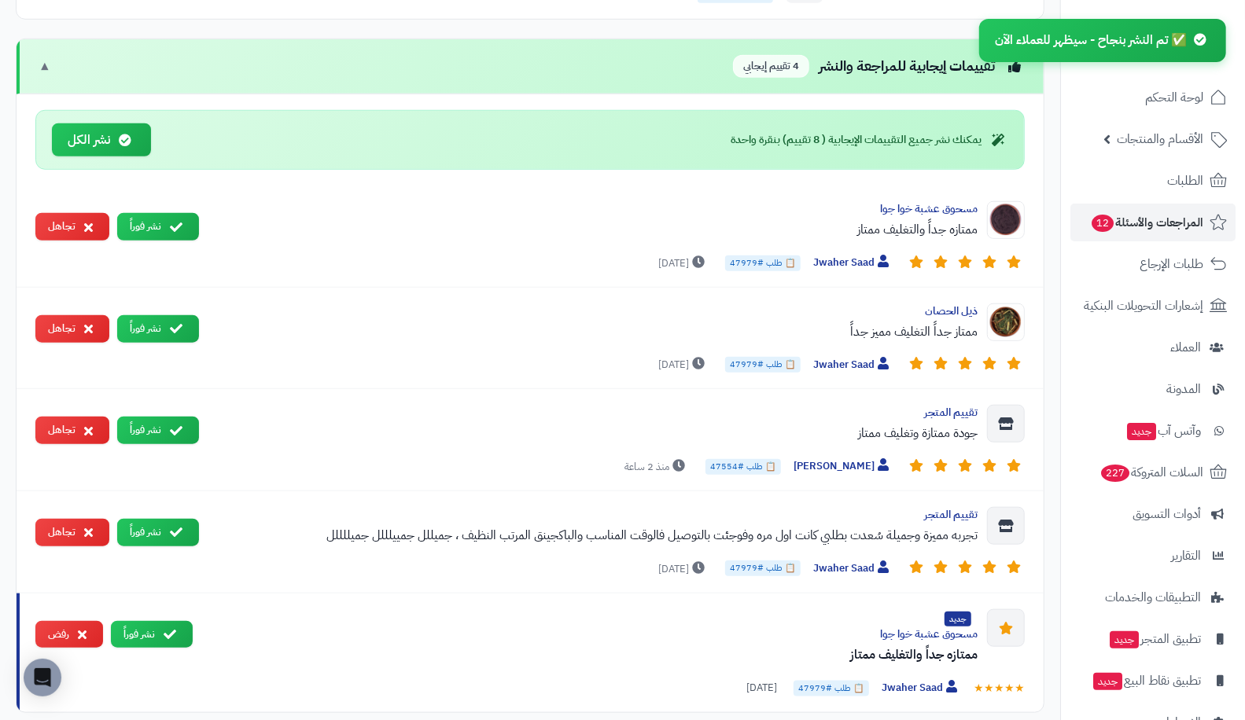
click at [165, 221] on button "نشر فوراً" at bounding box center [158, 227] width 82 height 28
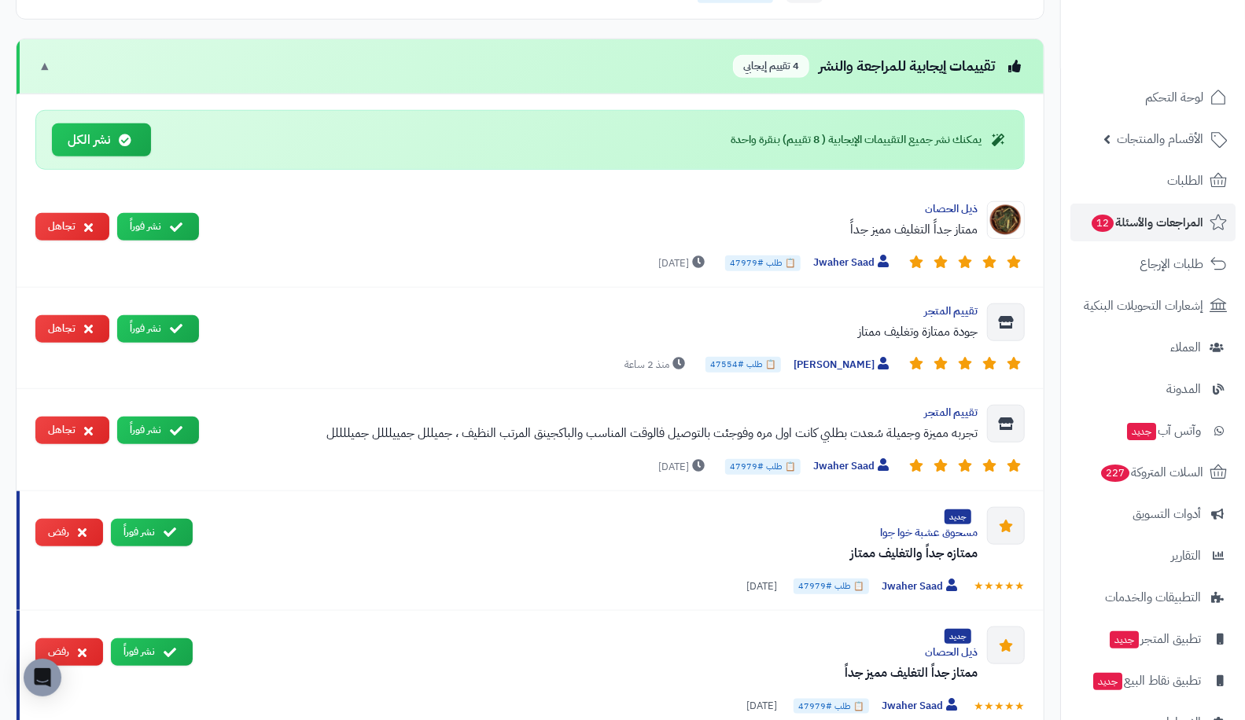
click at [165, 221] on button "نشر فوراً" at bounding box center [158, 227] width 82 height 28
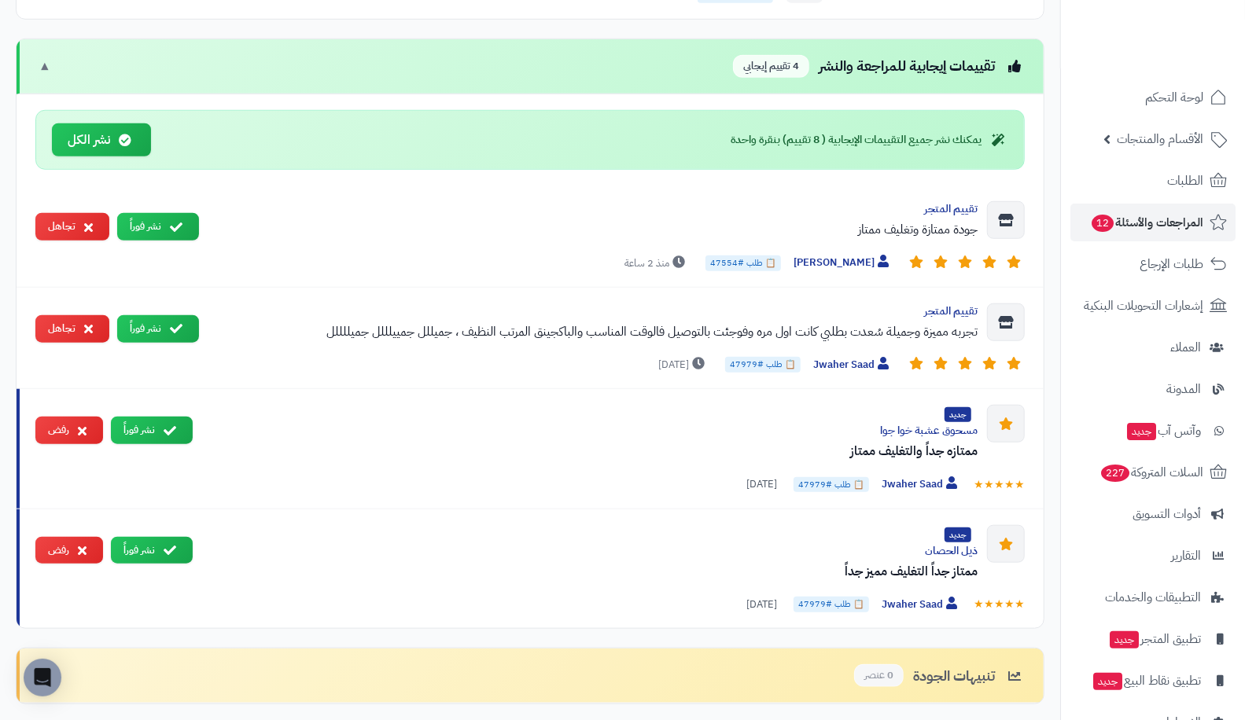
click at [165, 221] on button "نشر فوراً" at bounding box center [158, 227] width 82 height 28
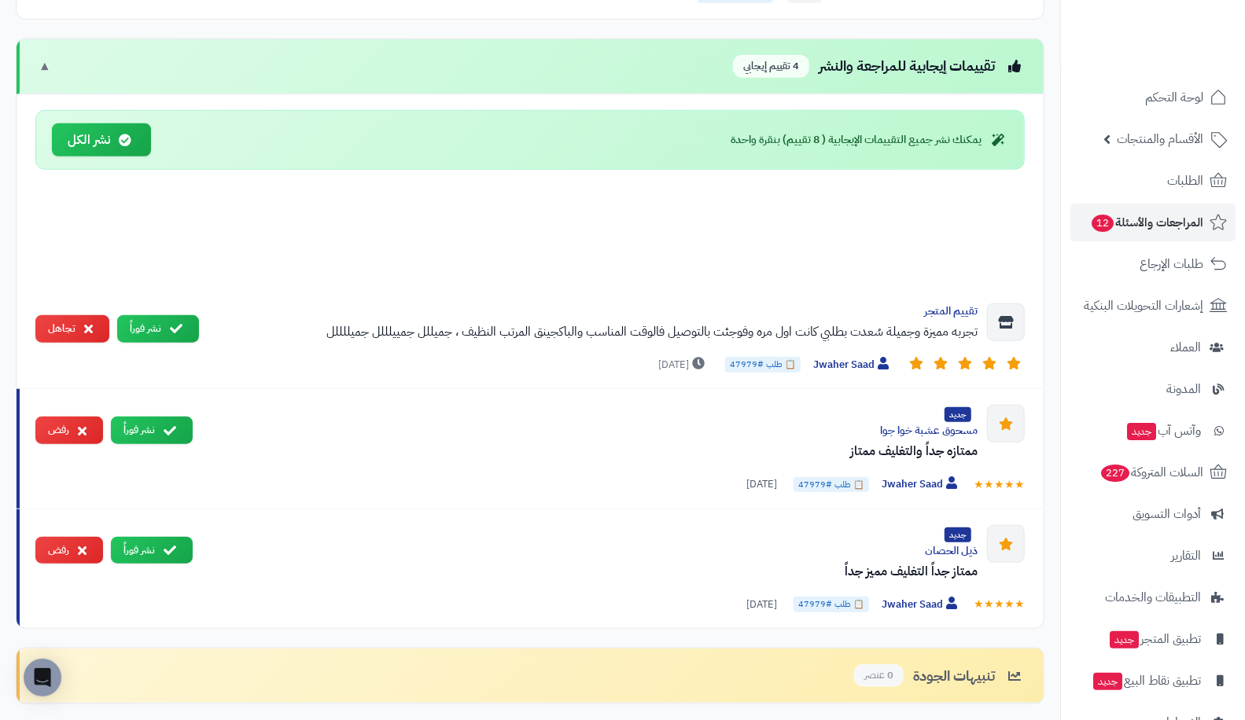
scroll to position [732, 0]
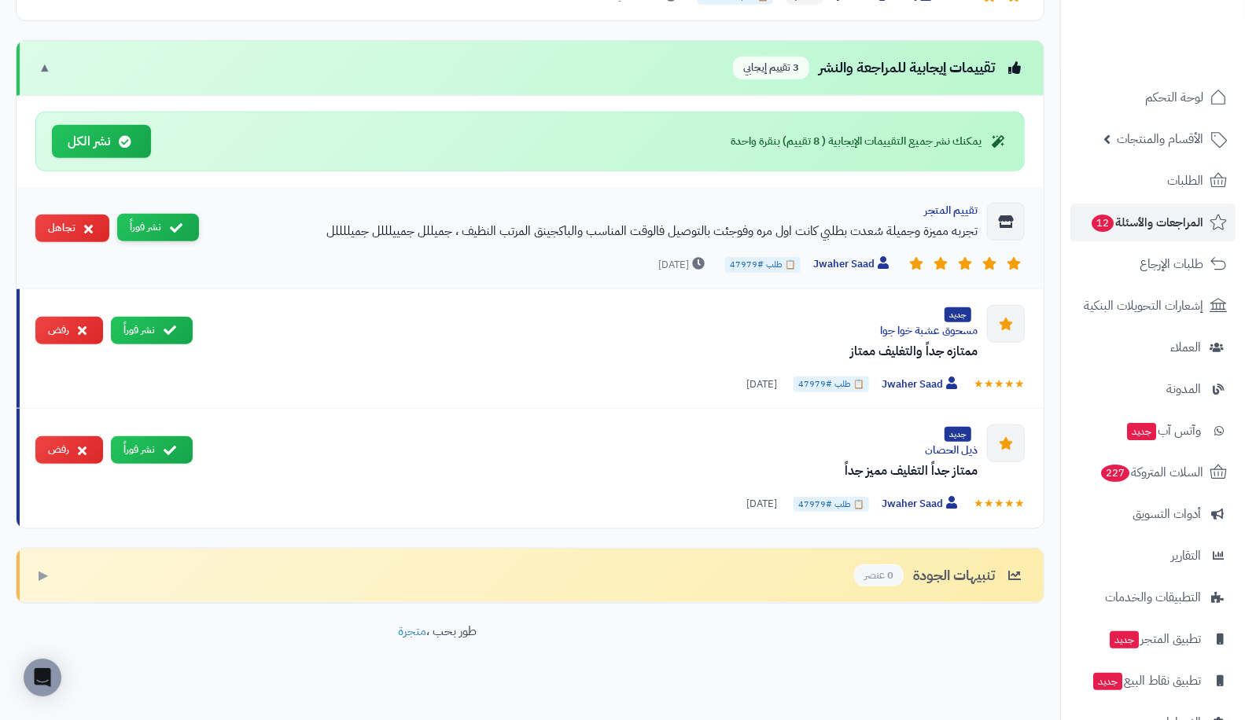
click at [160, 220] on button "نشر فوراً" at bounding box center [158, 228] width 82 height 28
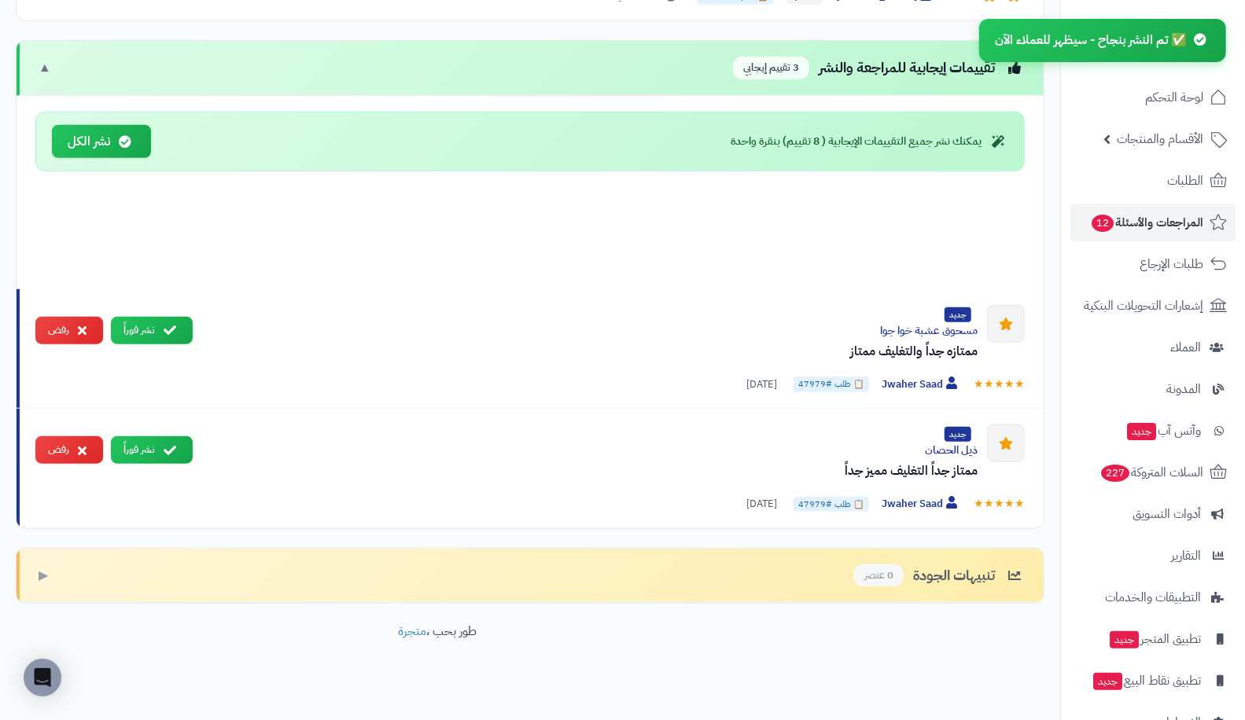
scroll to position [631, 0]
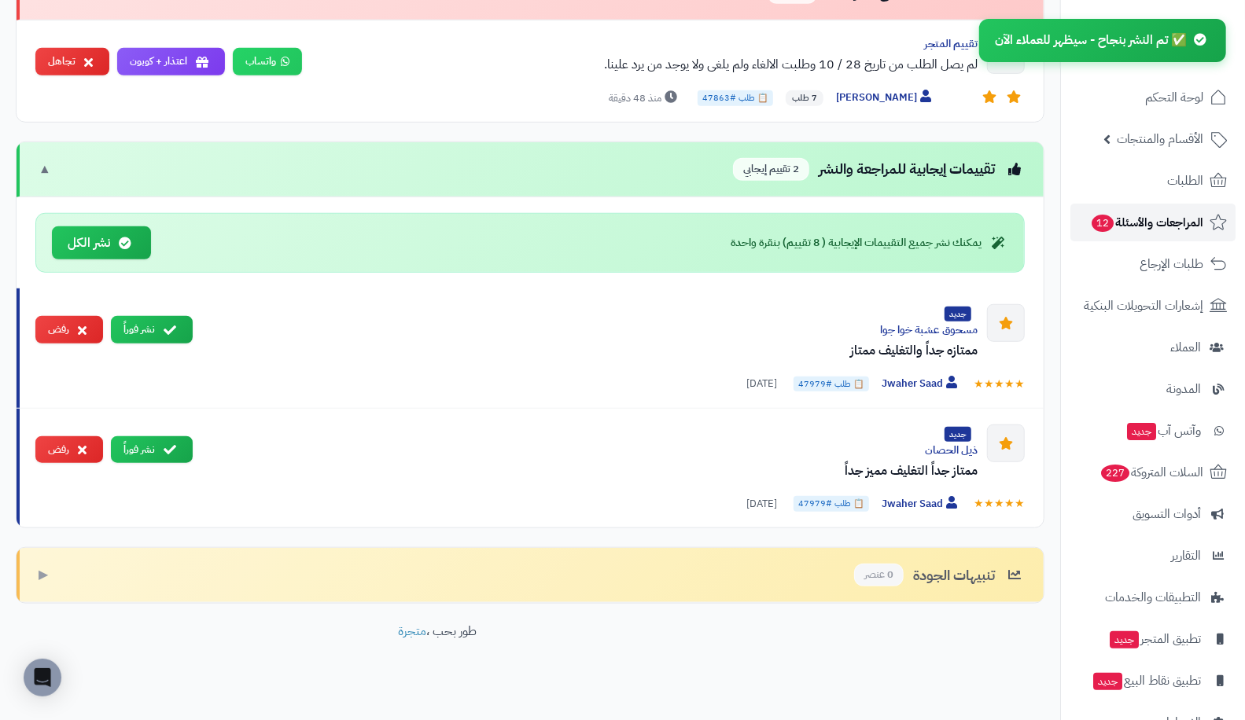
click at [1109, 219] on span "12" at bounding box center [1102, 224] width 23 height 18
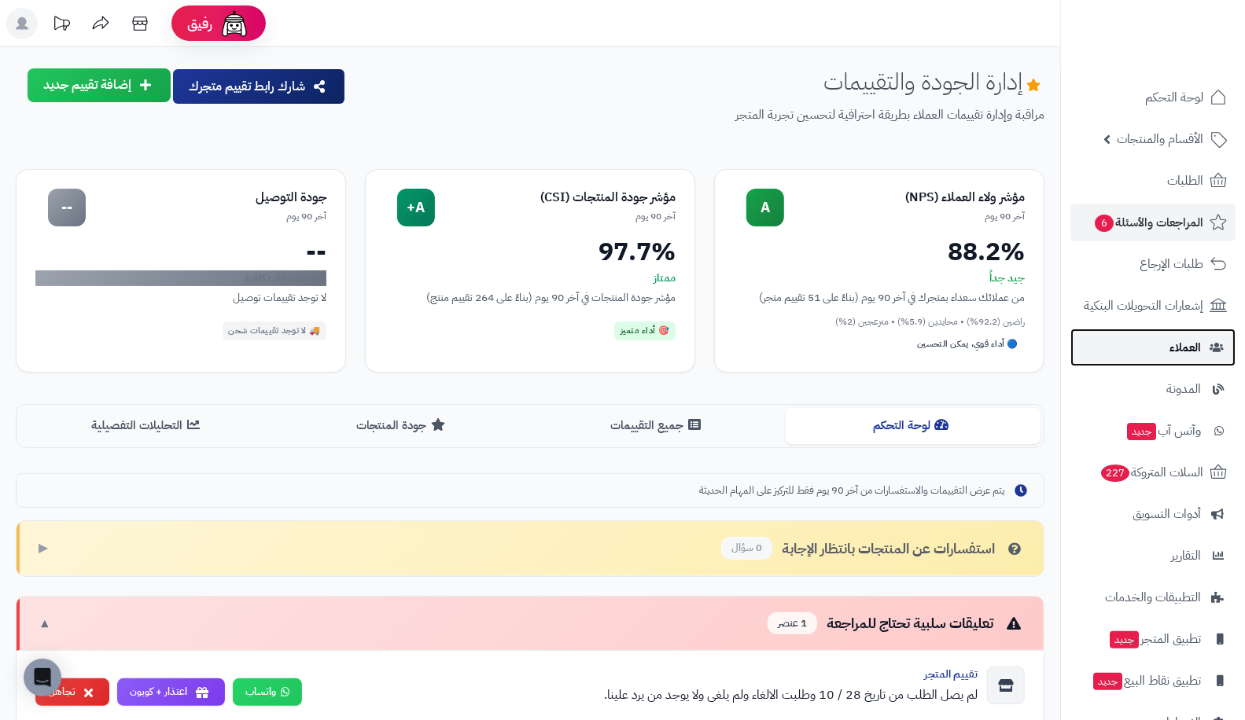
click at [1129, 350] on link "العملاء" at bounding box center [1152, 348] width 165 height 38
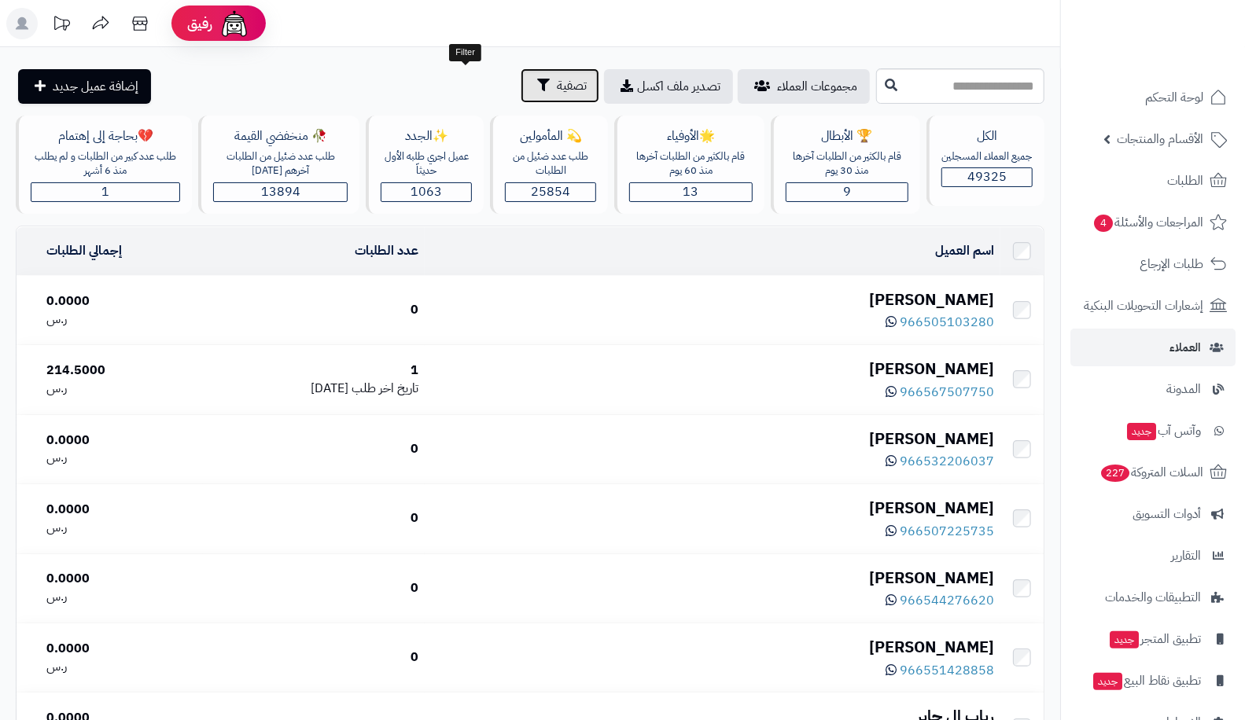
click at [557, 85] on span "تصفية" at bounding box center [572, 85] width 30 height 19
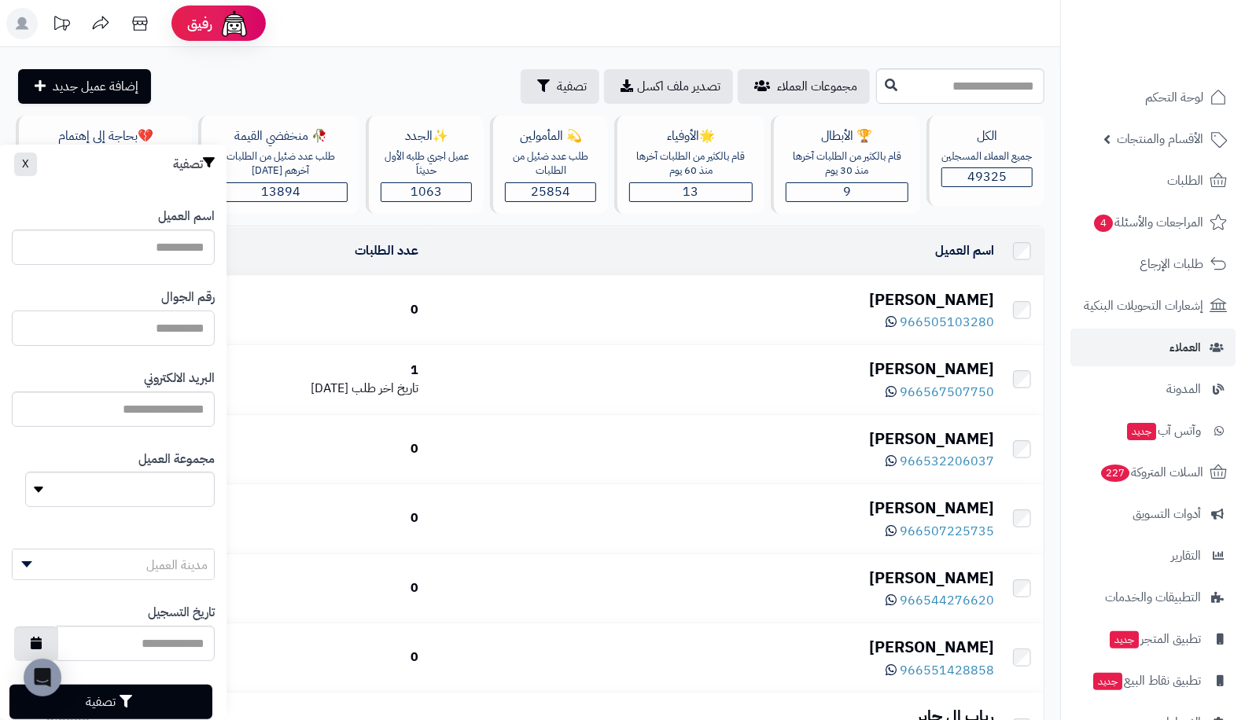
click at [169, 326] on input "اسم العميل" at bounding box center [113, 328] width 203 height 35
paste input "**********"
type input "**********"
paste input "*********"
type input "*********"
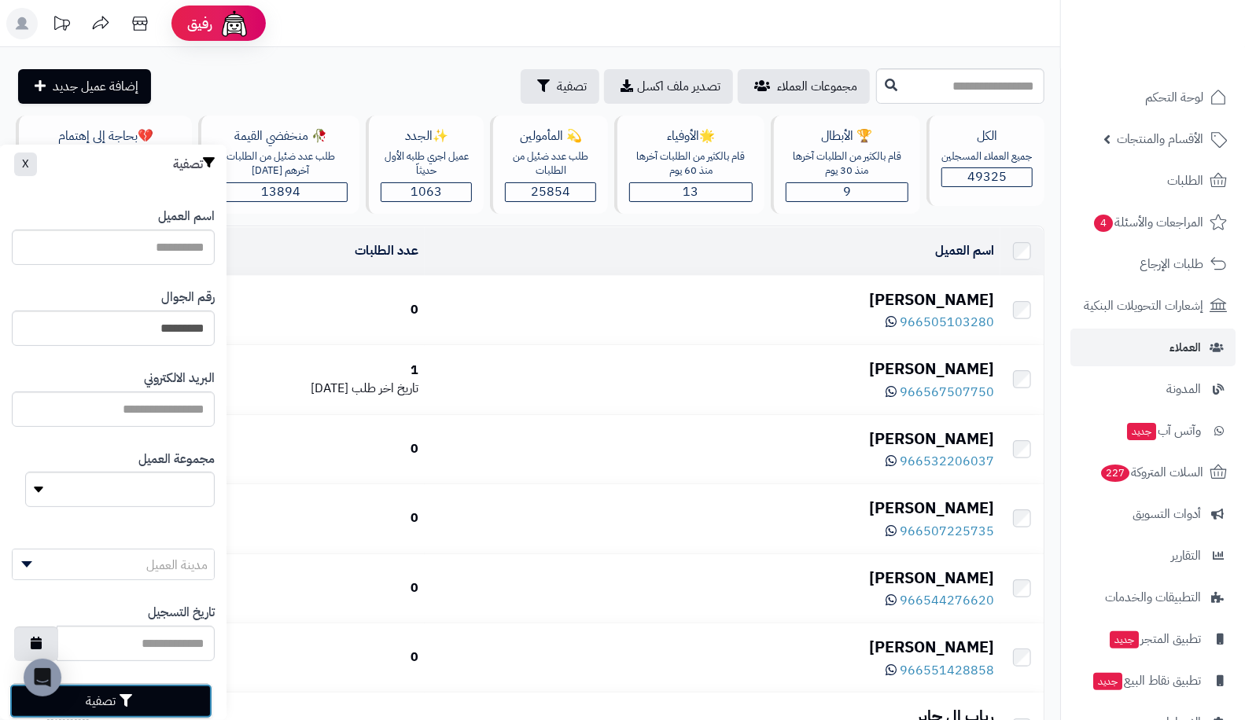
click at [154, 700] on button "تصفية" at bounding box center [110, 701] width 203 height 35
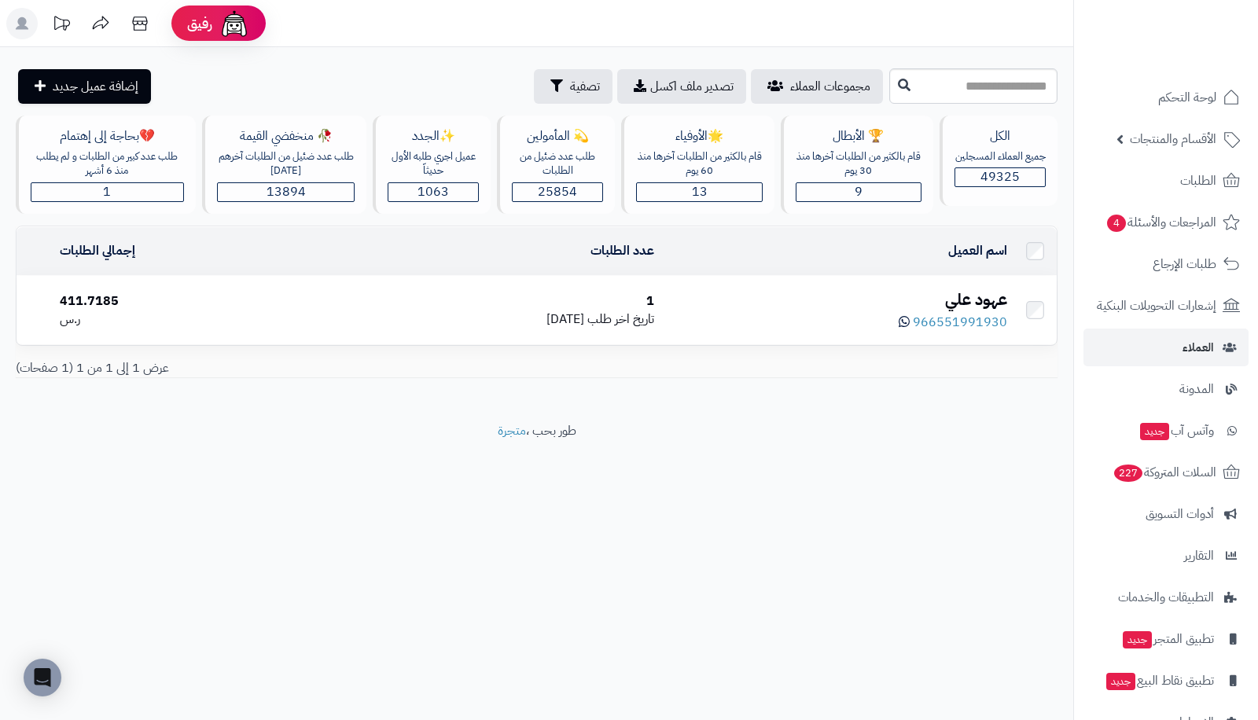
drag, startPoint x: 1043, startPoint y: 64, endPoint x: 1039, endPoint y: 78, distance: 14.7
click at [1039, 78] on div "**********" at bounding box center [536, 234] width 1073 height 375
click at [1176, 224] on span "المراجعات والأسئلة 4" at bounding box center [1161, 223] width 110 height 22
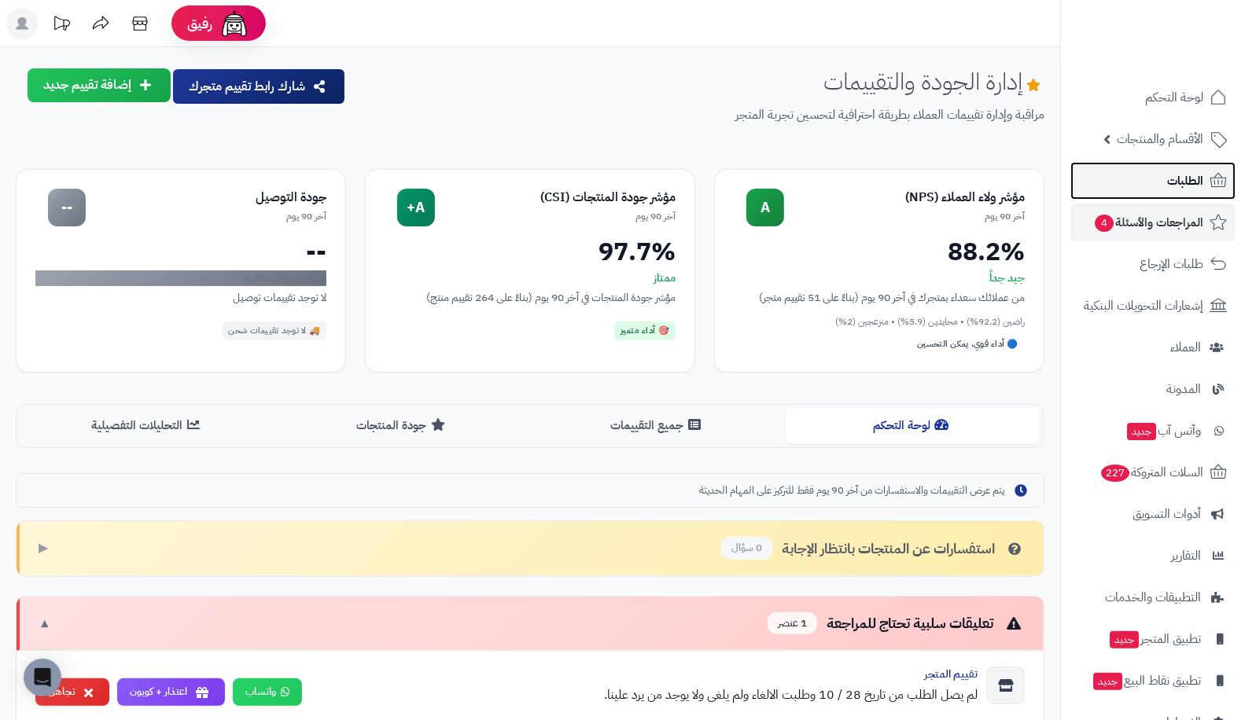
click at [1158, 184] on link "الطلبات" at bounding box center [1152, 181] width 165 height 38
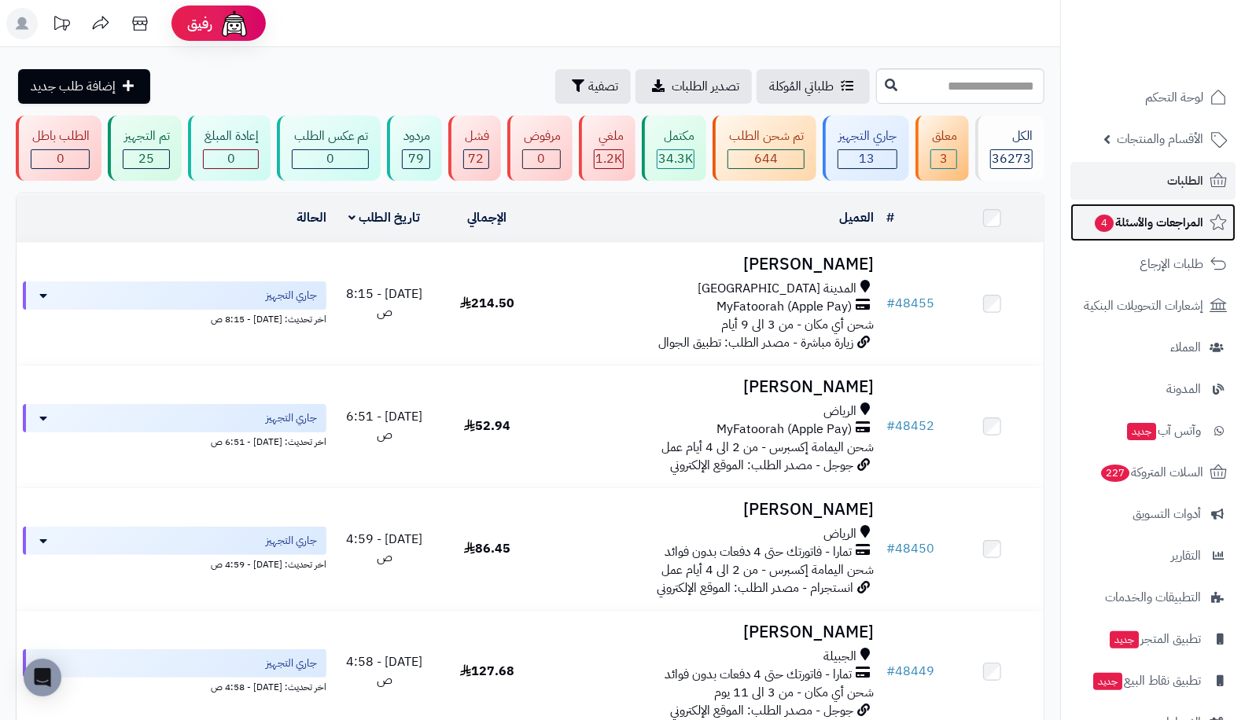
click at [1153, 226] on span "المراجعات والأسئلة 4" at bounding box center [1148, 223] width 110 height 22
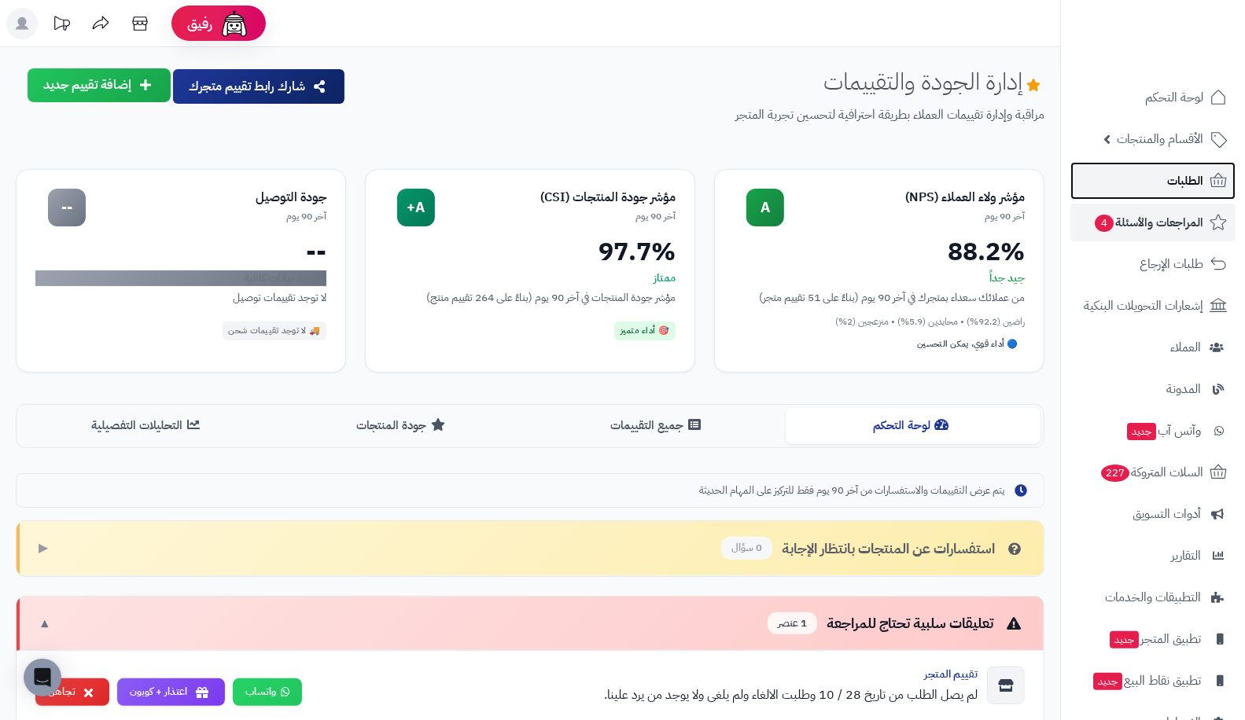
click at [1157, 186] on link "الطلبات" at bounding box center [1152, 181] width 165 height 38
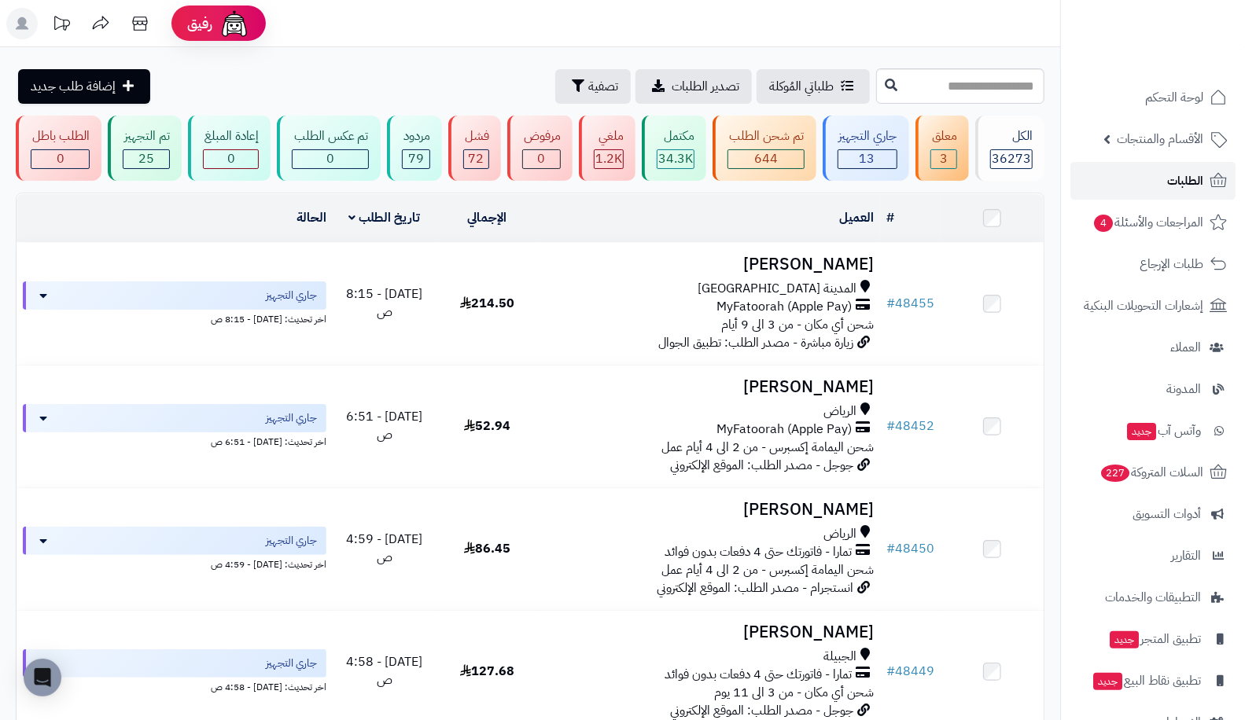
click at [1125, 181] on link "الطلبات" at bounding box center [1152, 181] width 165 height 38
